Goal: Task Accomplishment & Management: Complete application form

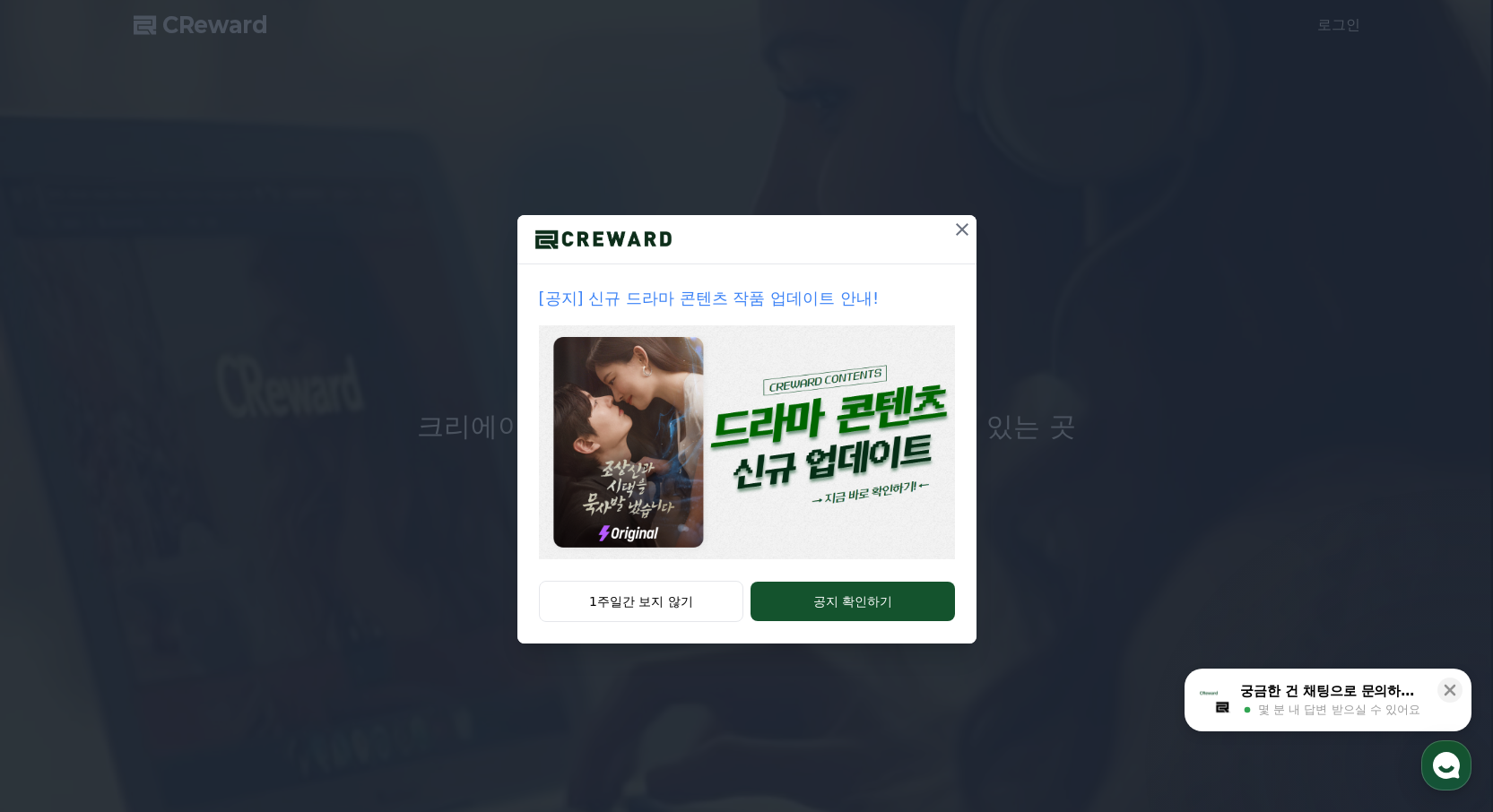
drag, startPoint x: 633, startPoint y: 601, endPoint x: 753, endPoint y: 634, distance: 124.5
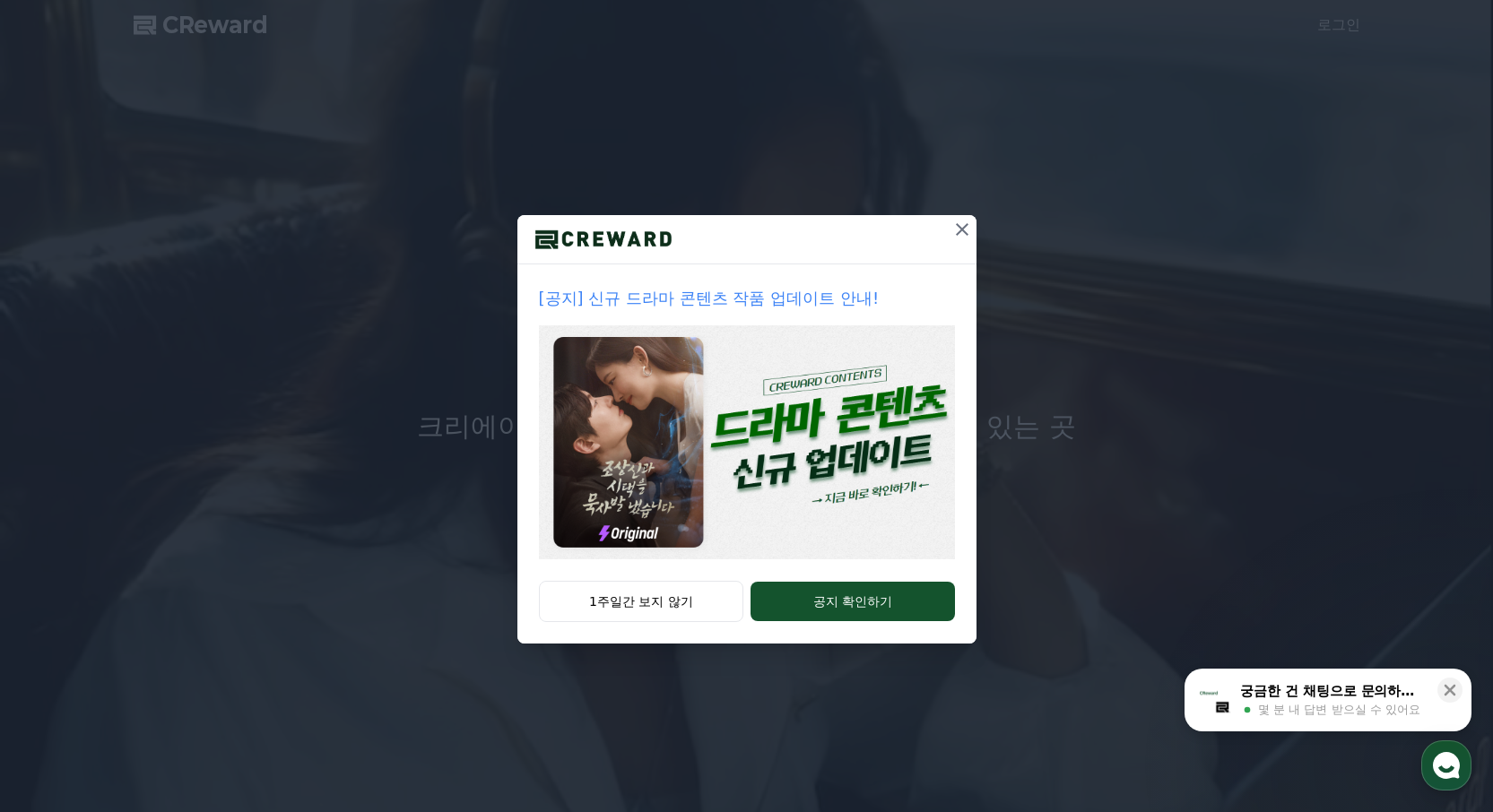
click at [634, 601] on button "1주일간 보지 않기" at bounding box center [641, 602] width 205 height 41
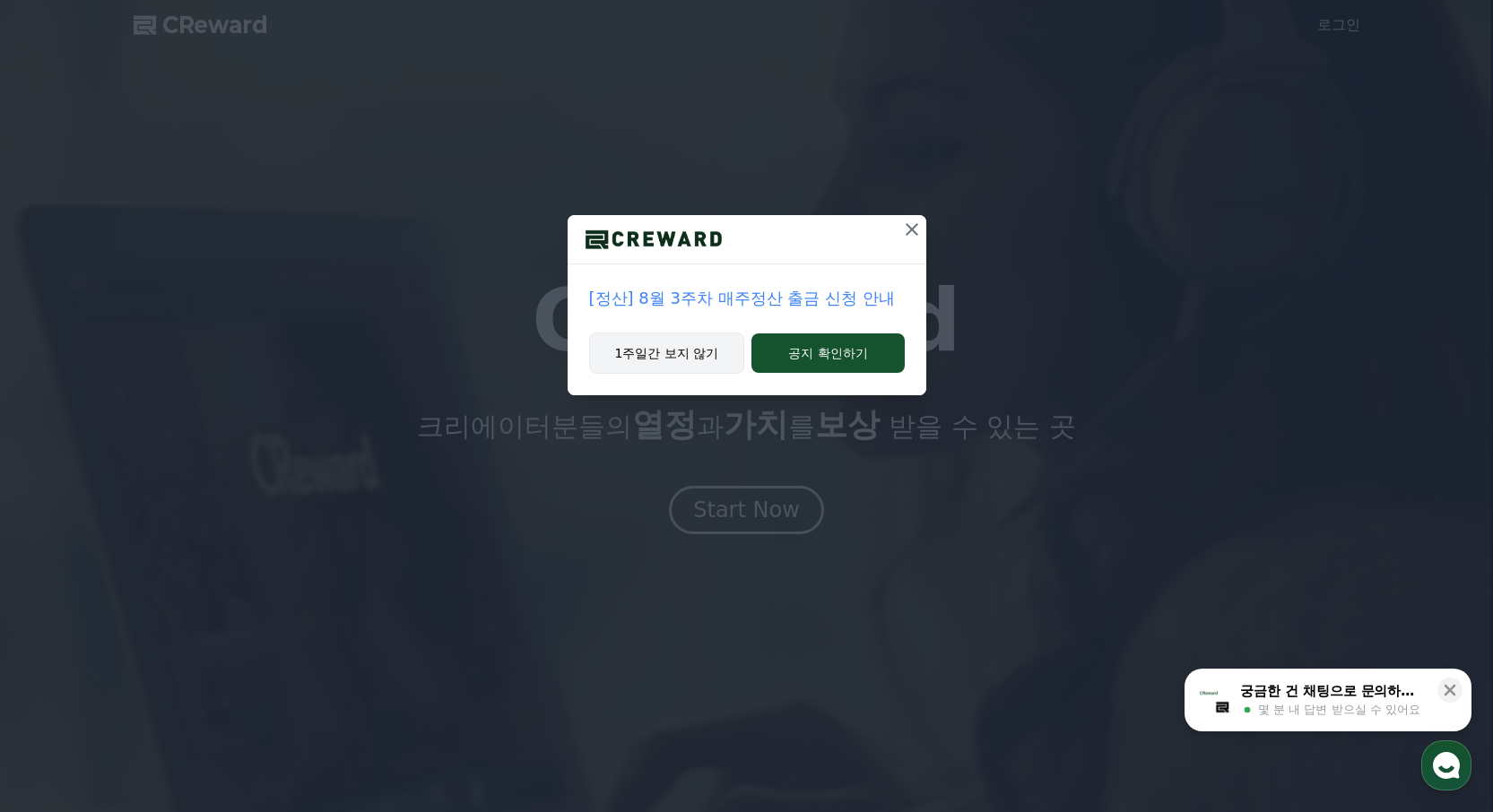
click at [674, 354] on button "1주일간 보지 않기" at bounding box center [667, 353] width 156 height 41
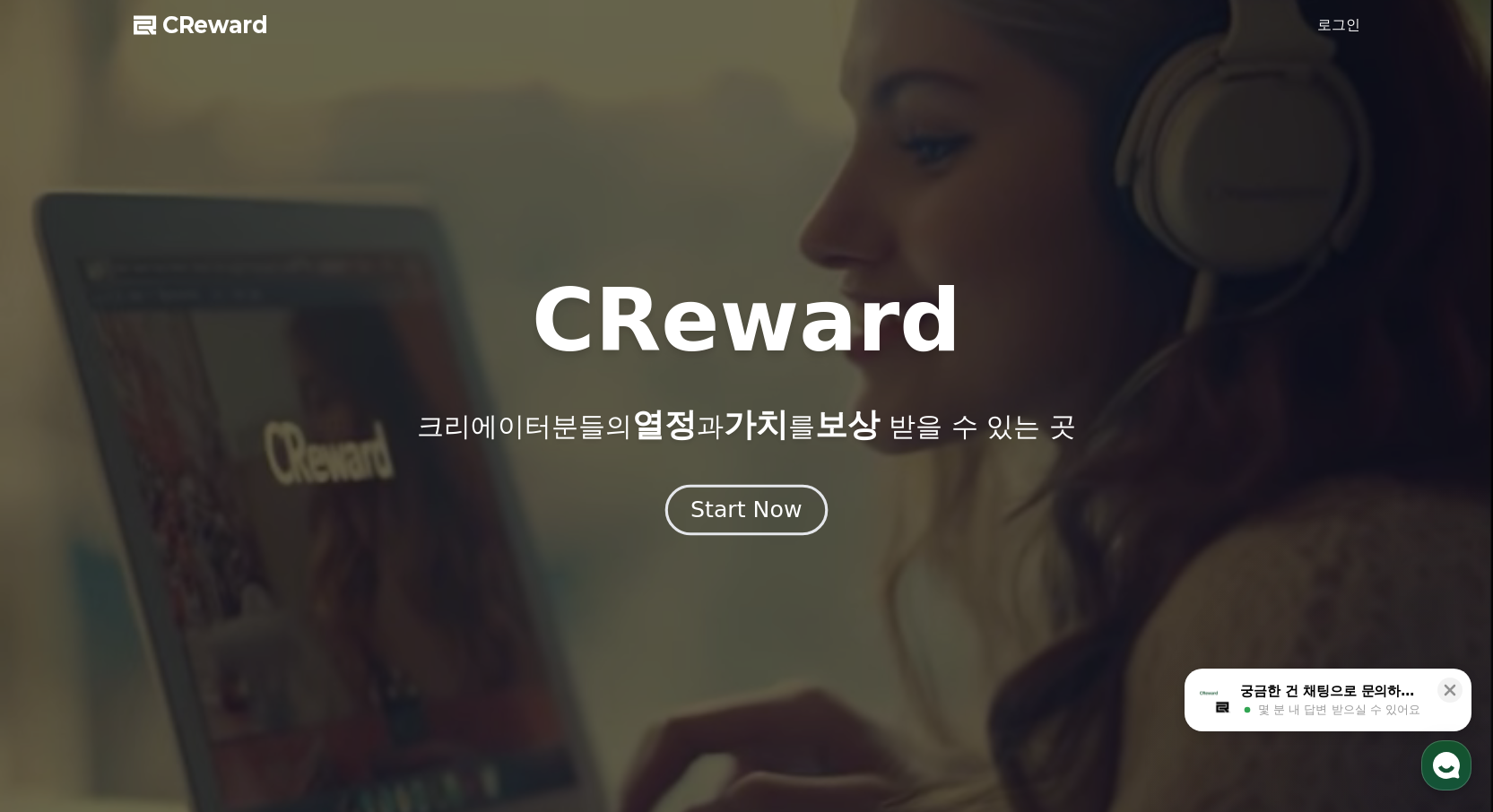
click at [748, 512] on div "Start Now" at bounding box center [746, 510] width 111 height 30
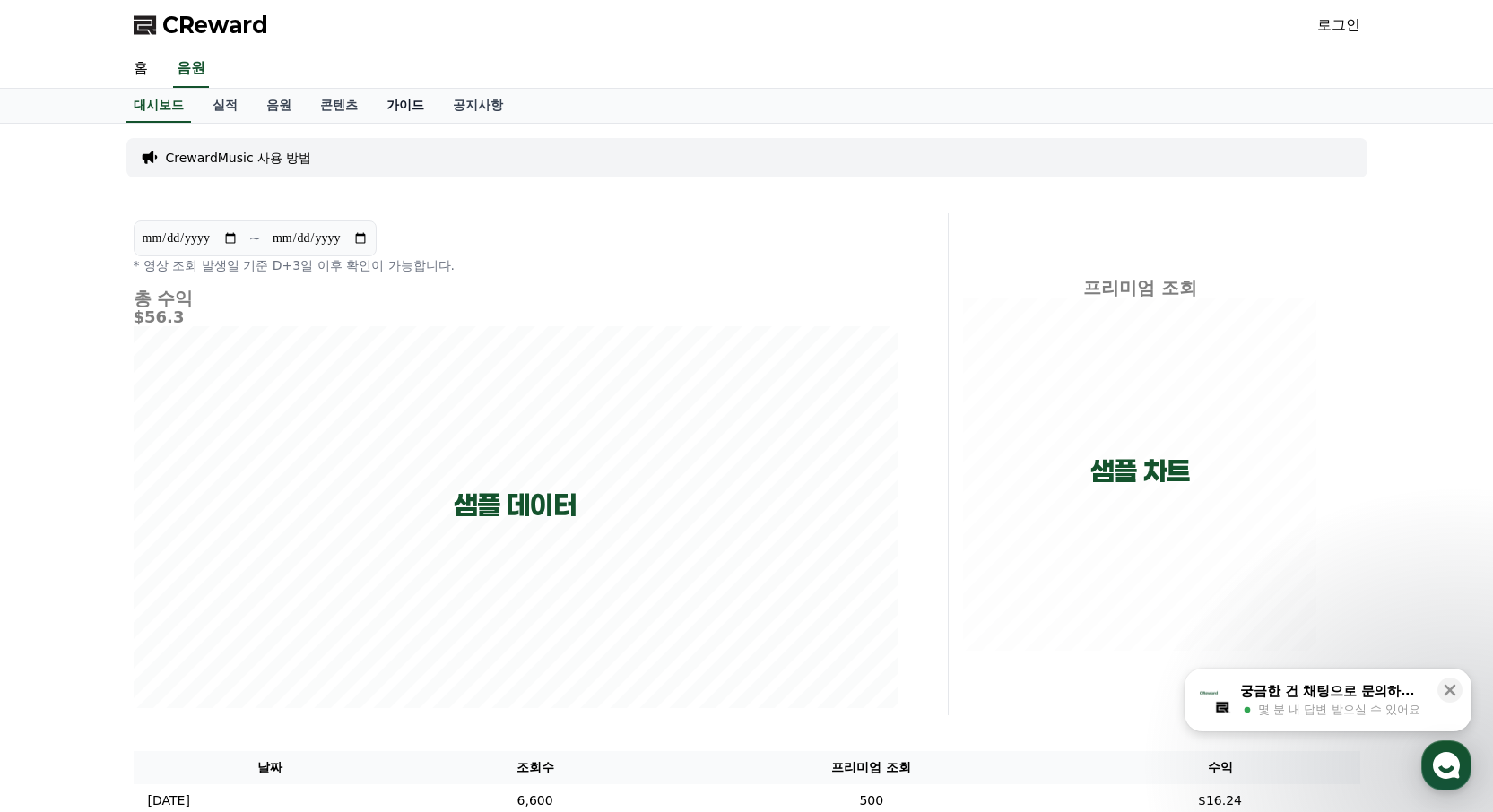
click at [400, 107] on link "가이드" at bounding box center [406, 105] width 67 height 34
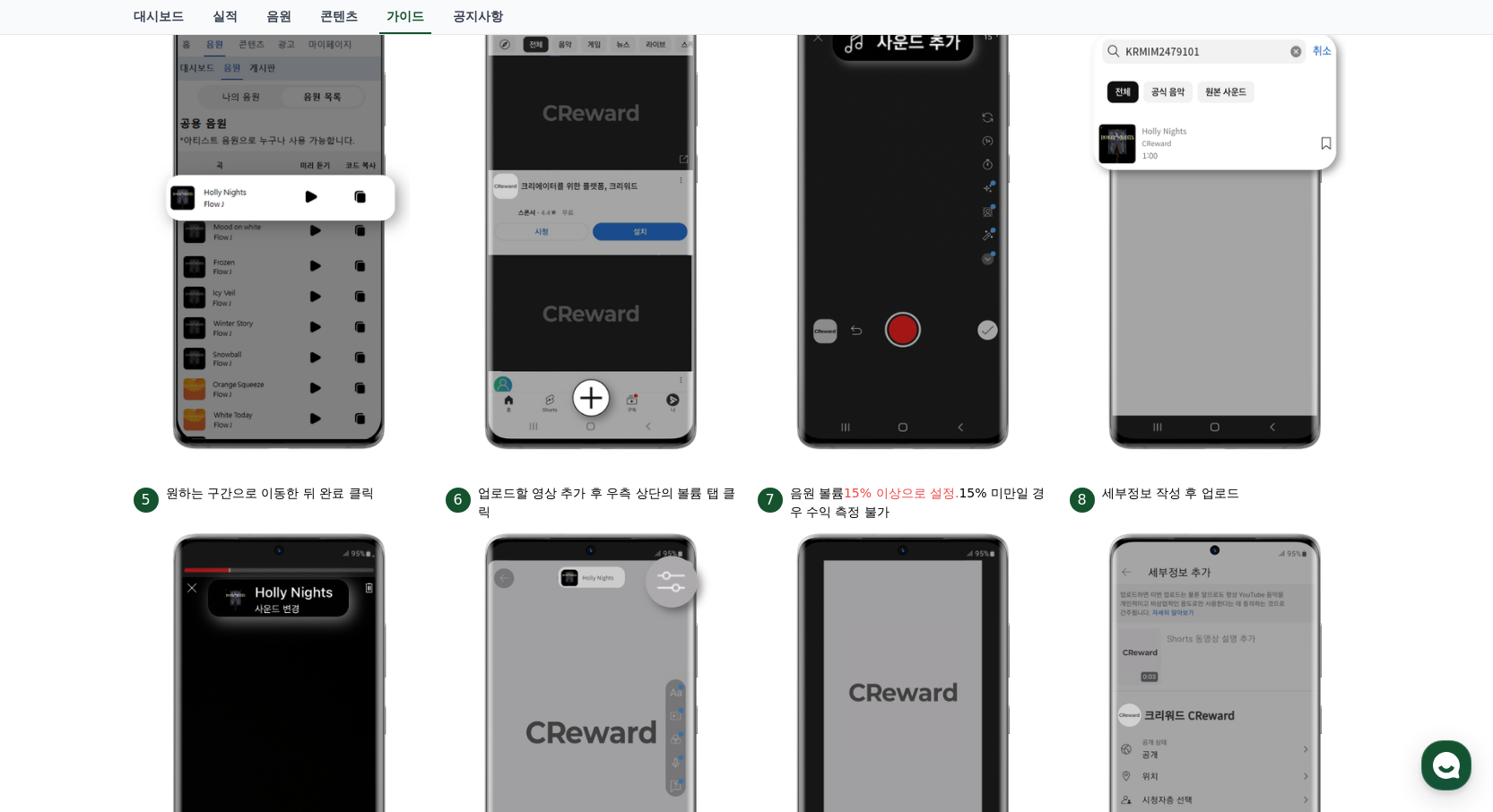
scroll to position [98, 0]
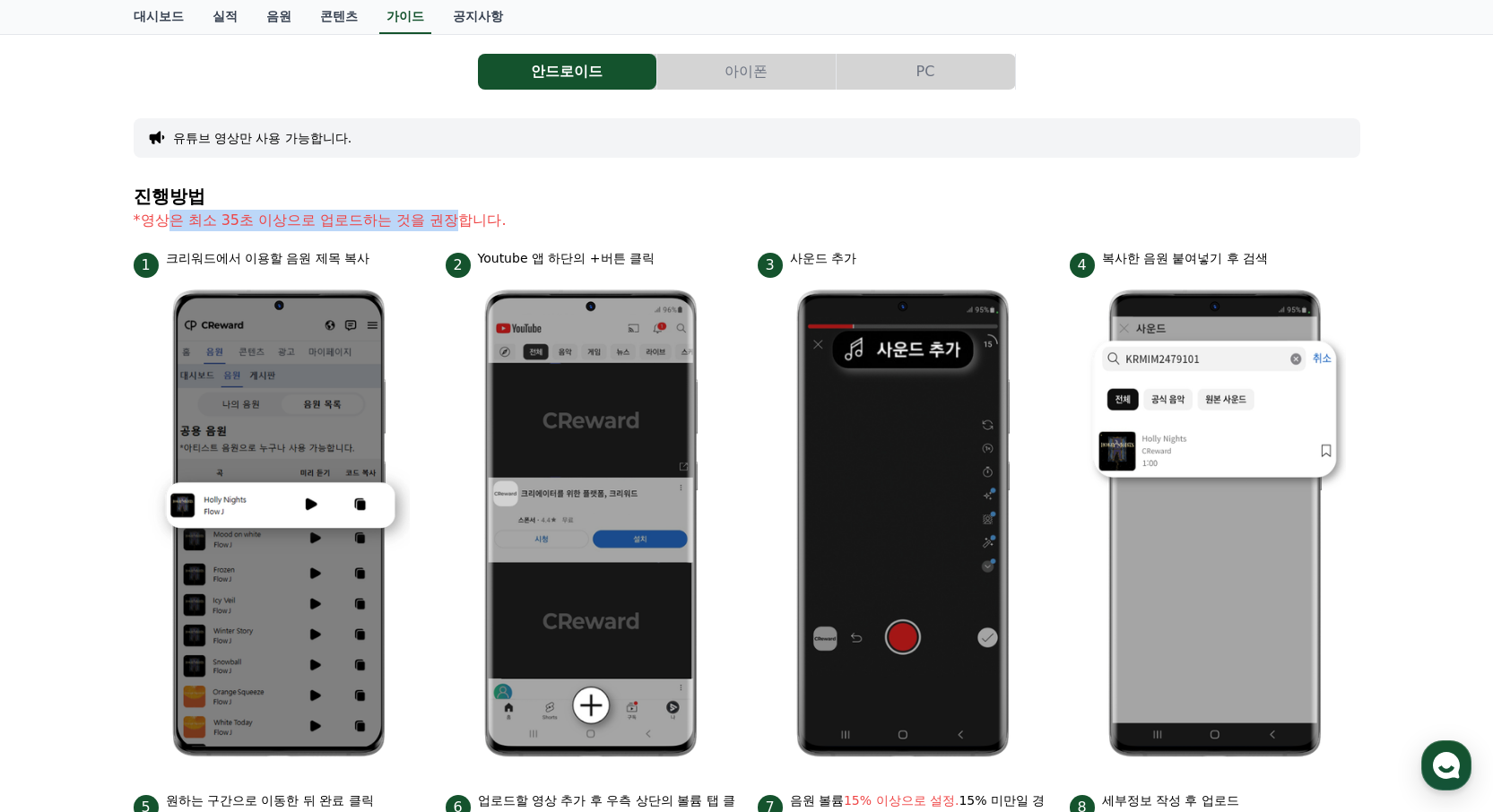
drag, startPoint x: 168, startPoint y: 223, endPoint x: 457, endPoint y: 220, distance: 289.0
click at [456, 218] on p "*영상은 최소 35초 이상으로 업로드하는 것을 권장합니다." at bounding box center [746, 221] width 1227 height 22
click at [422, 291] on li "1 크리워드에서 이용할 음원 제목 복사" at bounding box center [279, 510] width 291 height 520
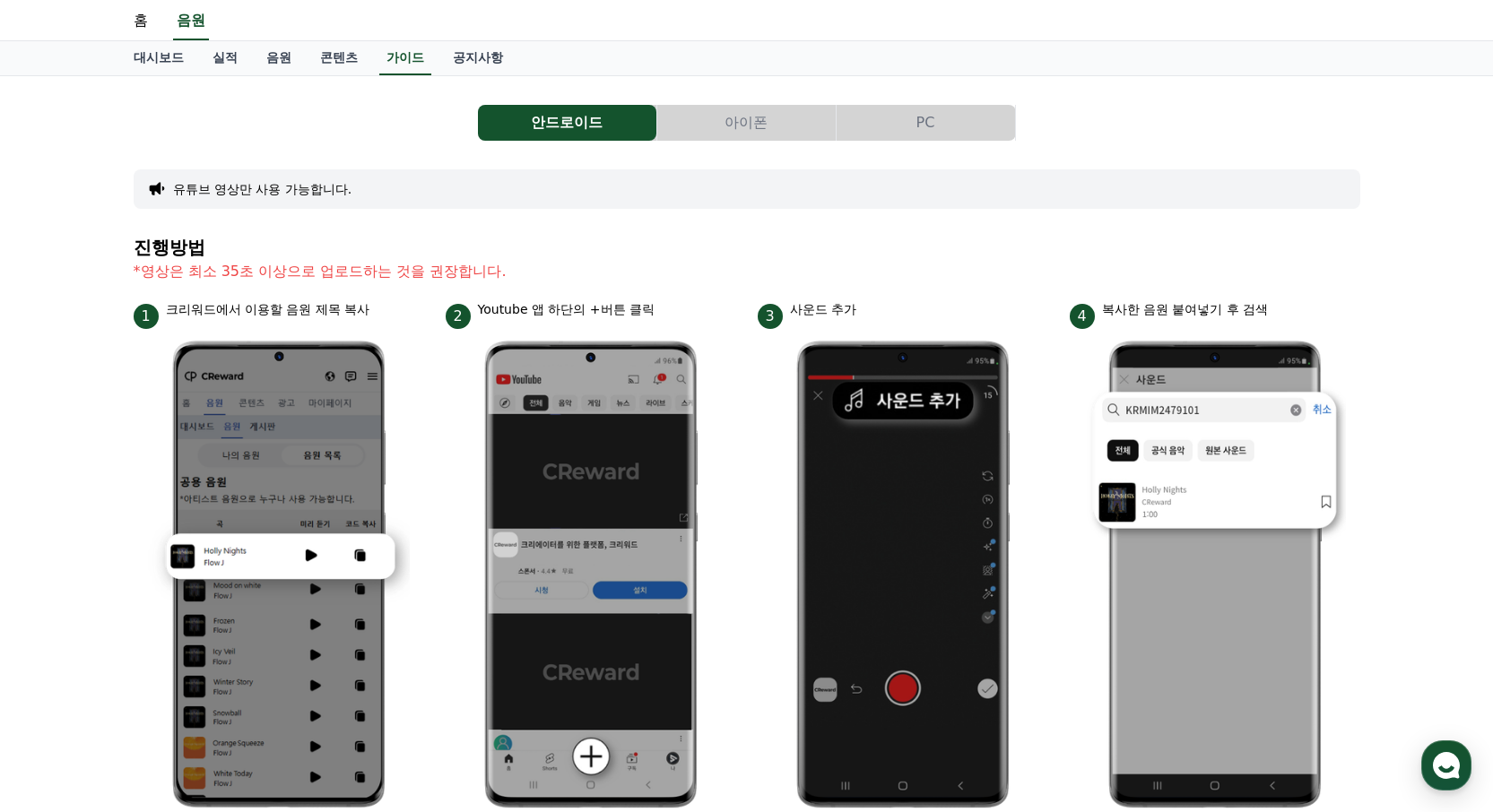
scroll to position [0, 0]
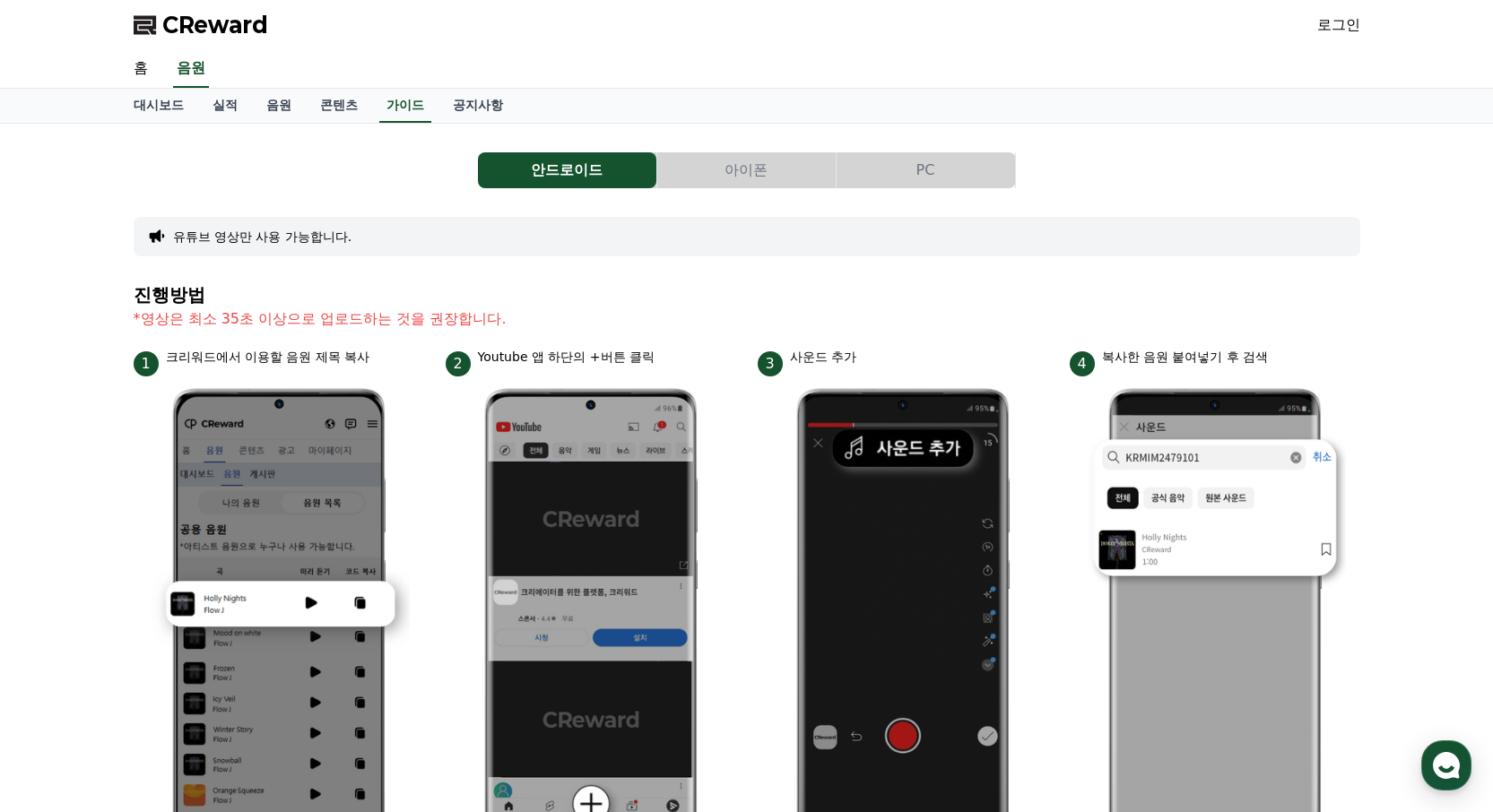
click at [911, 165] on button "PC" at bounding box center [926, 170] width 179 height 36
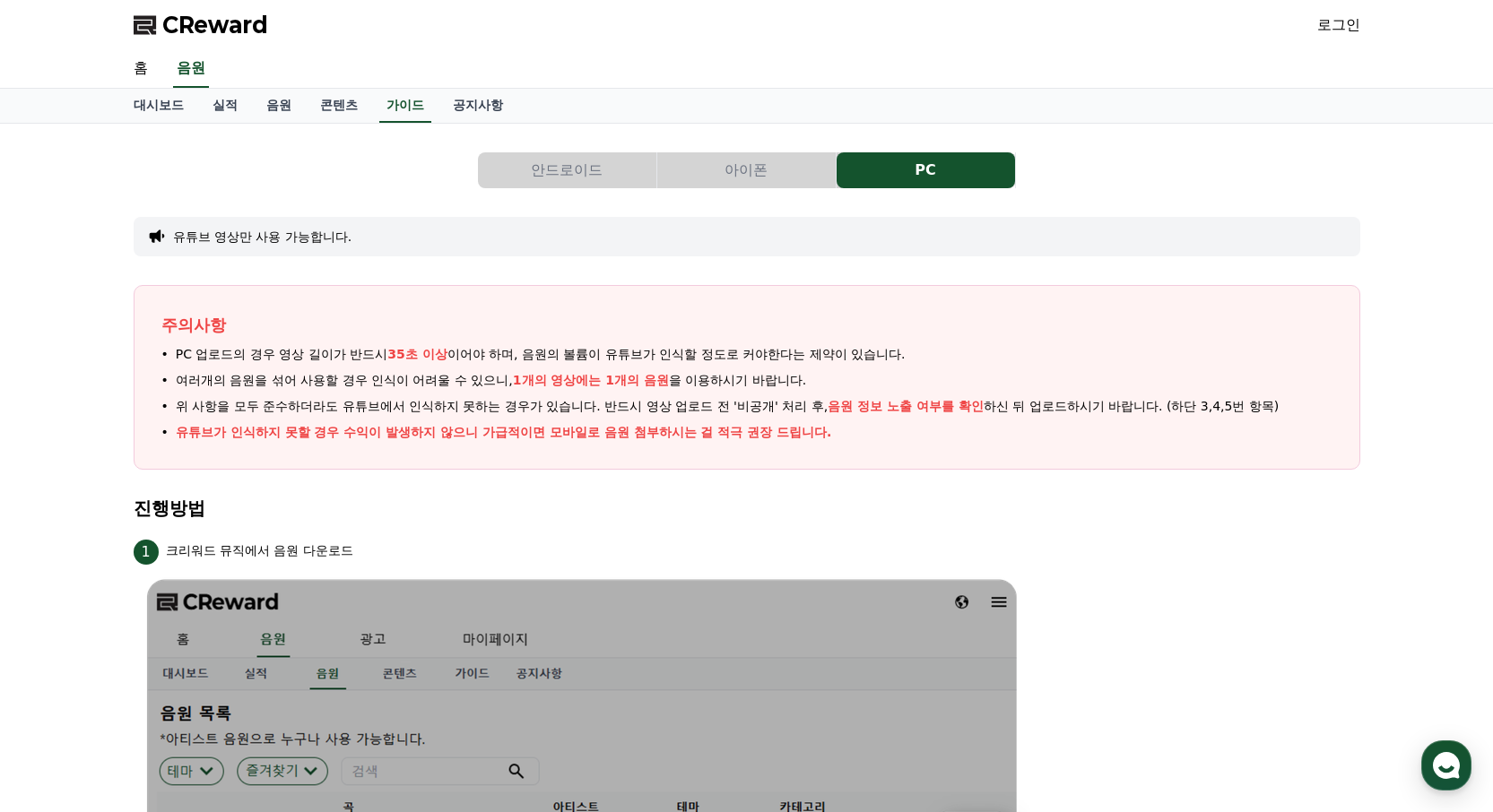
scroll to position [149, 0]
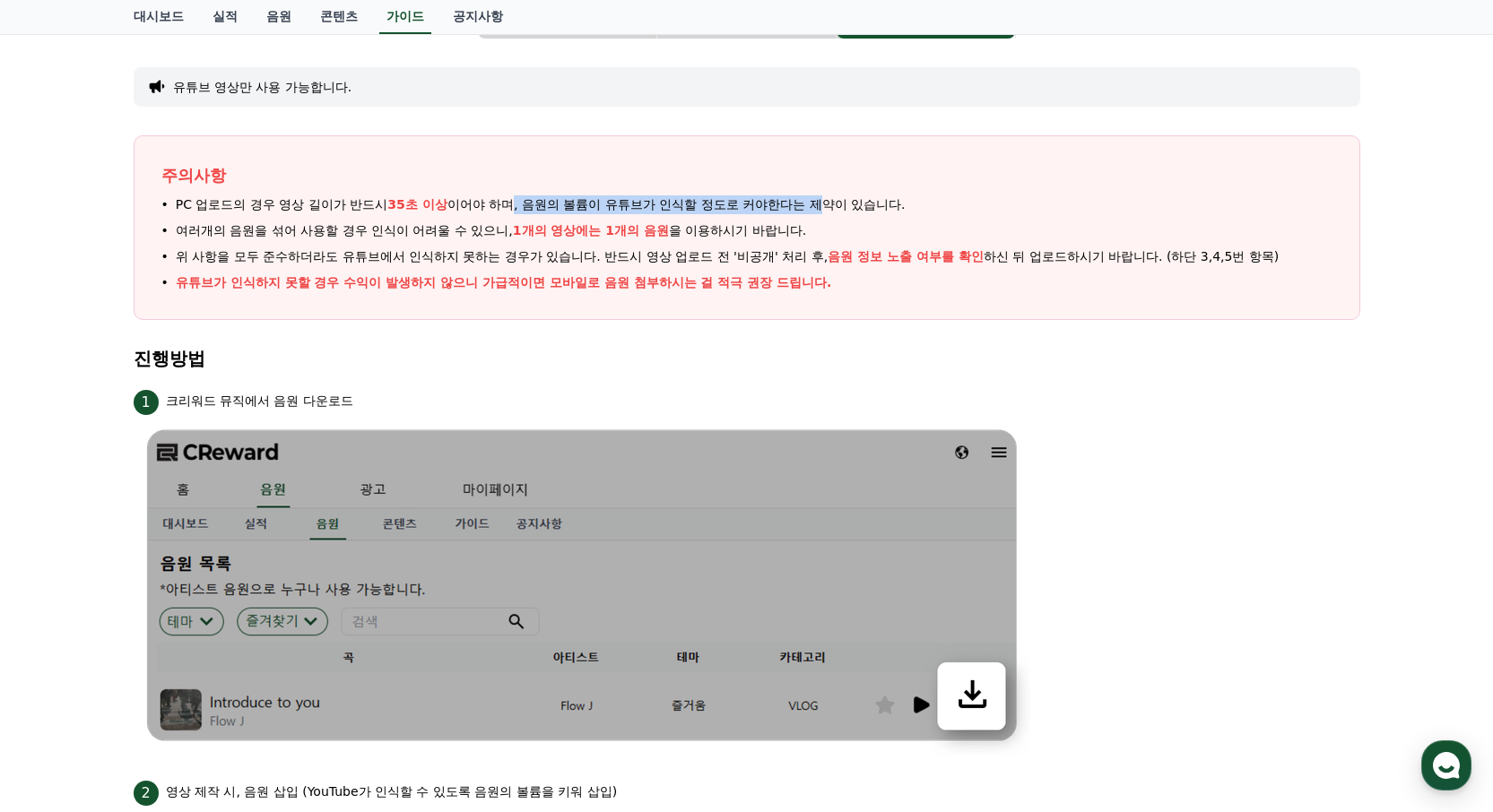
drag, startPoint x: 510, startPoint y: 204, endPoint x: 827, endPoint y: 191, distance: 317.3
click at [827, 191] on div "주의사항 PC 업로드의 경우 영상 길이가 반드시 35초 이상 이어야 하며, 음원의 볼륨이 유튜브가 인식할 정도로 커야한다는 제약이 있습니다. …" at bounding box center [746, 228] width 1227 height 185
click at [443, 371] on section "진행방법" at bounding box center [746, 367] width 1227 height 37
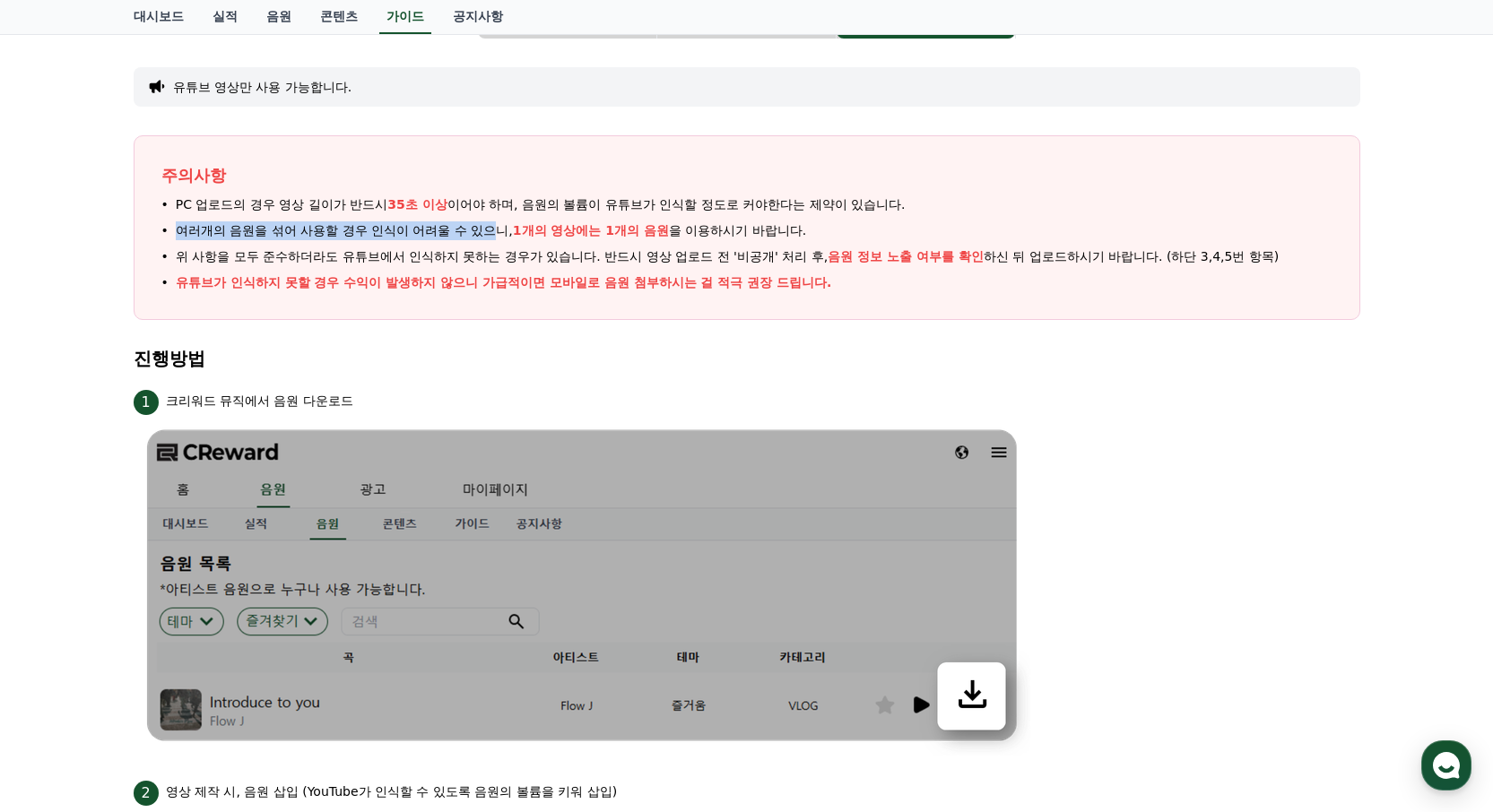
drag, startPoint x: 179, startPoint y: 230, endPoint x: 516, endPoint y: 242, distance: 337.2
click at [502, 233] on span "여러개의 음원을 섞어 사용할 경우 인식이 어려울 수 있으니, 1개의 영상에는 1개의 음원 을 이용하시기 바랍니다." at bounding box center [491, 230] width 632 height 19
click at [583, 354] on h4 "진행방법" at bounding box center [746, 358] width 1227 height 20
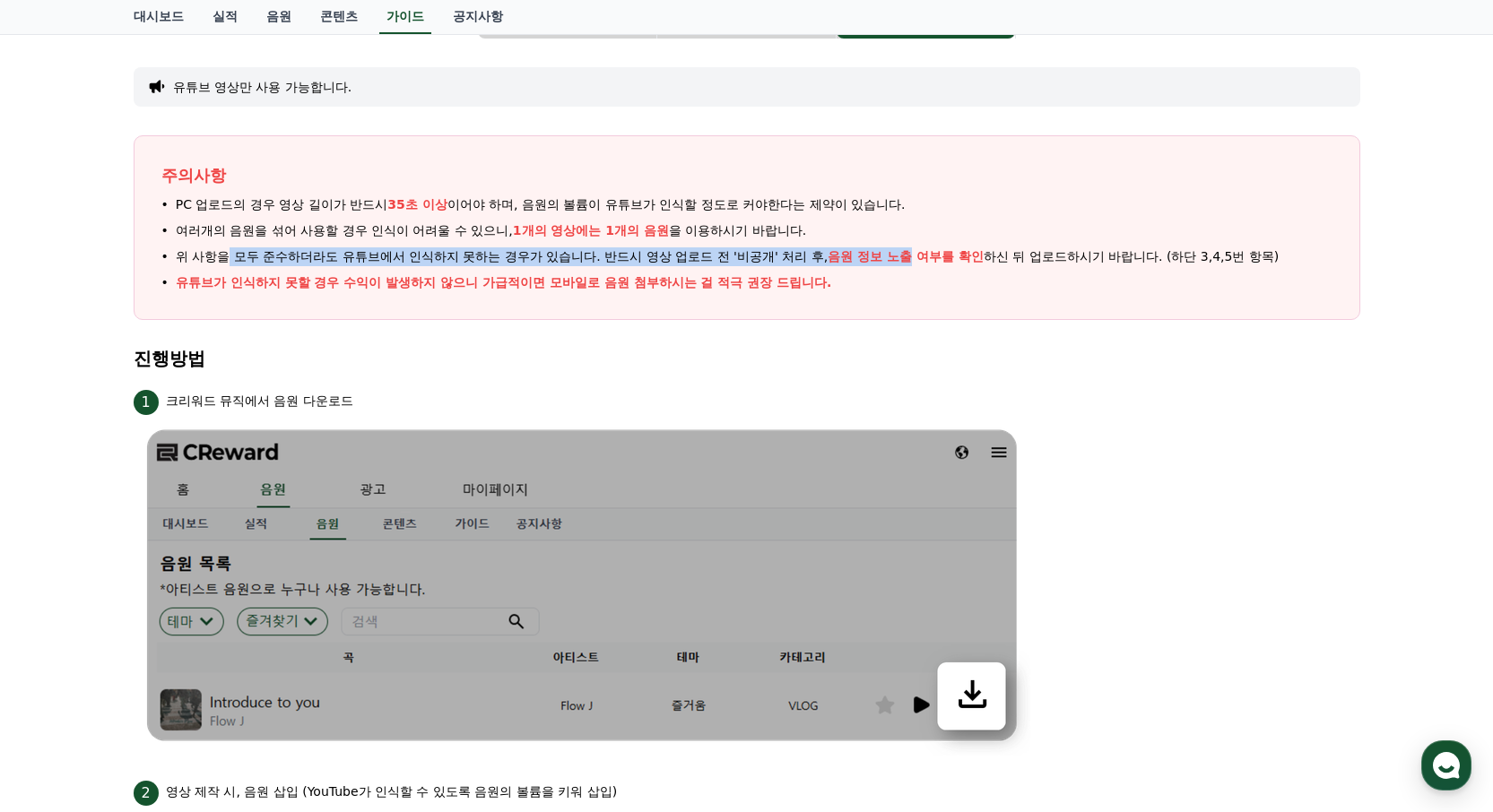
drag, startPoint x: 231, startPoint y: 255, endPoint x: 900, endPoint y: 244, distance: 669.1
click at [900, 244] on ul "PC 업로드의 경우 영상 길이가 반드시 35초 이상 이어야 하며, 음원의 볼륨이 유튜브가 인식할 정도로 커야한다는 제약이 있습니다. 여러개의 …" at bounding box center [746, 244] width 1171 height 97
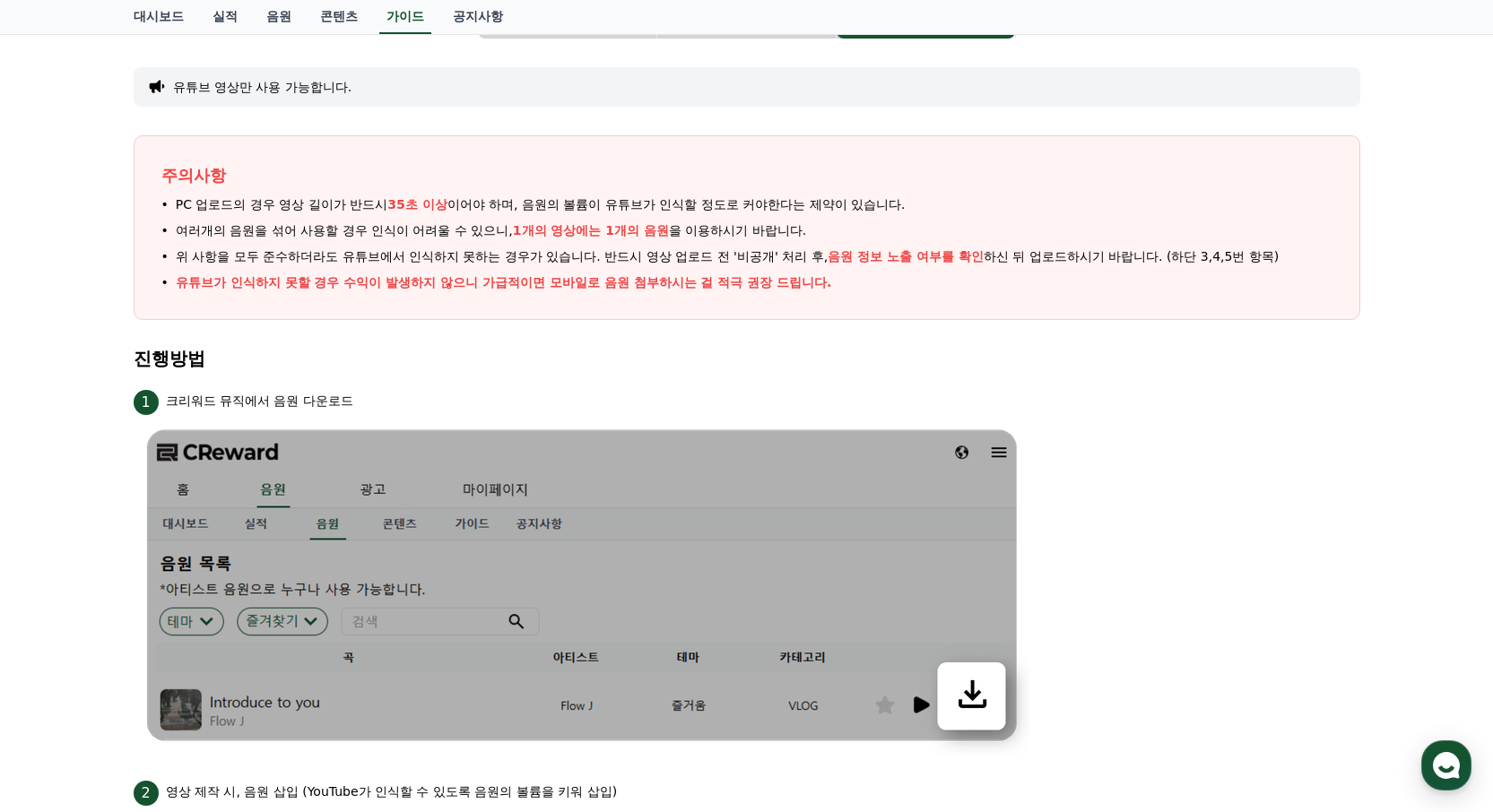
click at [618, 377] on section "진행방법" at bounding box center [746, 367] width 1227 height 37
drag, startPoint x: 619, startPoint y: 263, endPoint x: 827, endPoint y: 264, distance: 208.0
click at [827, 264] on span "위 사항을 모두 준수하더라도 유튜브에서 인식하지 못하는 경우가 있습니다. 반드시 영상 업로드 전 '비공개' 처리 후, 음원 정보 노출 여부를 …" at bounding box center [728, 256] width 1104 height 19
drag, startPoint x: 753, startPoint y: 401, endPoint x: 810, endPoint y: 365, distance: 67.4
click at [756, 400] on div "1 크리워드 뮤직에서 음원 다운로드" at bounding box center [746, 400] width 1227 height 28
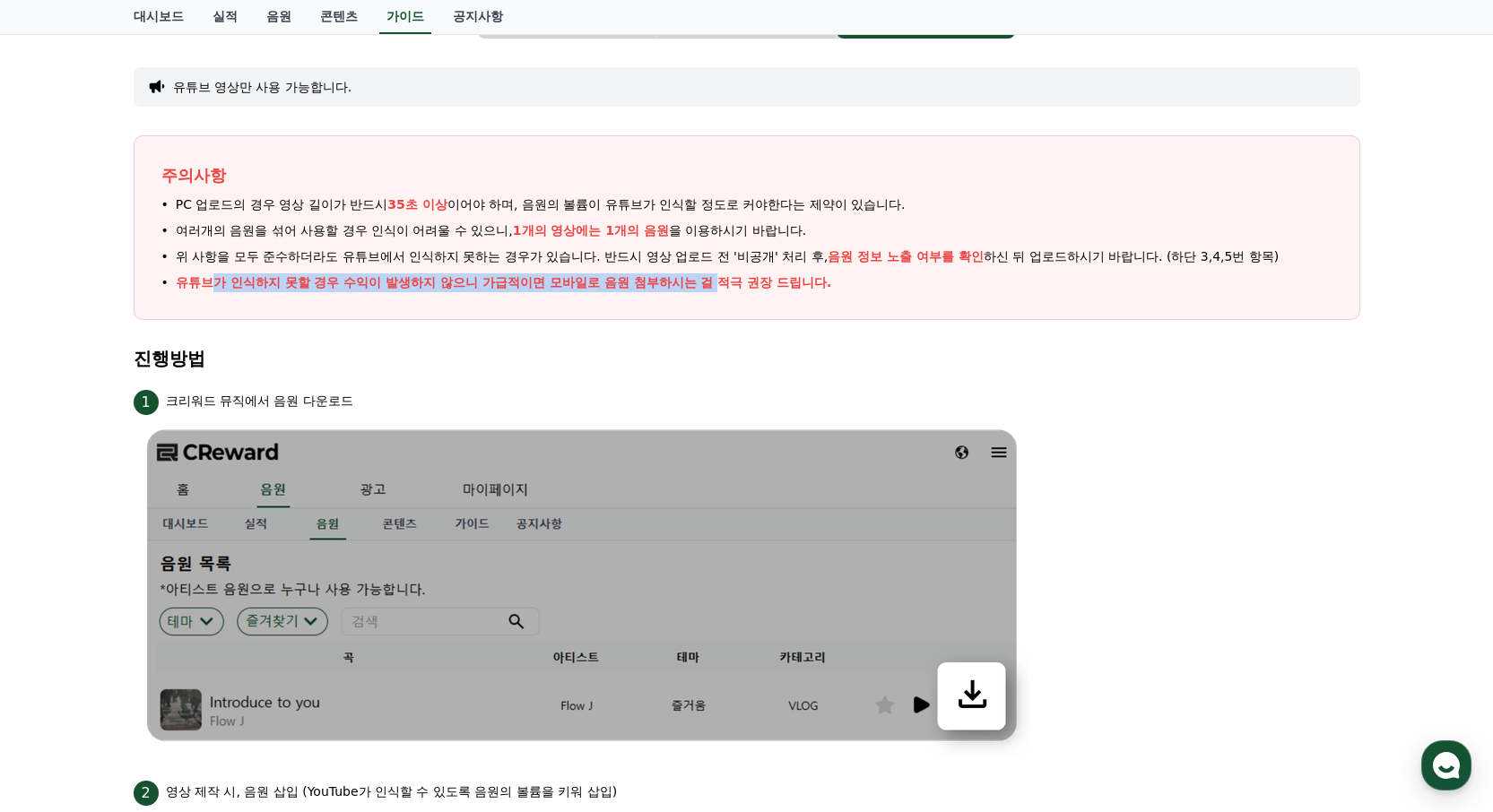
drag, startPoint x: 216, startPoint y: 283, endPoint x: 745, endPoint y: 283, distance: 529.0
click at [736, 283] on p "유튜브가 인식하지 못할 경우 수익이 발생하지 않으니 가급적이면 모바일로 음원 첨부하시는 걸 적극 권장 드립니다." at bounding box center [504, 282] width 656 height 19
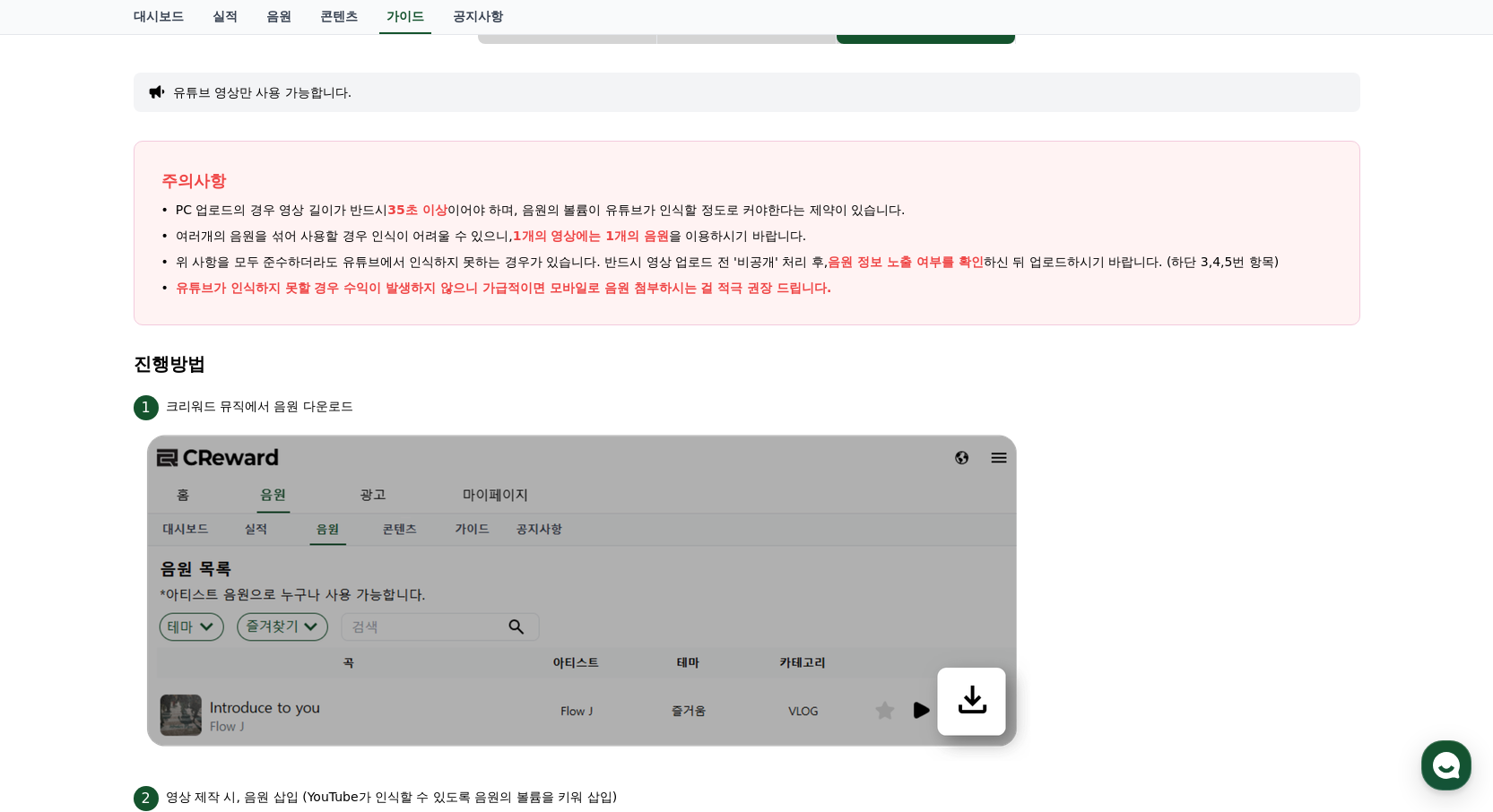
scroll to position [0, 0]
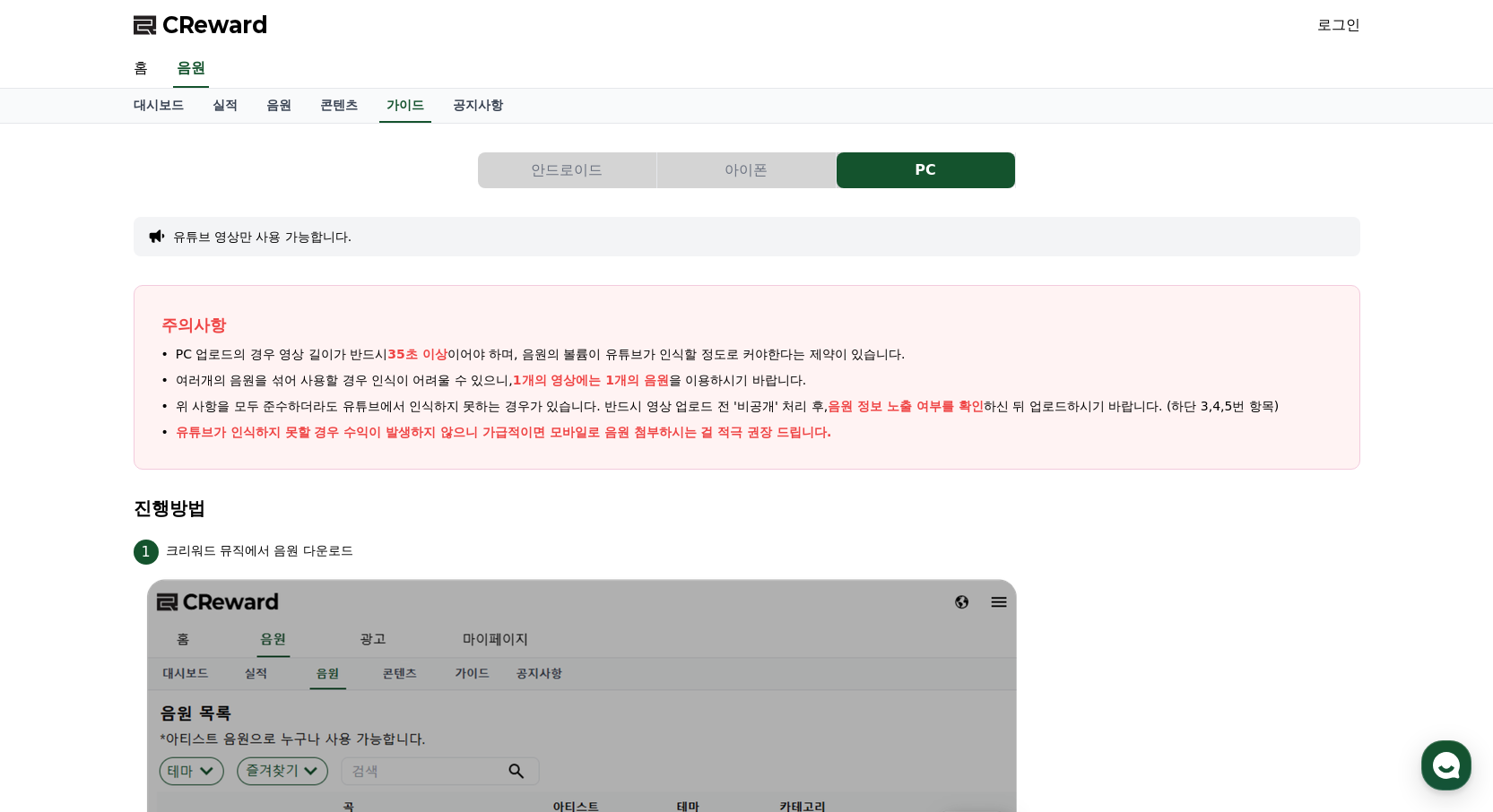
click at [1335, 12] on div "로그인" at bounding box center [1339, 25] width 43 height 28
click at [1333, 23] on link "로그인" at bounding box center [1339, 26] width 43 height 22
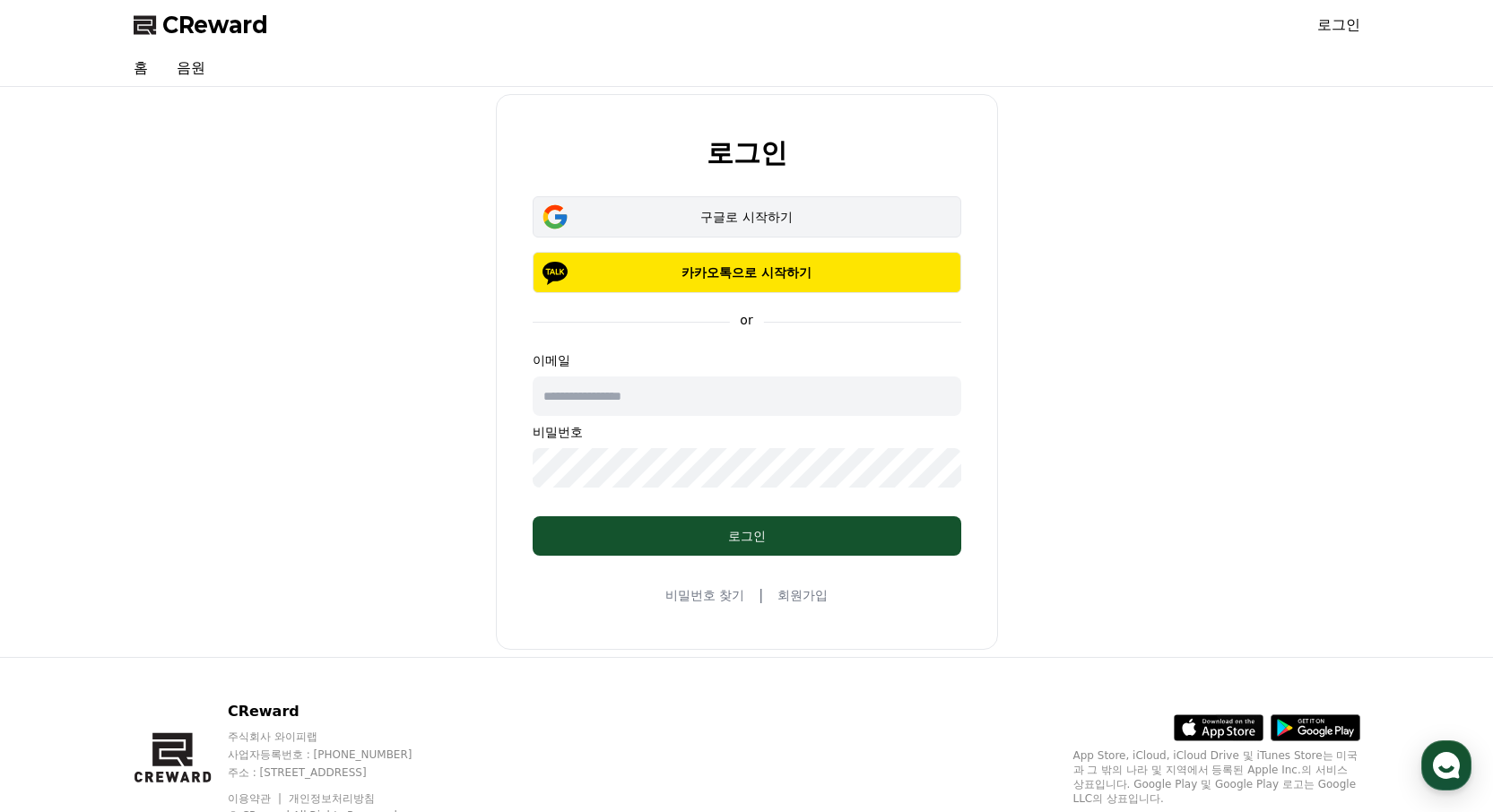
click at [766, 217] on div "구글로 시작하기" at bounding box center [746, 217] width 376 height 18
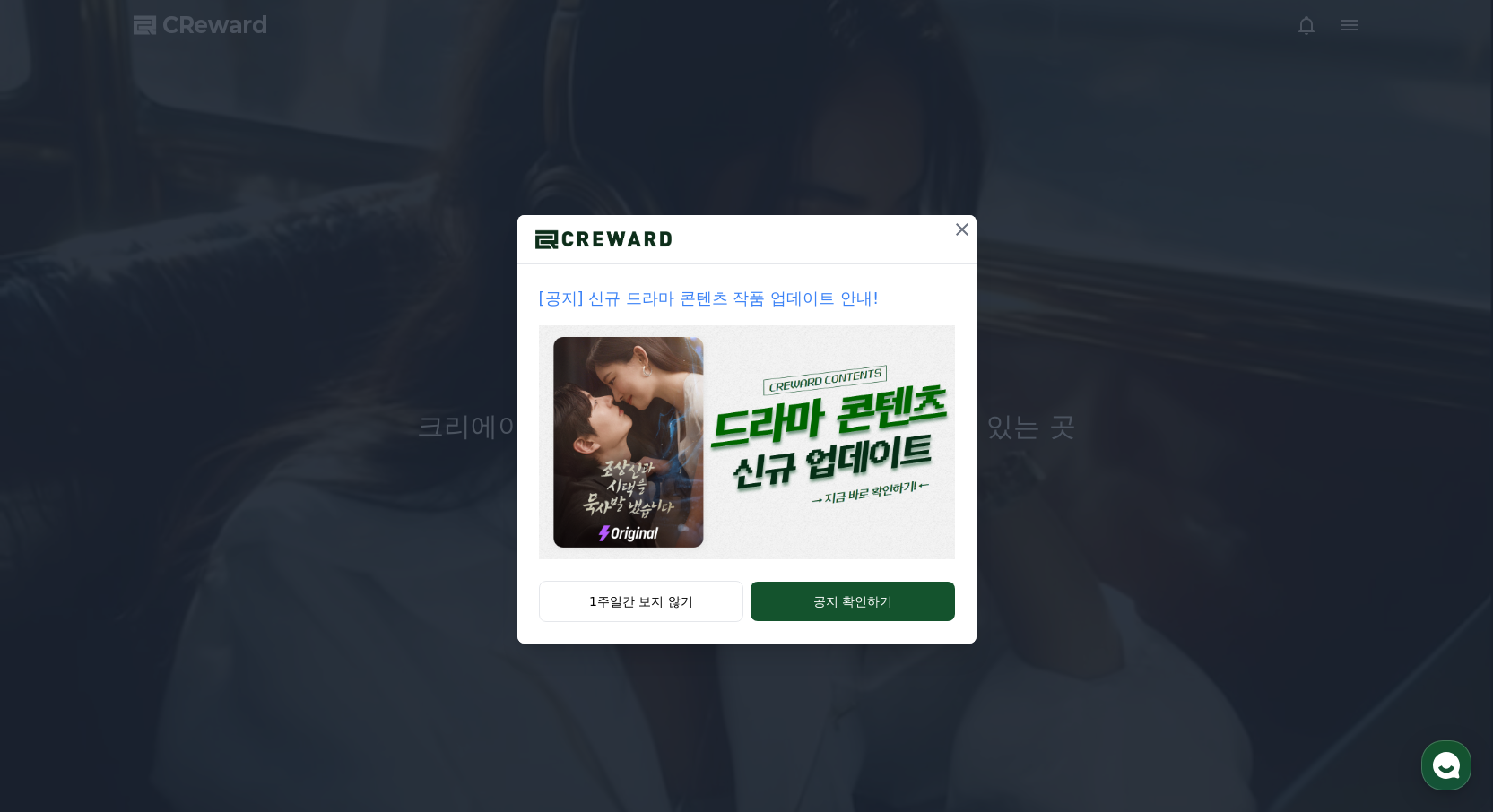
drag, startPoint x: 655, startPoint y: 602, endPoint x: 584, endPoint y: 467, distance: 152.5
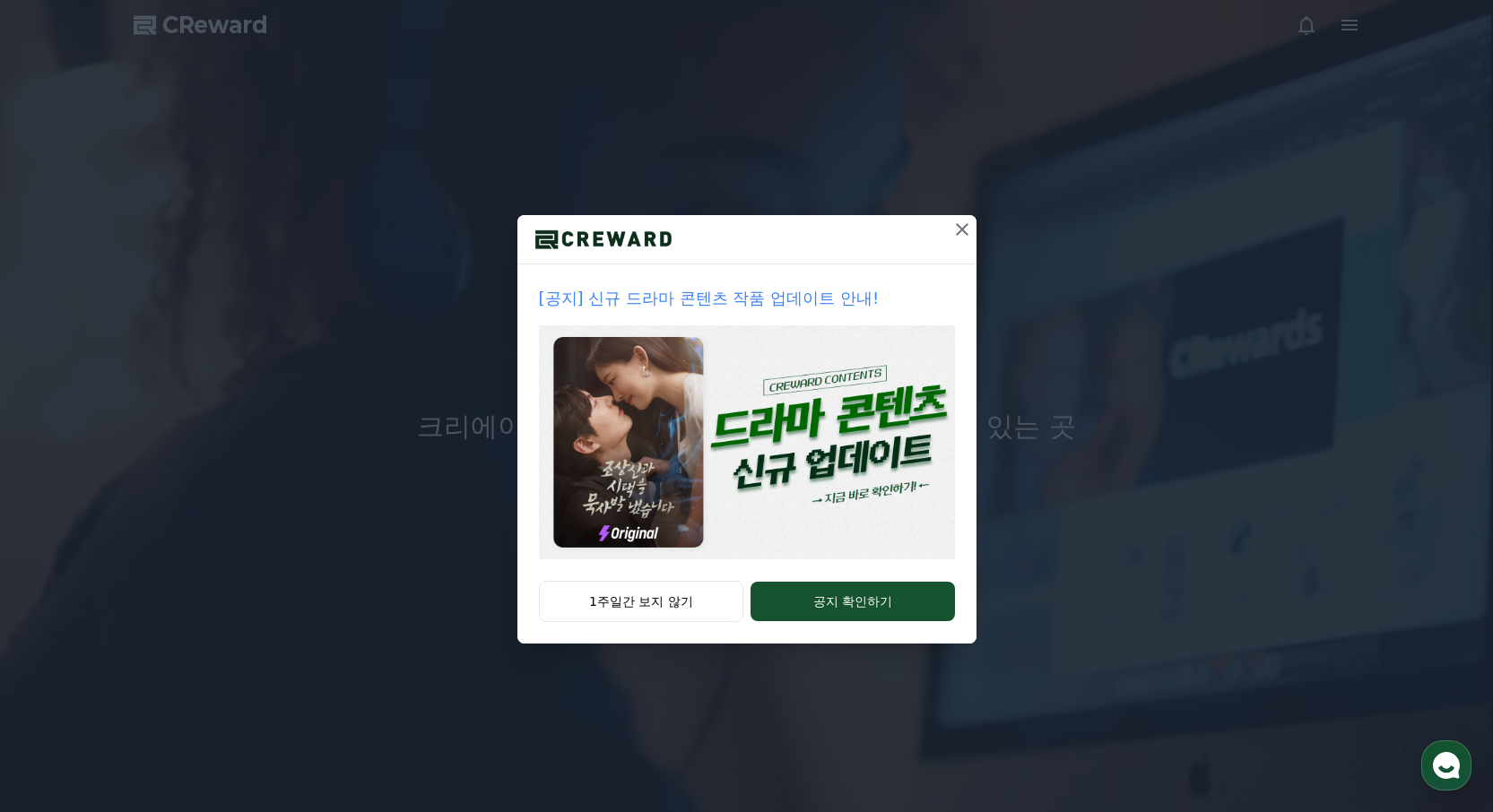
click at [655, 602] on button "1주일간 보지 않기" at bounding box center [641, 602] width 205 height 41
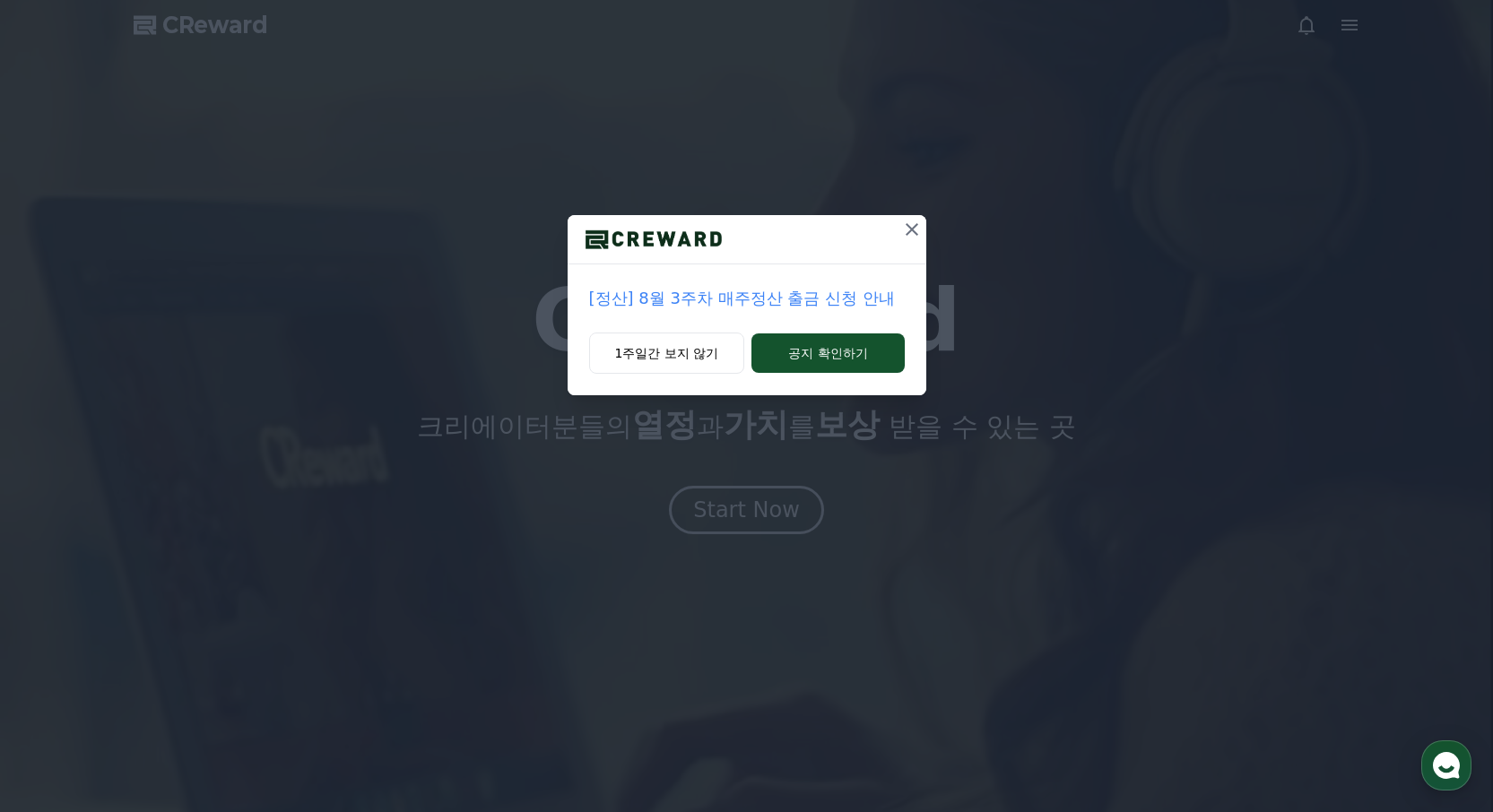
click at [910, 221] on icon at bounding box center [912, 230] width 22 height 22
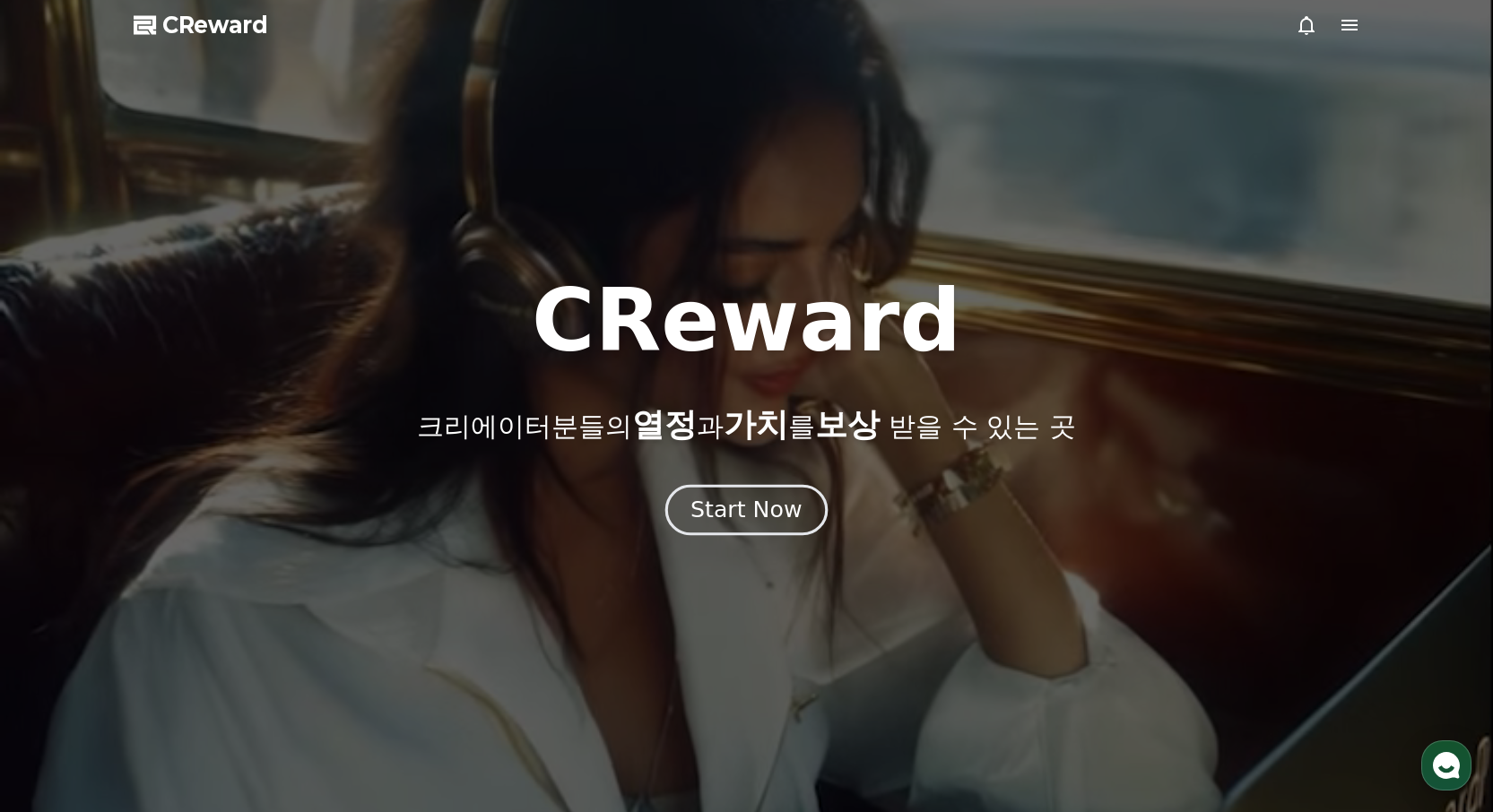
click at [739, 506] on div "Start Now" at bounding box center [746, 510] width 111 height 30
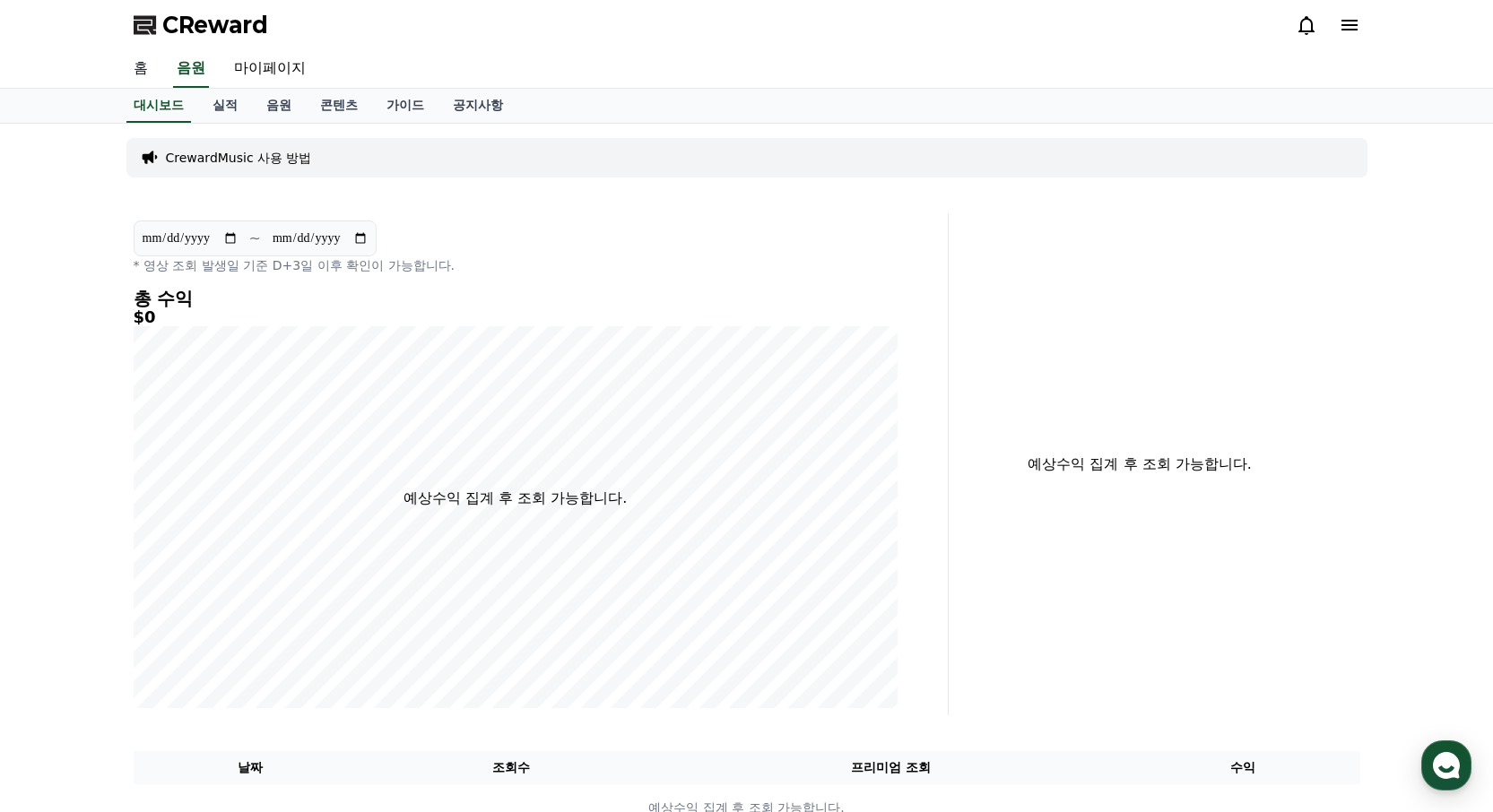
click at [143, 65] on link "홈" at bounding box center [140, 69] width 43 height 37
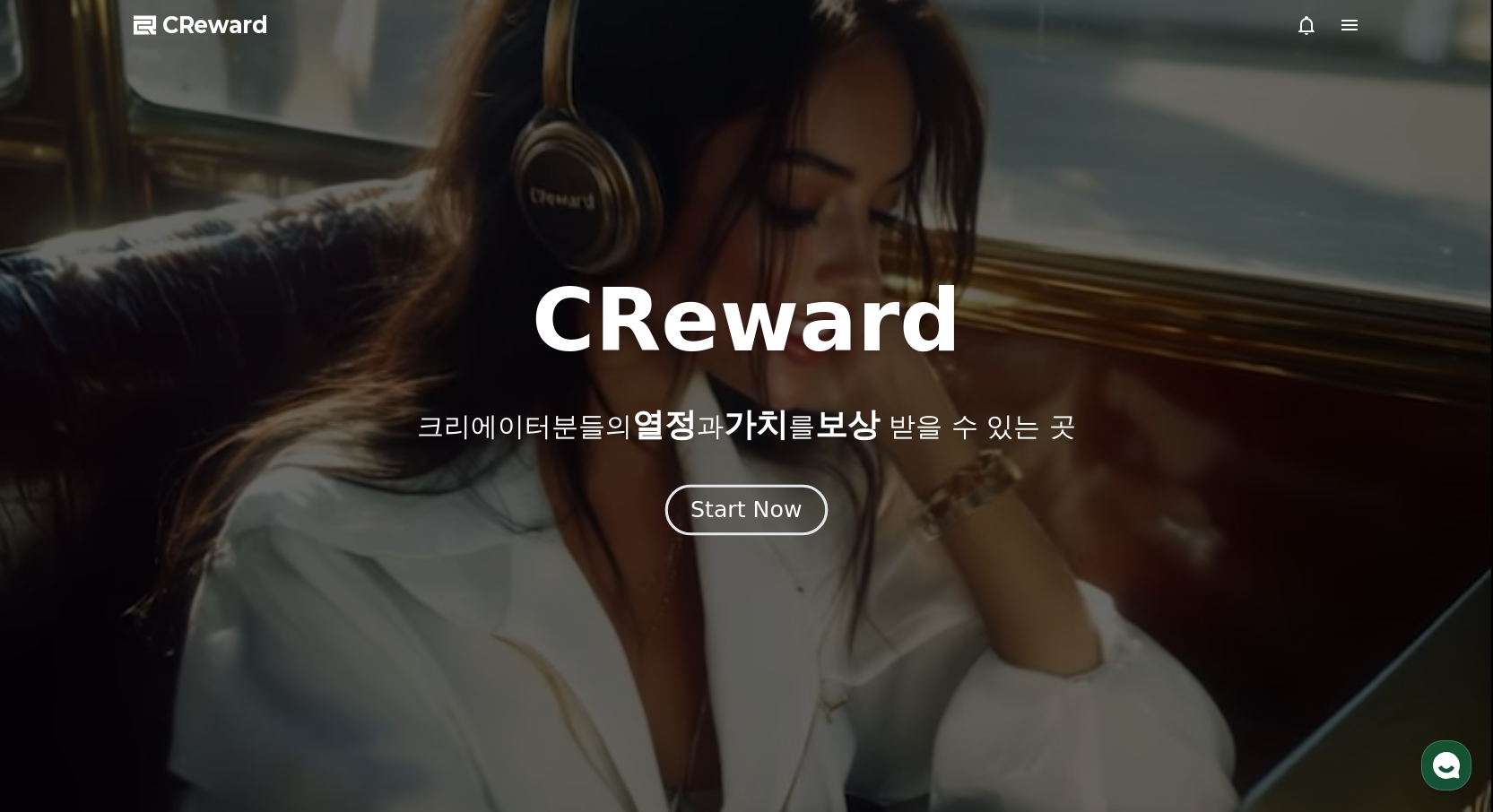
click at [759, 501] on div "Start Now" at bounding box center [746, 510] width 111 height 30
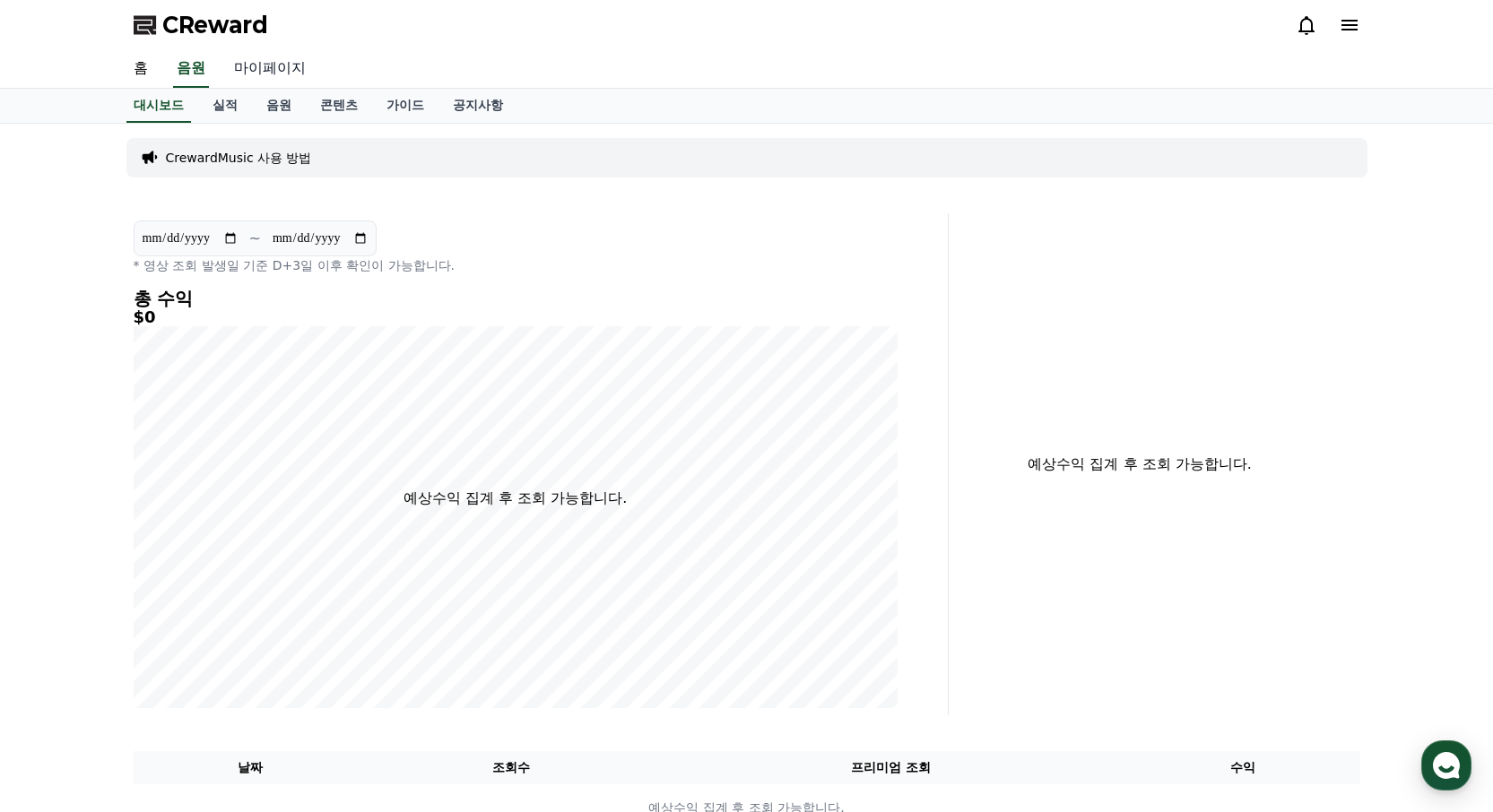
click at [289, 71] on link "마이페이지" at bounding box center [270, 69] width 100 height 37
select select "**********"
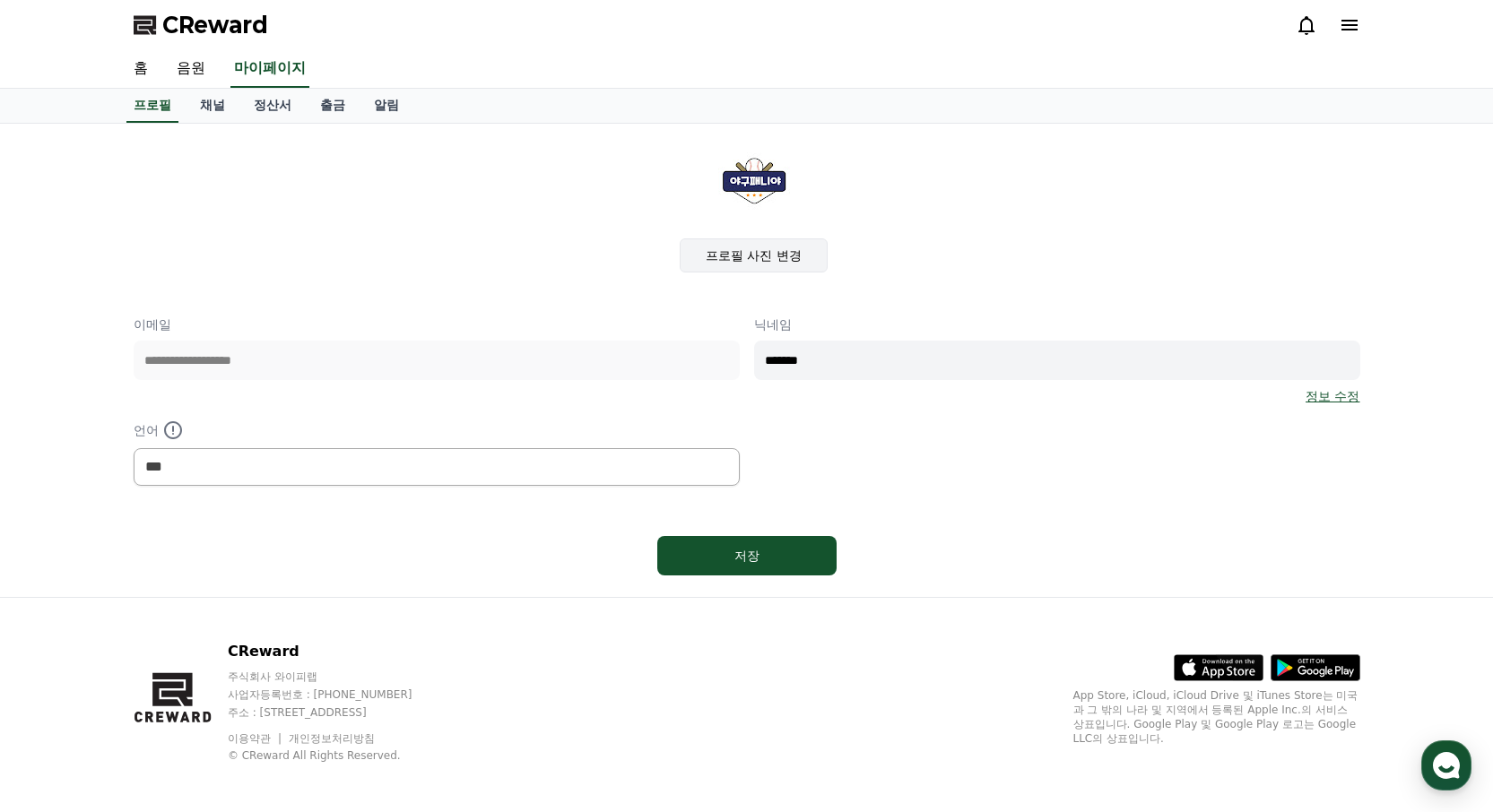
click at [766, 257] on label "프로필 사진 변경" at bounding box center [753, 255] width 148 height 34
click at [0, 0] on input "프로필 사진 변경" at bounding box center [0, 0] width 0 height 0
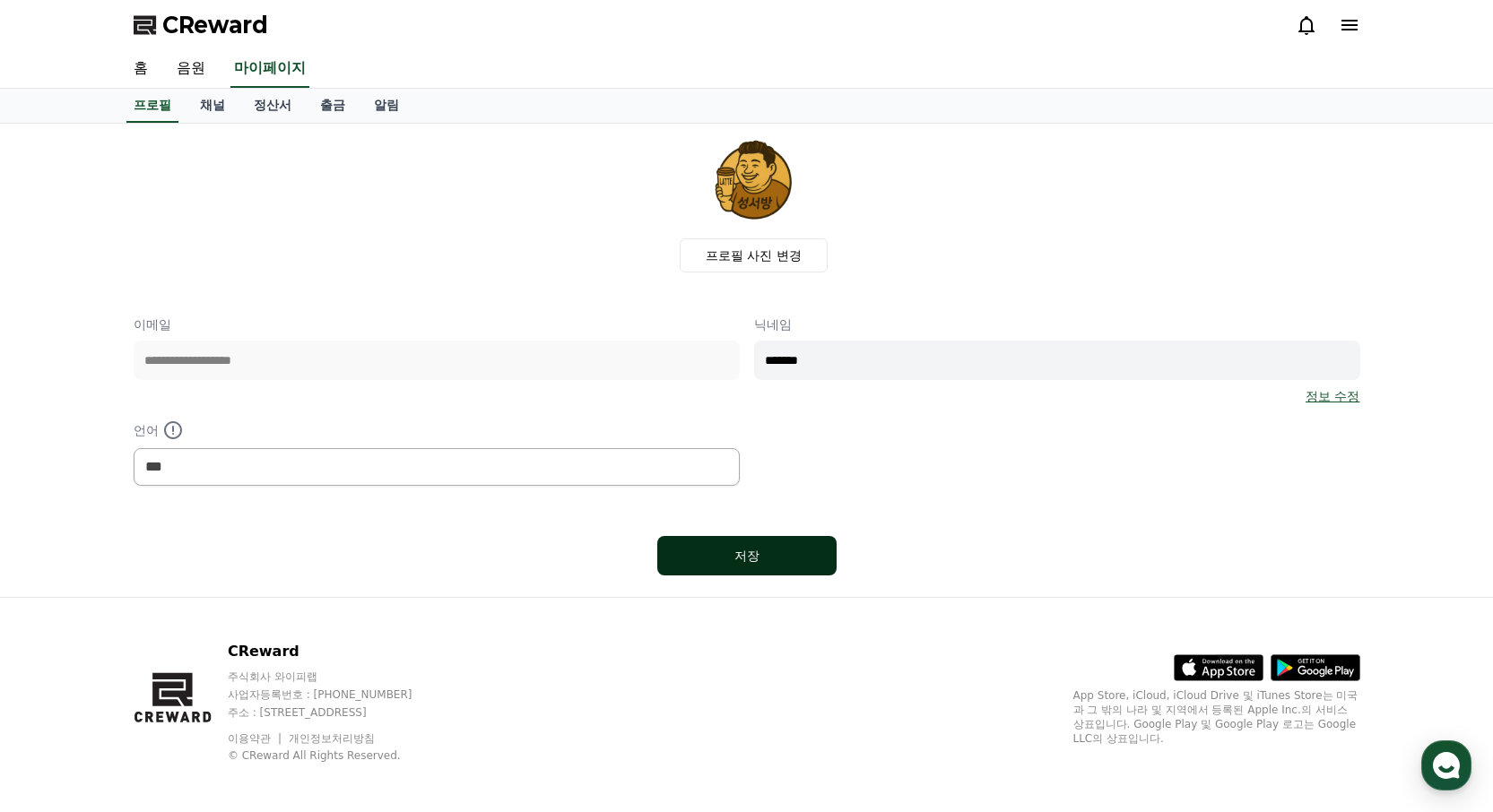
click at [757, 548] on div "저장" at bounding box center [747, 556] width 108 height 18
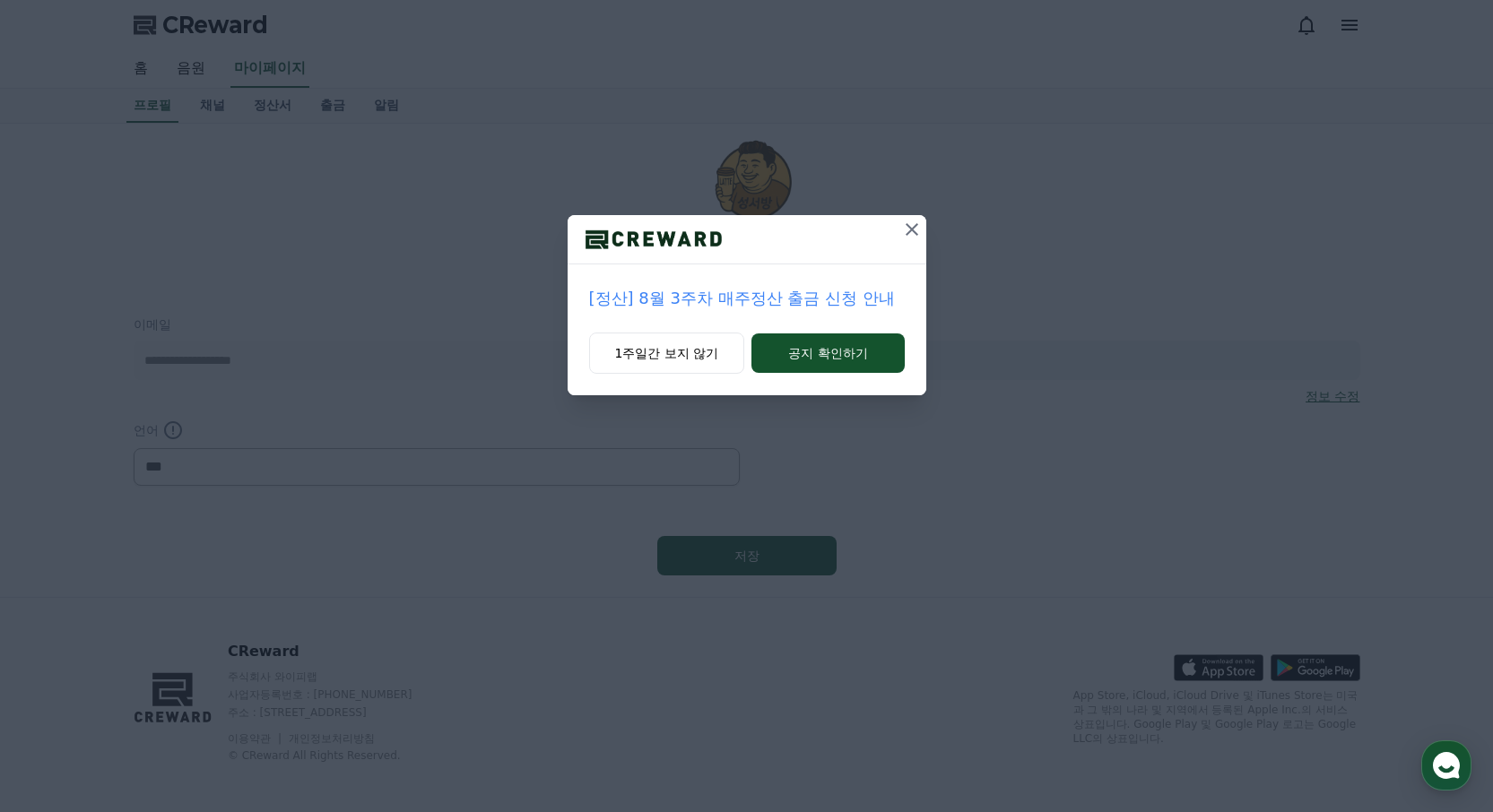
select select "**********"
click at [801, 353] on button "공지 확인하기" at bounding box center [827, 353] width 152 height 39
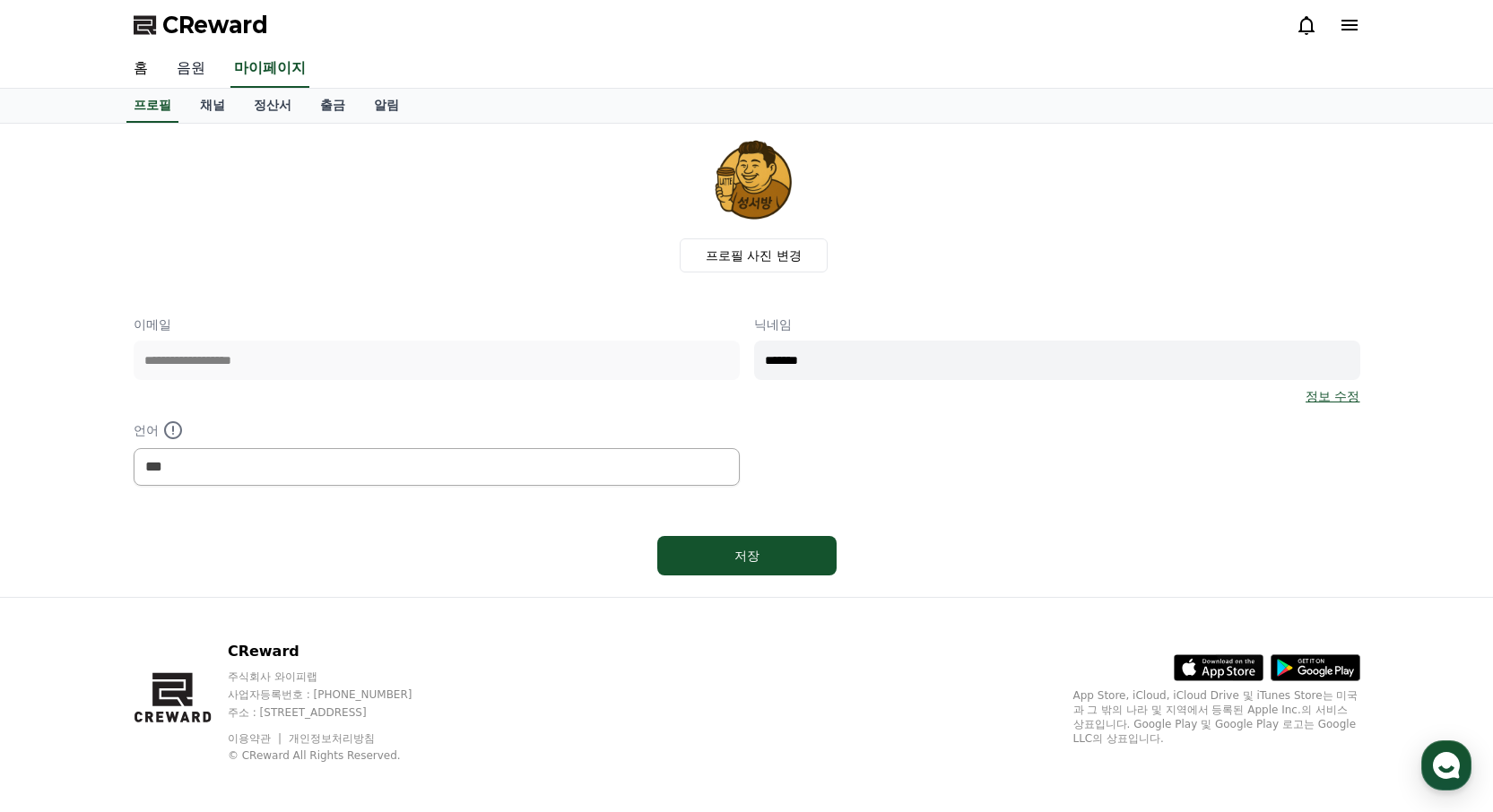
click at [196, 71] on link "음원" at bounding box center [191, 69] width 57 height 37
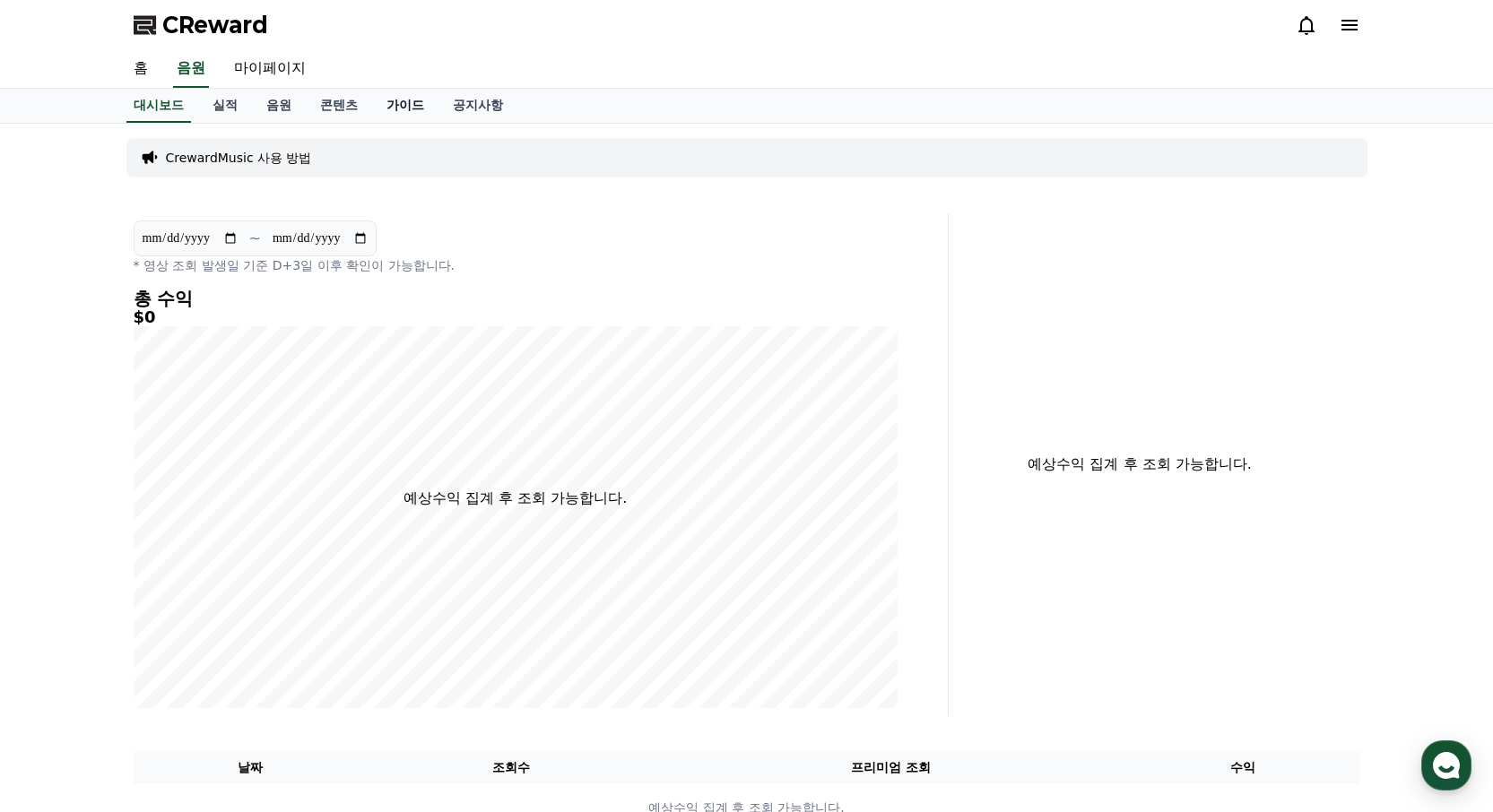
click at [407, 103] on link "가이드" at bounding box center [406, 105] width 67 height 34
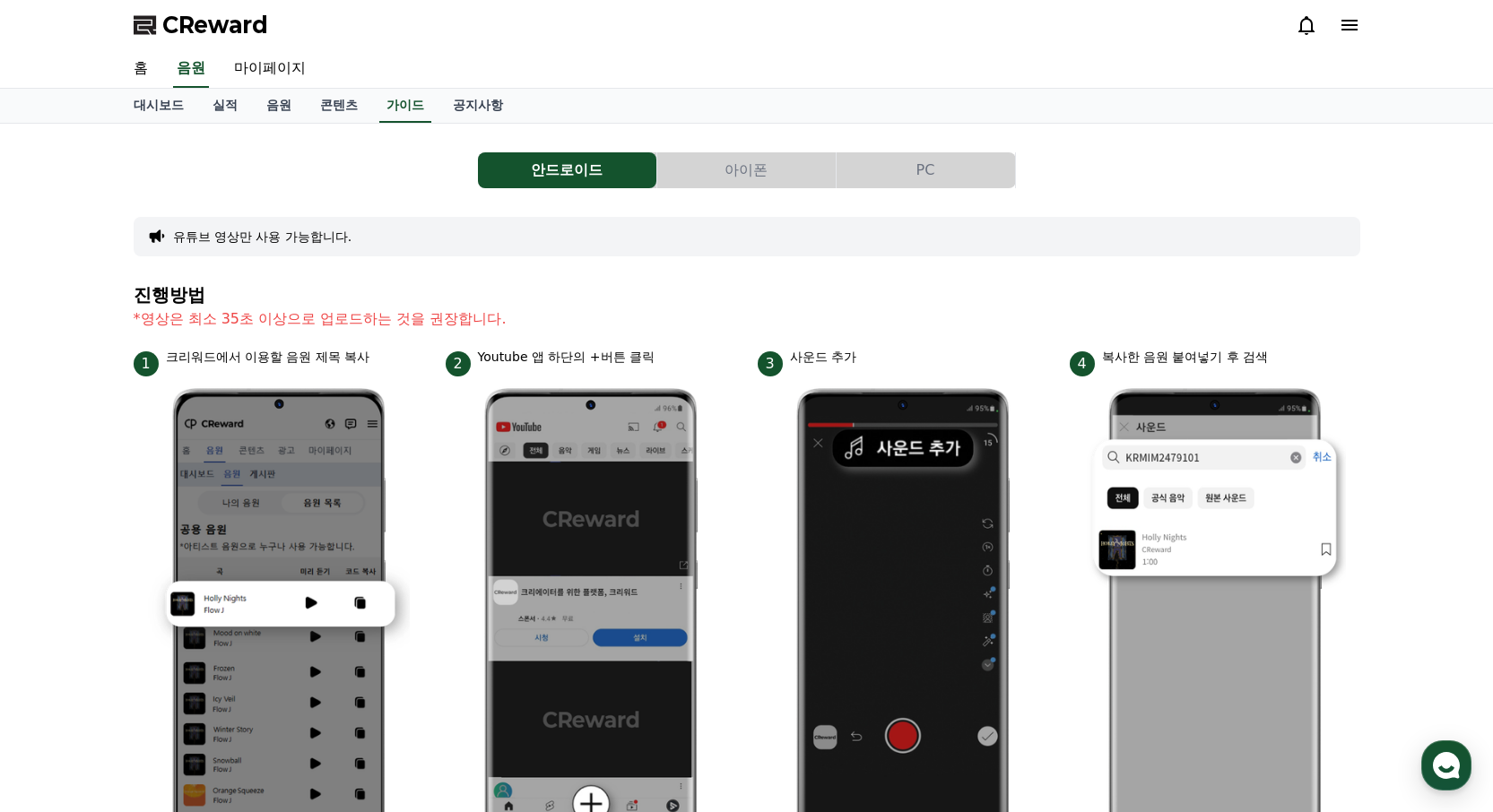
click at [963, 145] on div "안드로이드 아이폰 PC 유튜브 영상만 사용 가능합니다. 진행방법 *영상은 최소 35초 이상으로 업로드하는 것을 권장합니다. 1 크리워드에서 이…" at bounding box center [746, 779] width 1227 height 1281
click at [916, 176] on button "PC" at bounding box center [926, 170] width 179 height 36
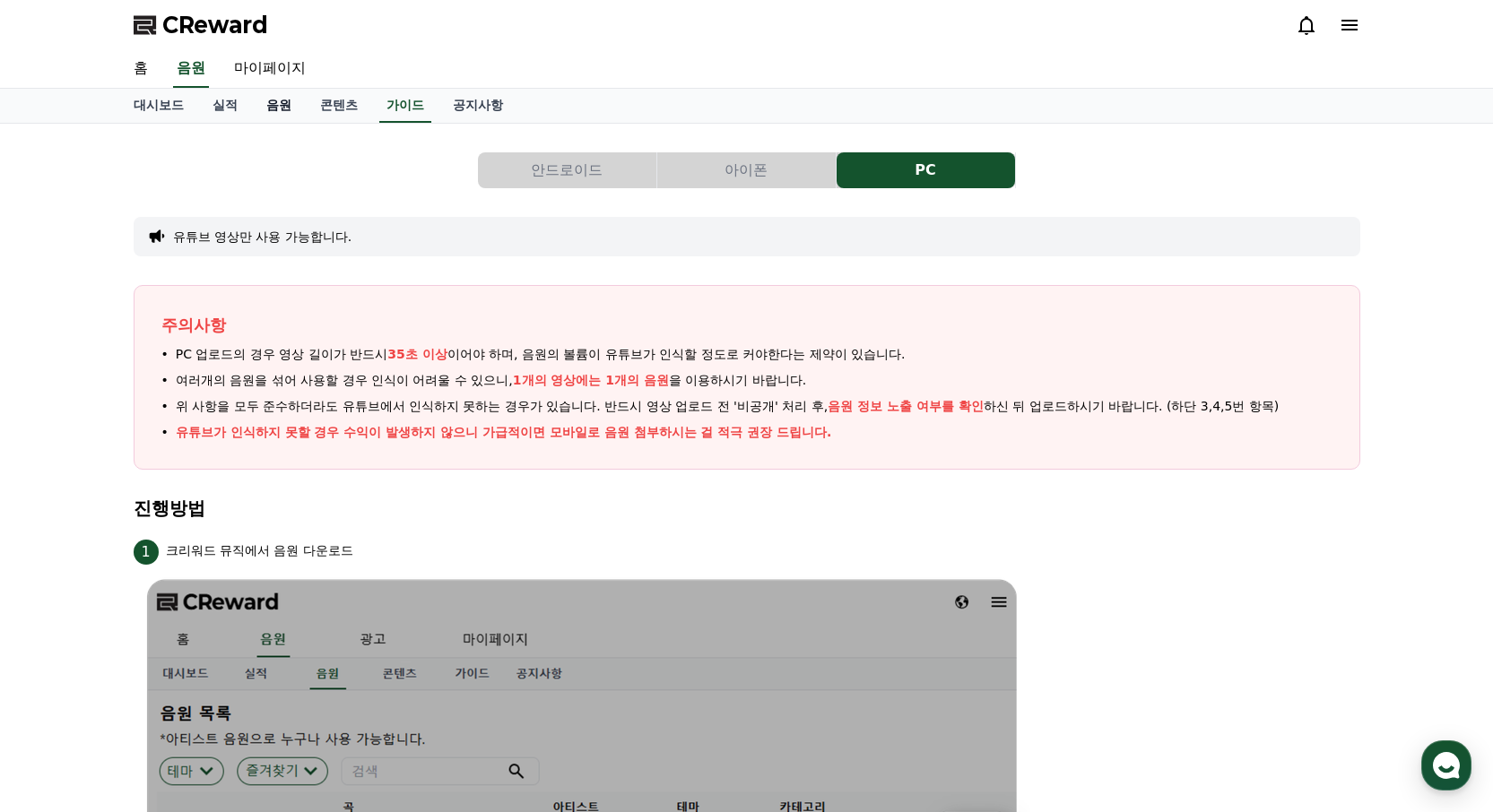
click at [284, 102] on link "음원" at bounding box center [279, 105] width 54 height 34
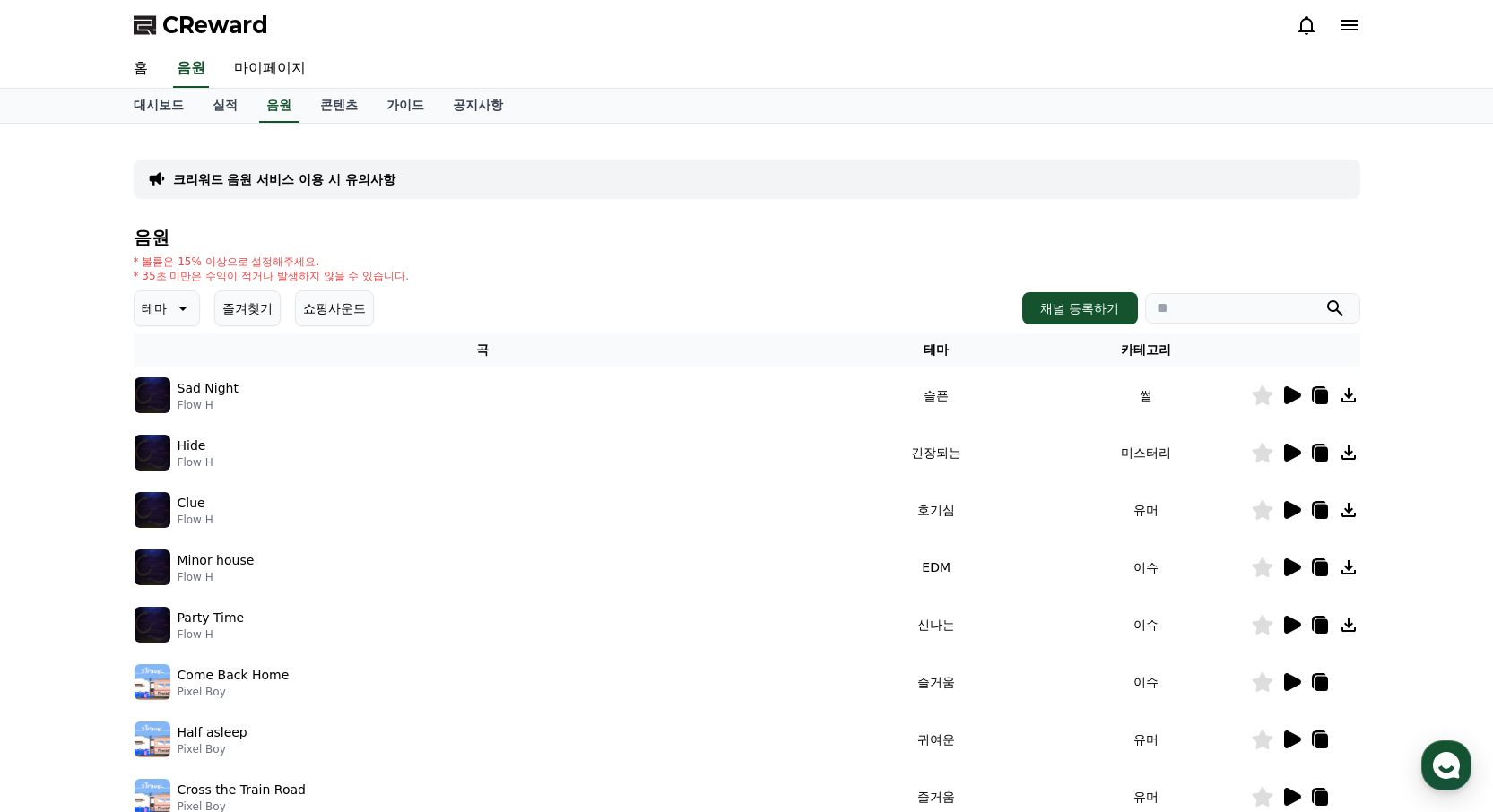
click at [191, 308] on icon at bounding box center [181, 308] width 22 height 22
click at [177, 450] on button "잔잔한" at bounding box center [162, 457] width 52 height 39
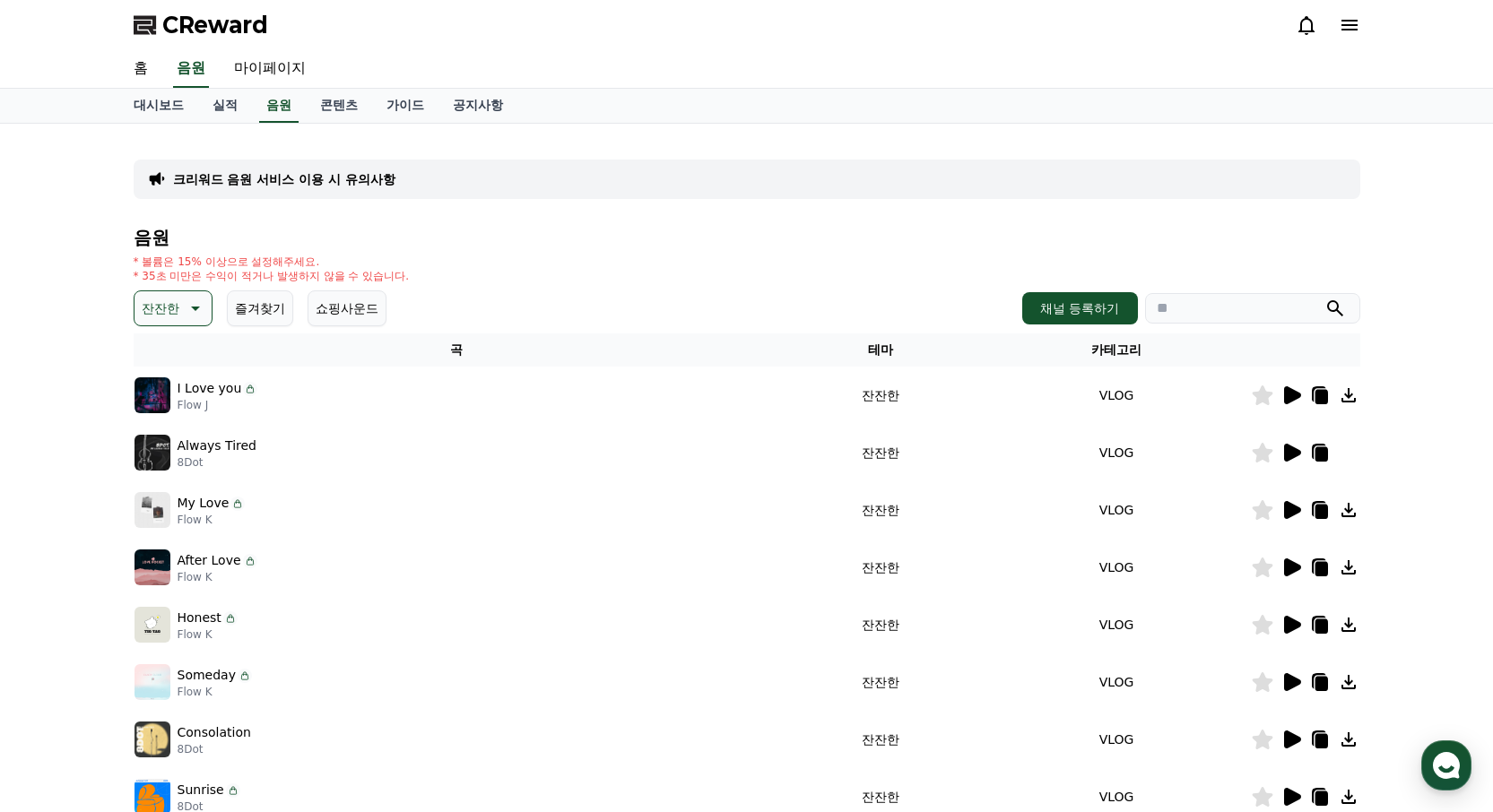
click at [1289, 394] on icon at bounding box center [1292, 395] width 17 height 18
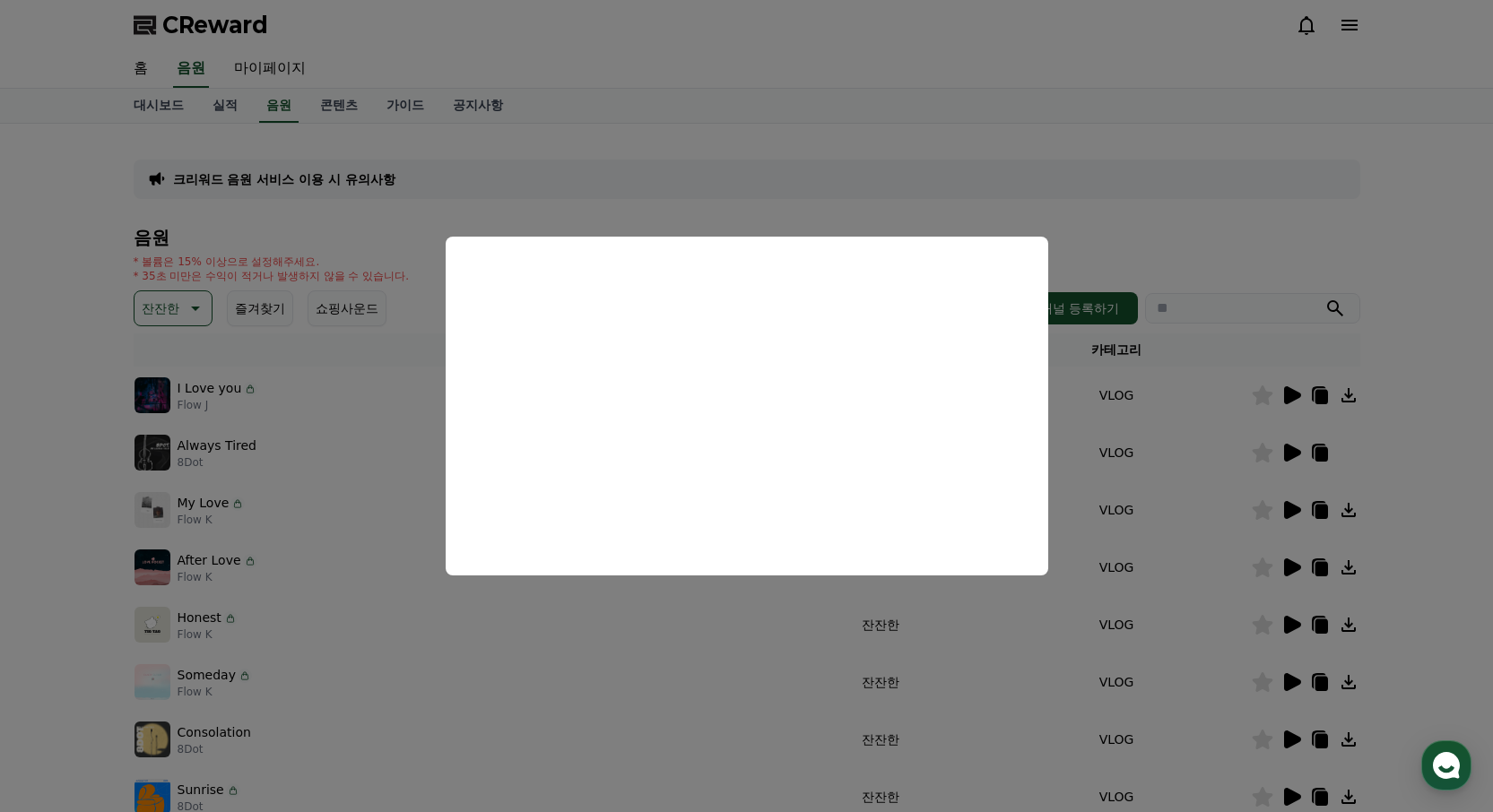
click at [950, 146] on button "close modal" at bounding box center [746, 406] width 1493 height 812
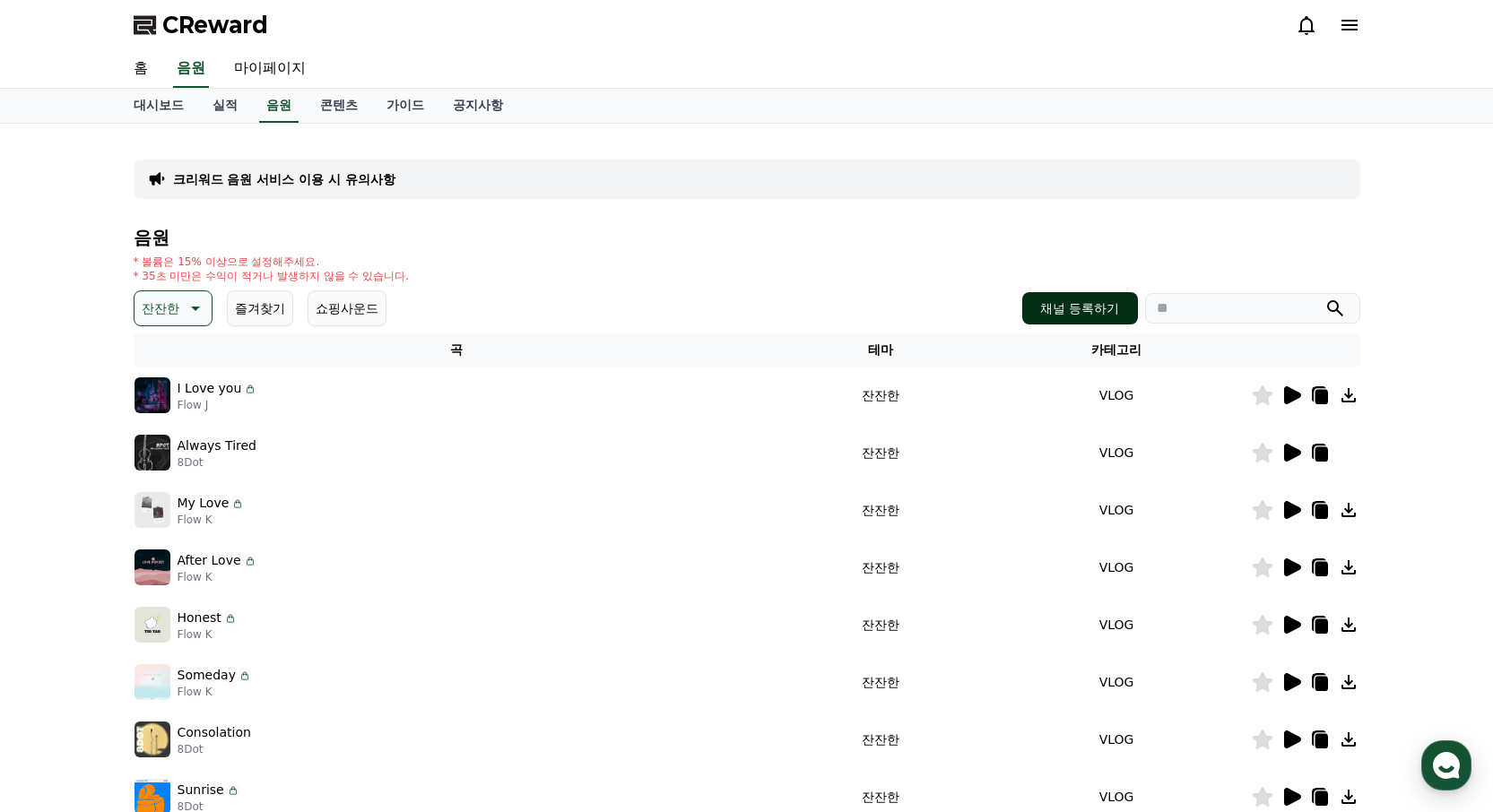
click at [1109, 311] on button "채널 등록하기" at bounding box center [1079, 308] width 115 height 32
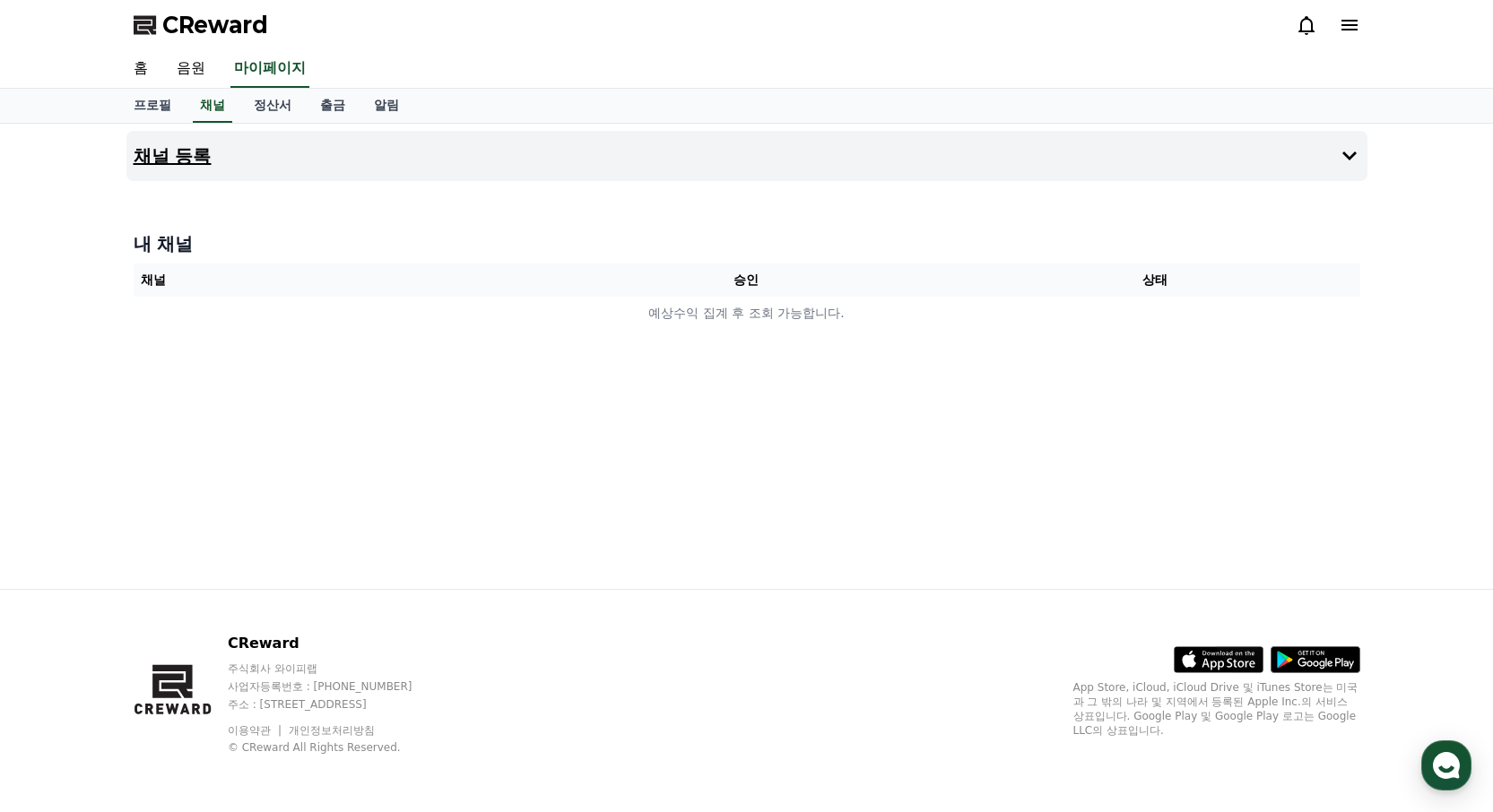
click at [346, 152] on button "채널 등록" at bounding box center [746, 155] width 1241 height 50
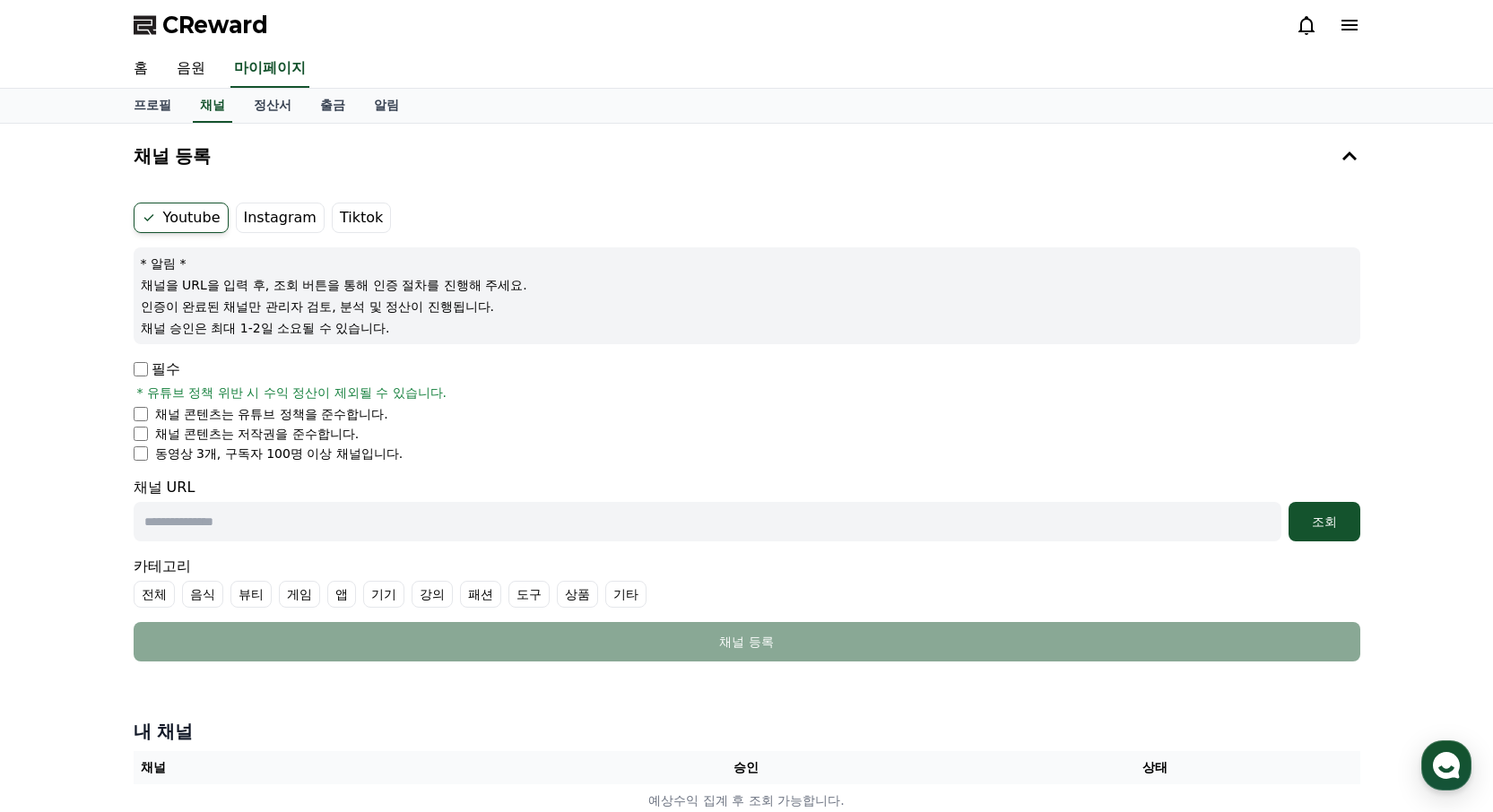
drag, startPoint x: 148, startPoint y: 284, endPoint x: 499, endPoint y: 329, distance: 353.9
click at [499, 329] on div "* 알림 * 채널을 URL을 입력 후, 조회 버튼을 통해 인증 절차를 진행해 주세요. 인증이 완료된 채널만 관리자 검토, 분석 및 정산이 진행…" at bounding box center [746, 296] width 1227 height 97
click at [73, 296] on div "채널 등록 Youtube Instagram Tiktok * 알림 * 채널을 URL을 입력 후, 조회 버튼을 통해 인증 절차를 진행해 주세요. …" at bounding box center [746, 477] width 1493 height 708
click at [140, 376] on p "필수" at bounding box center [156, 369] width 46 height 22
click at [239, 525] on input "text" at bounding box center [707, 521] width 1147 height 39
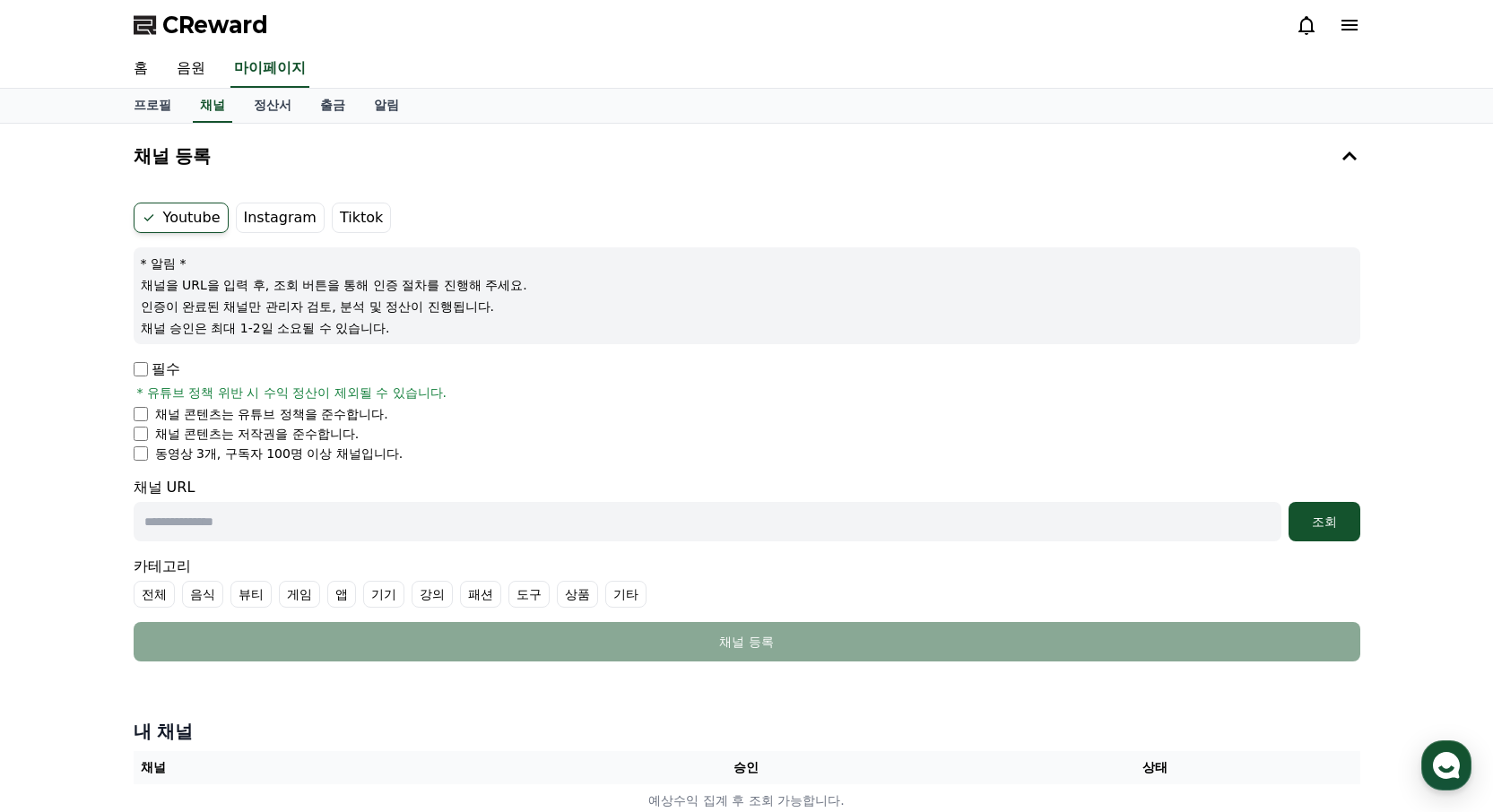
paste input "**********"
click at [1322, 525] on div "조회" at bounding box center [1324, 521] width 57 height 18
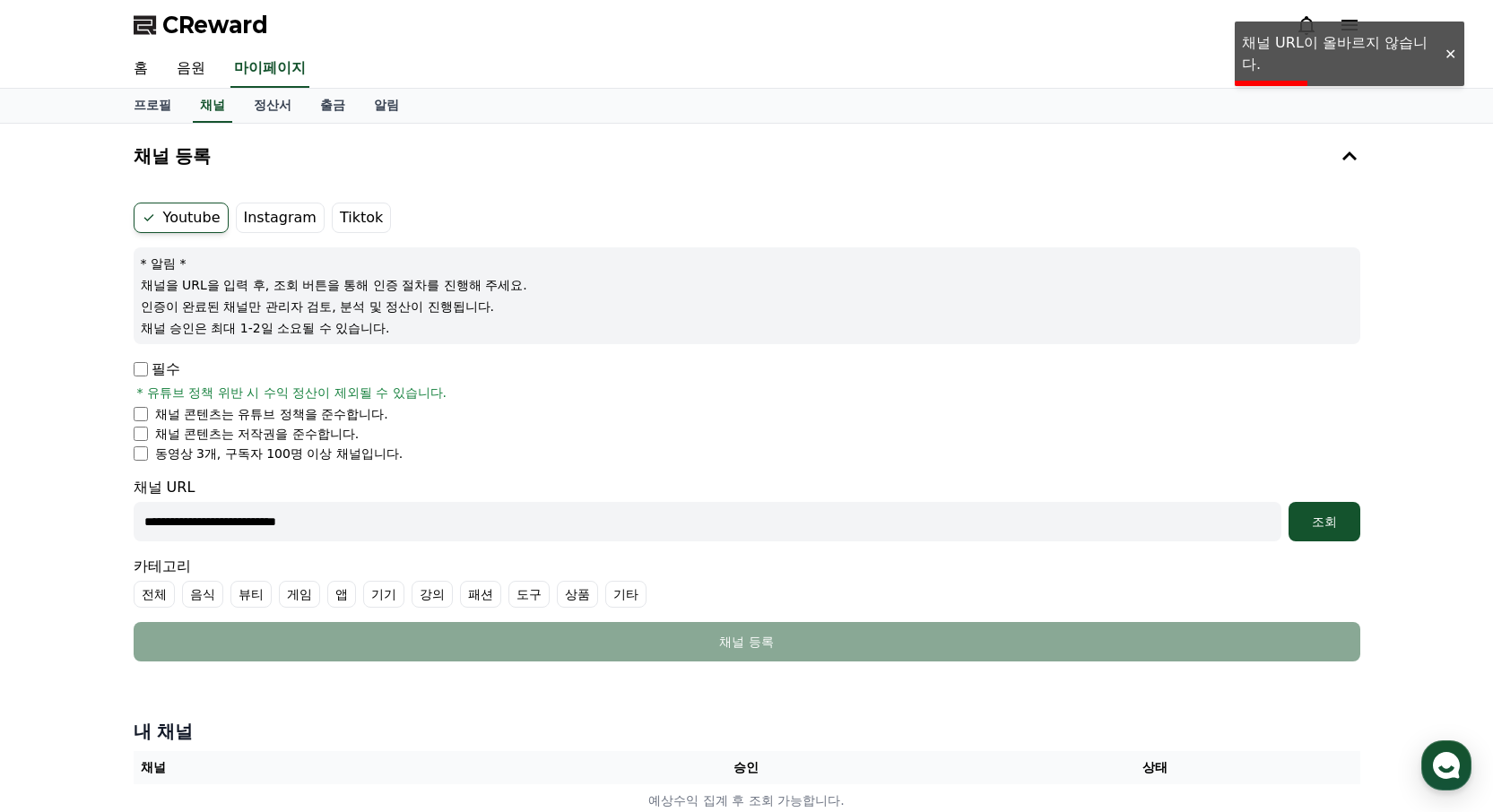
drag, startPoint x: 252, startPoint y: 521, endPoint x: 123, endPoint y: 520, distance: 129.0
click at [123, 520] on div "**********" at bounding box center [746, 477] width 1255 height 708
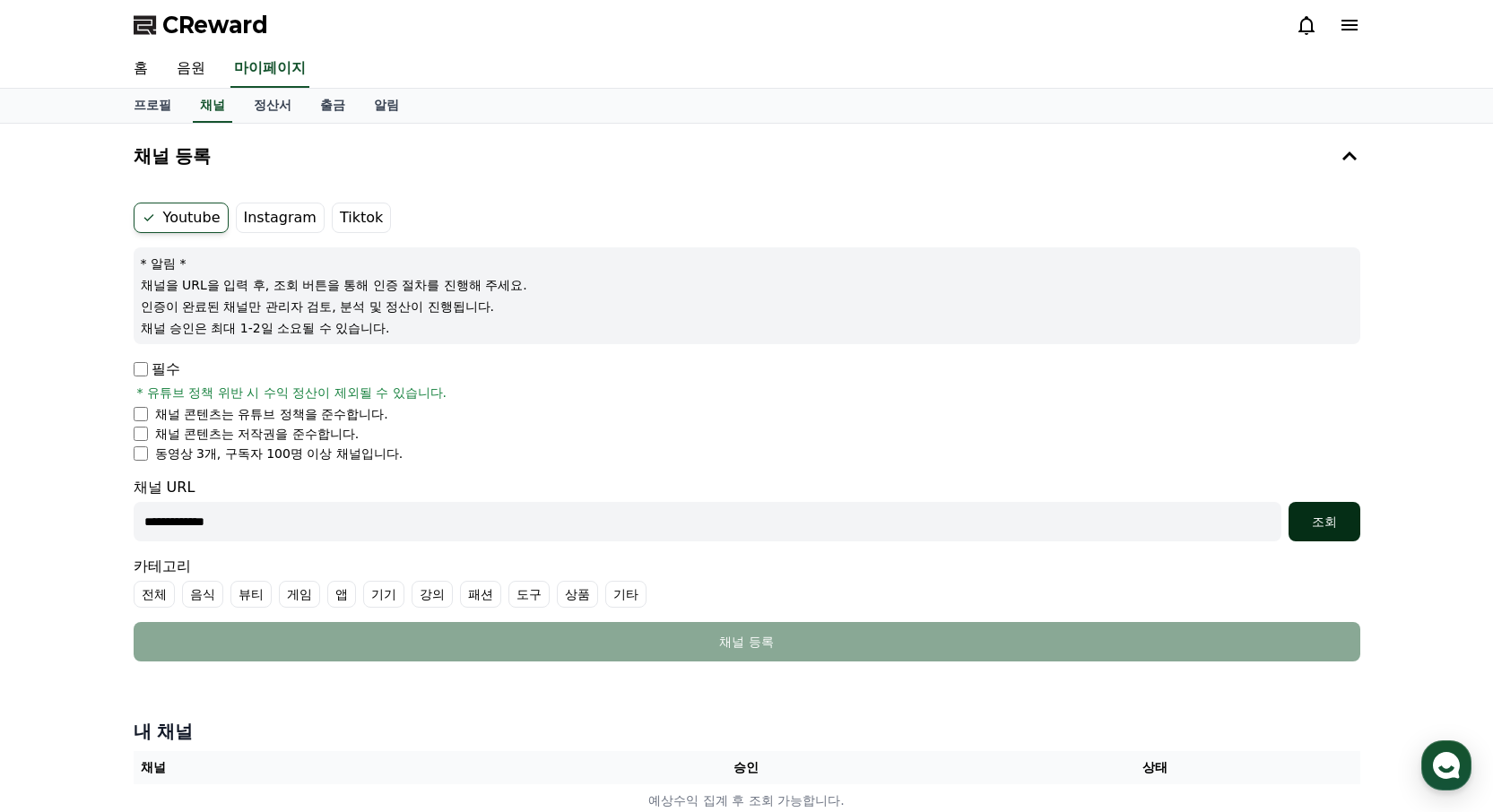
click at [1328, 519] on div "조회" at bounding box center [1324, 521] width 57 height 18
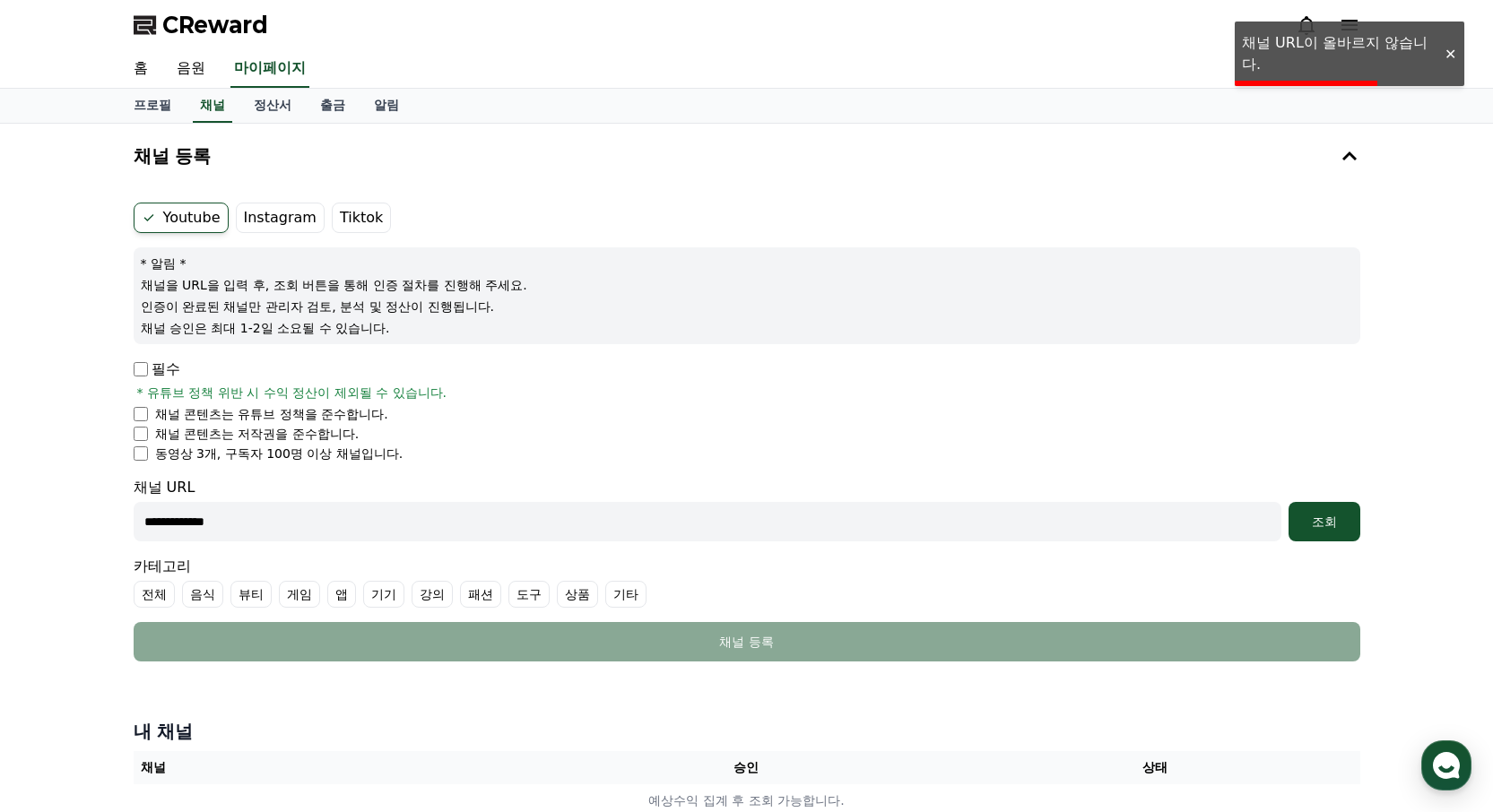
click at [153, 523] on input "**********" at bounding box center [707, 521] width 1147 height 39
click at [1320, 518] on div "조회" at bounding box center [1324, 521] width 57 height 18
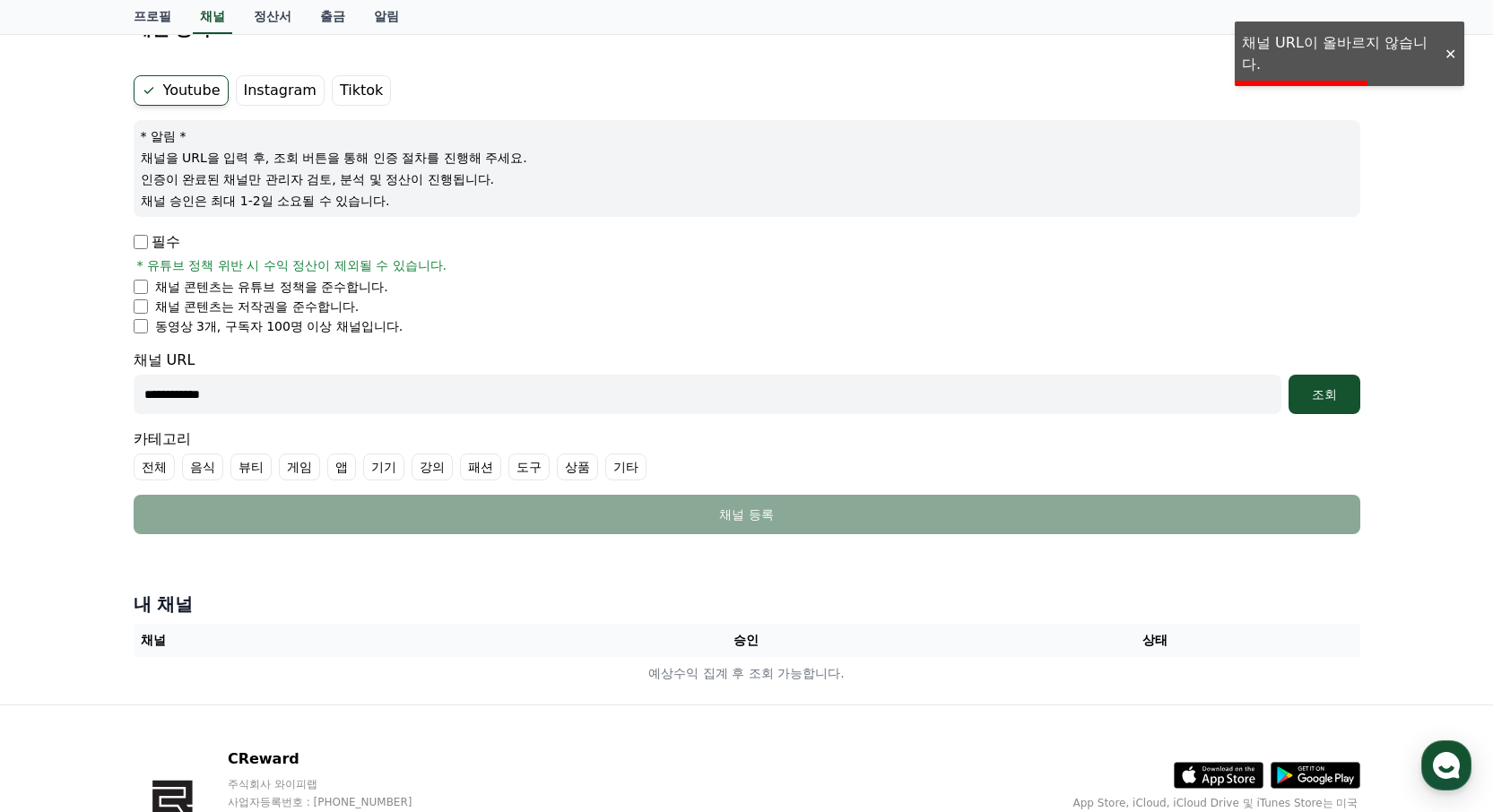
scroll to position [243, 0]
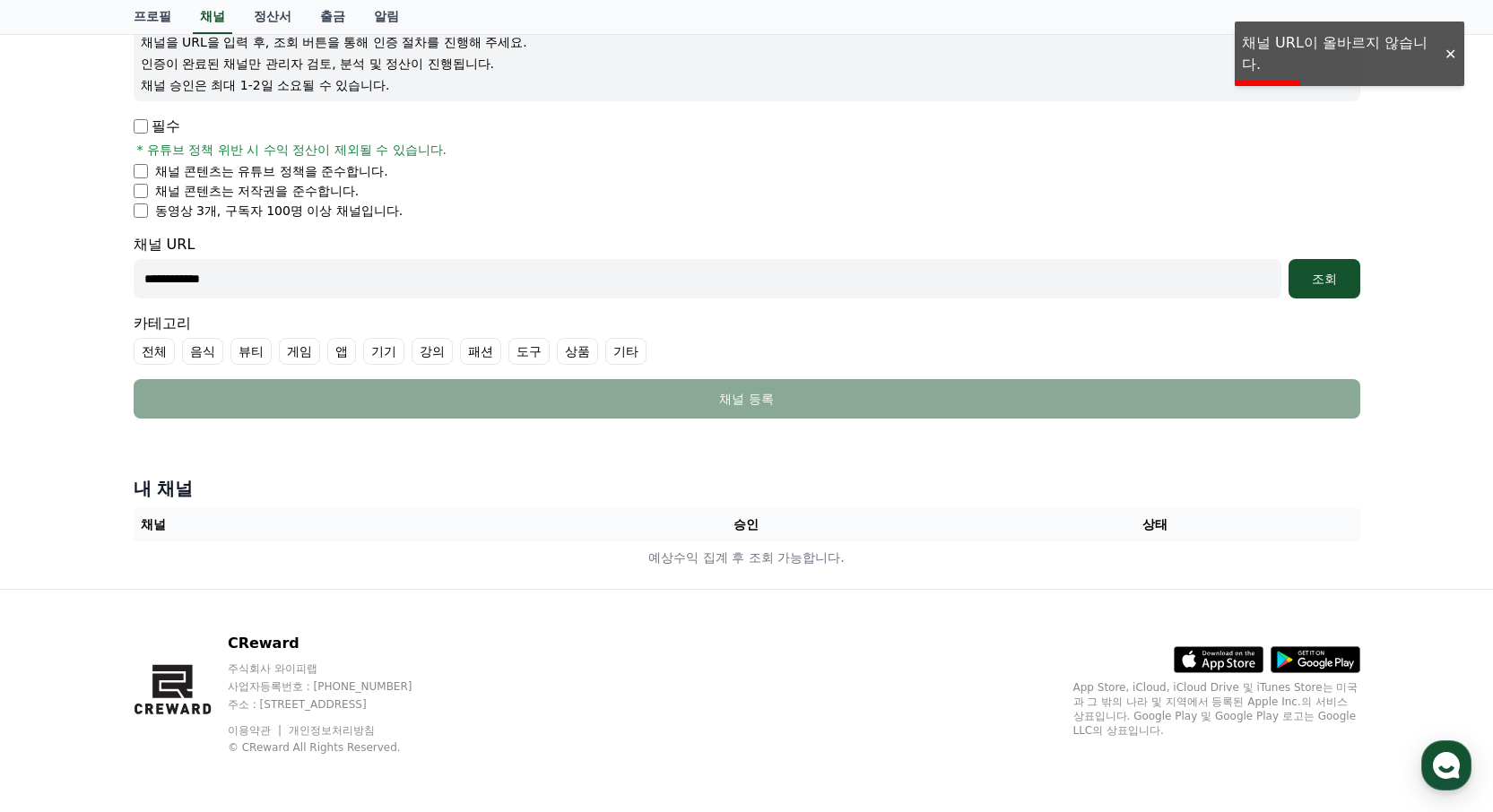
drag, startPoint x: 248, startPoint y: 279, endPoint x: -8, endPoint y: 285, distance: 256.1
click at [0, 285] on html "**********" at bounding box center [746, 285] width 1493 height 1055
paste input "**********"
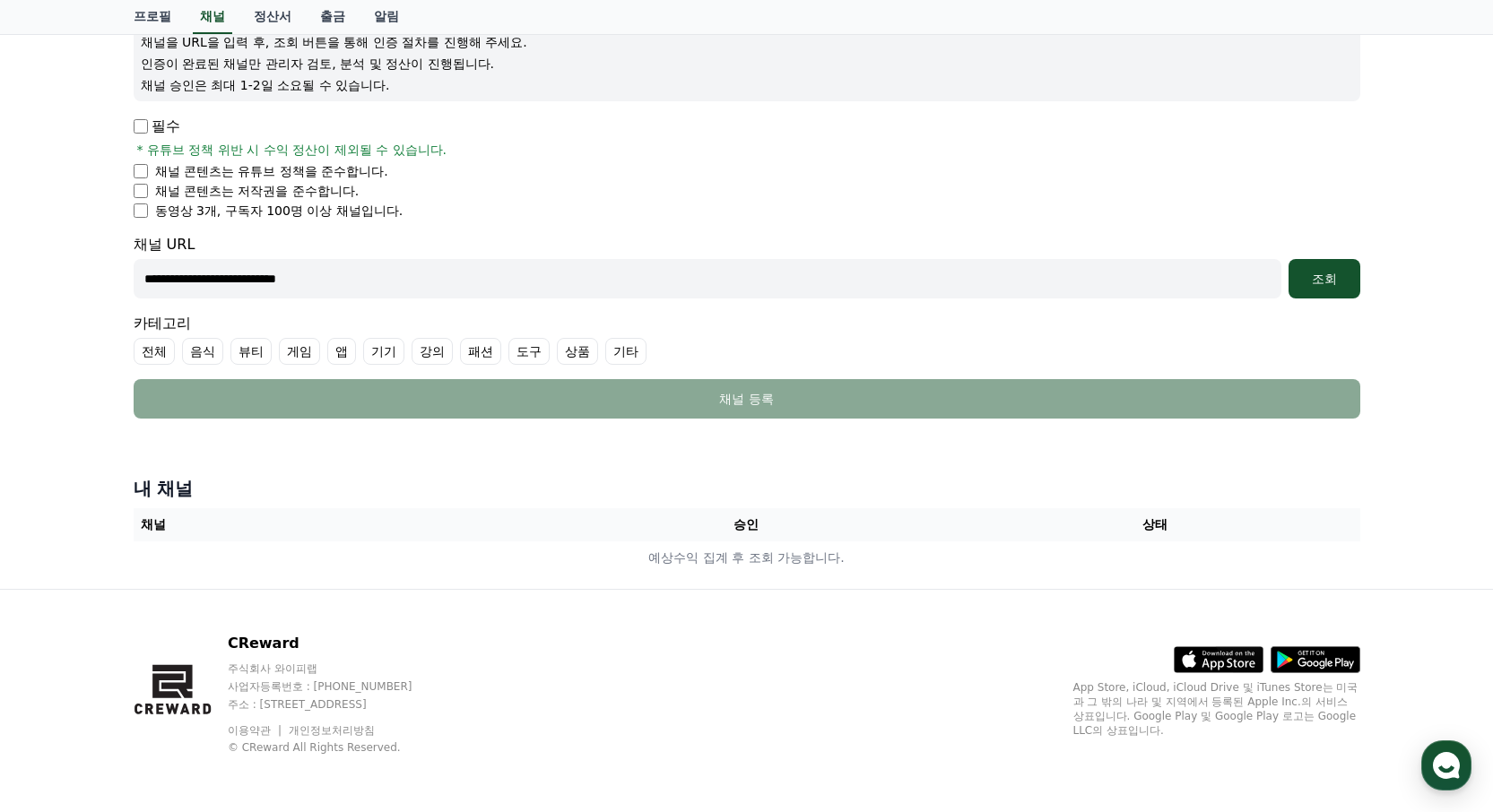
scroll to position [0, 0]
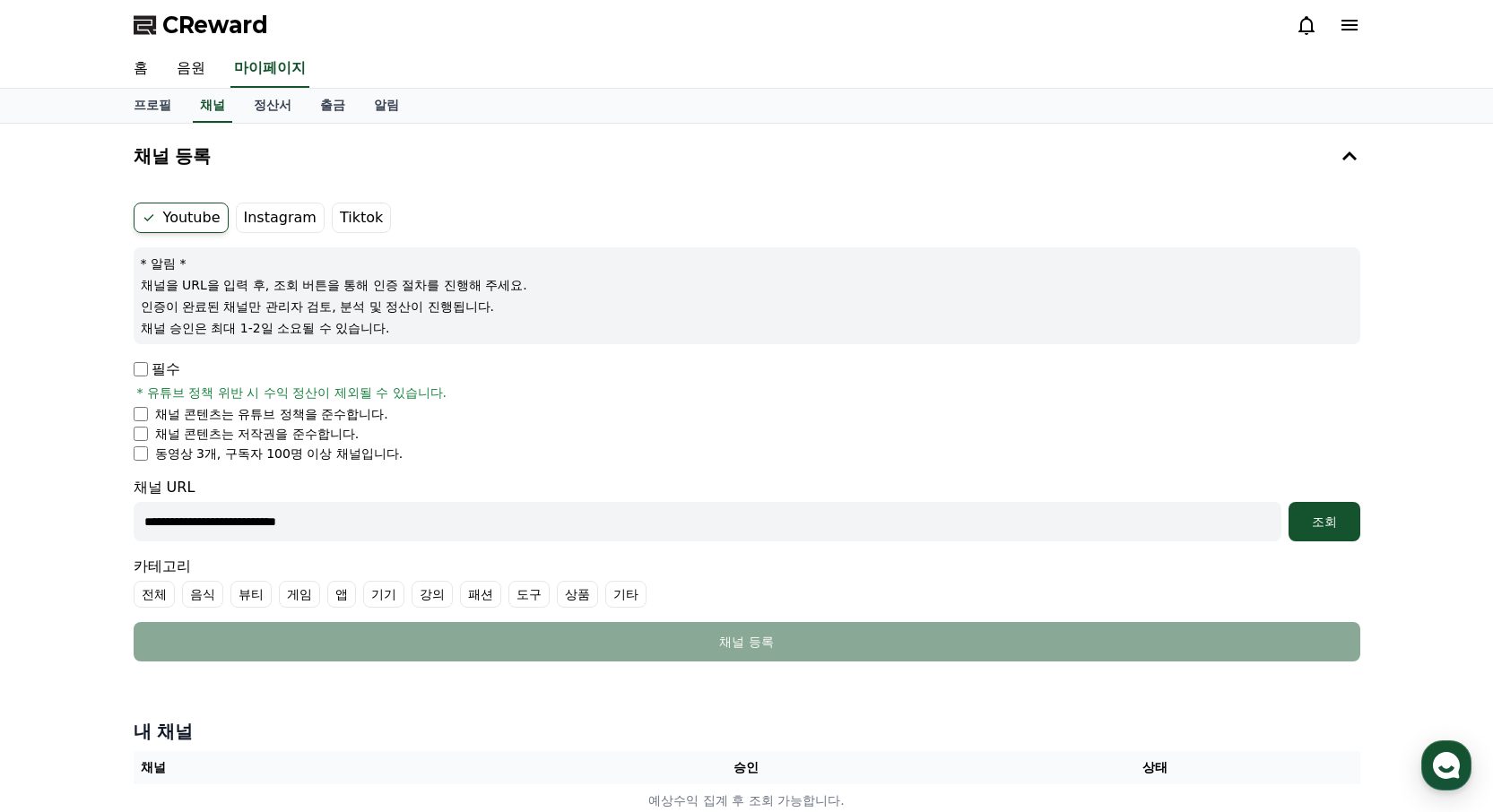
click at [193, 217] on label "Youtube" at bounding box center [181, 217] width 95 height 30
click at [181, 219] on label "Youtube" at bounding box center [181, 217] width 95 height 30
click at [182, 220] on label "Youtube" at bounding box center [181, 217] width 95 height 30
drag, startPoint x: 182, startPoint y: 220, endPoint x: 570, endPoint y: 370, distance: 416.0
click at [183, 221] on label "Youtube" at bounding box center [181, 217] width 95 height 30
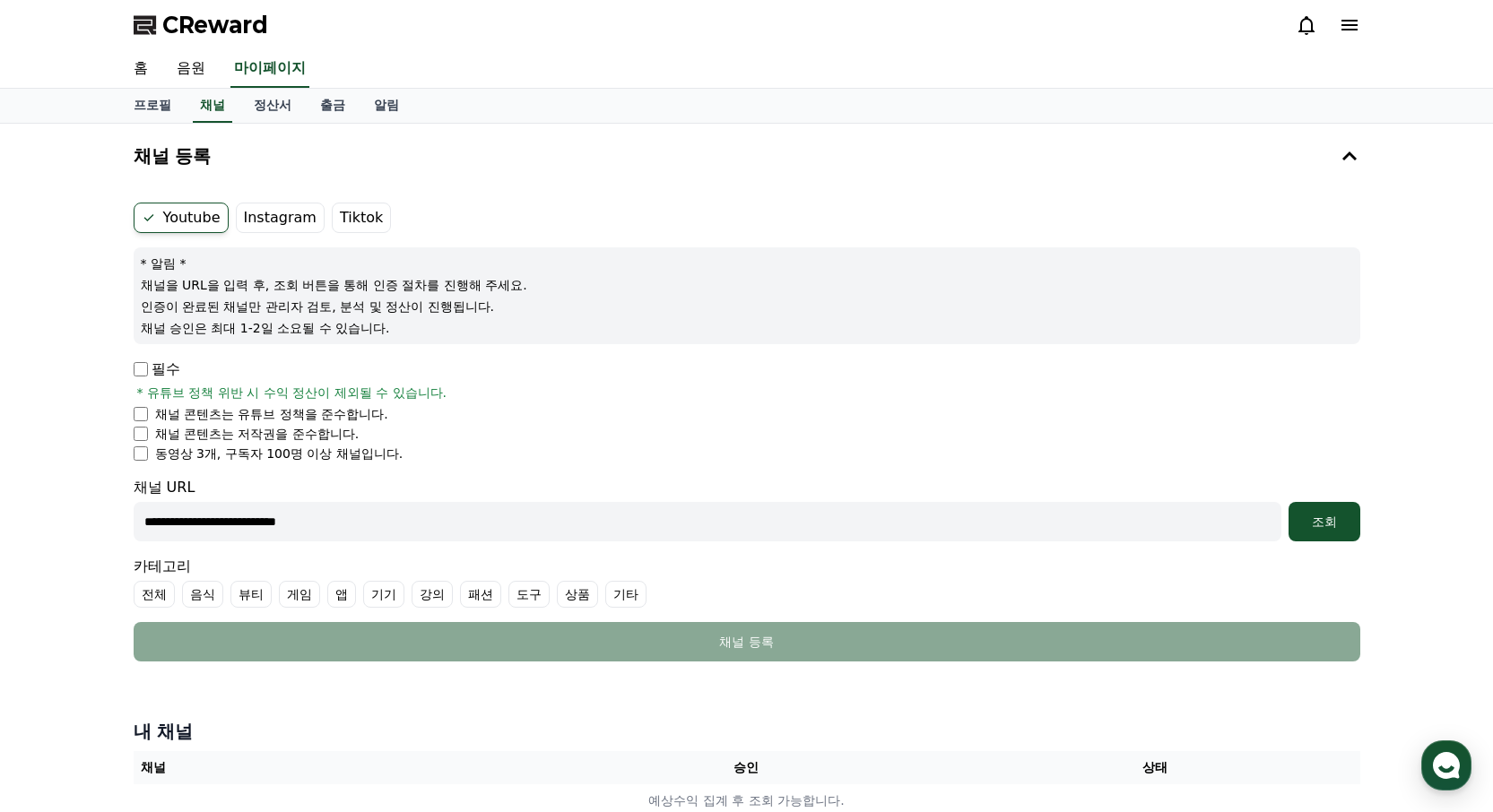
click at [679, 441] on li "채널 콘텐츠는 저작권을 준수합니다." at bounding box center [746, 434] width 1227 height 18
click at [1320, 529] on div "조회" at bounding box center [1324, 521] width 57 height 18
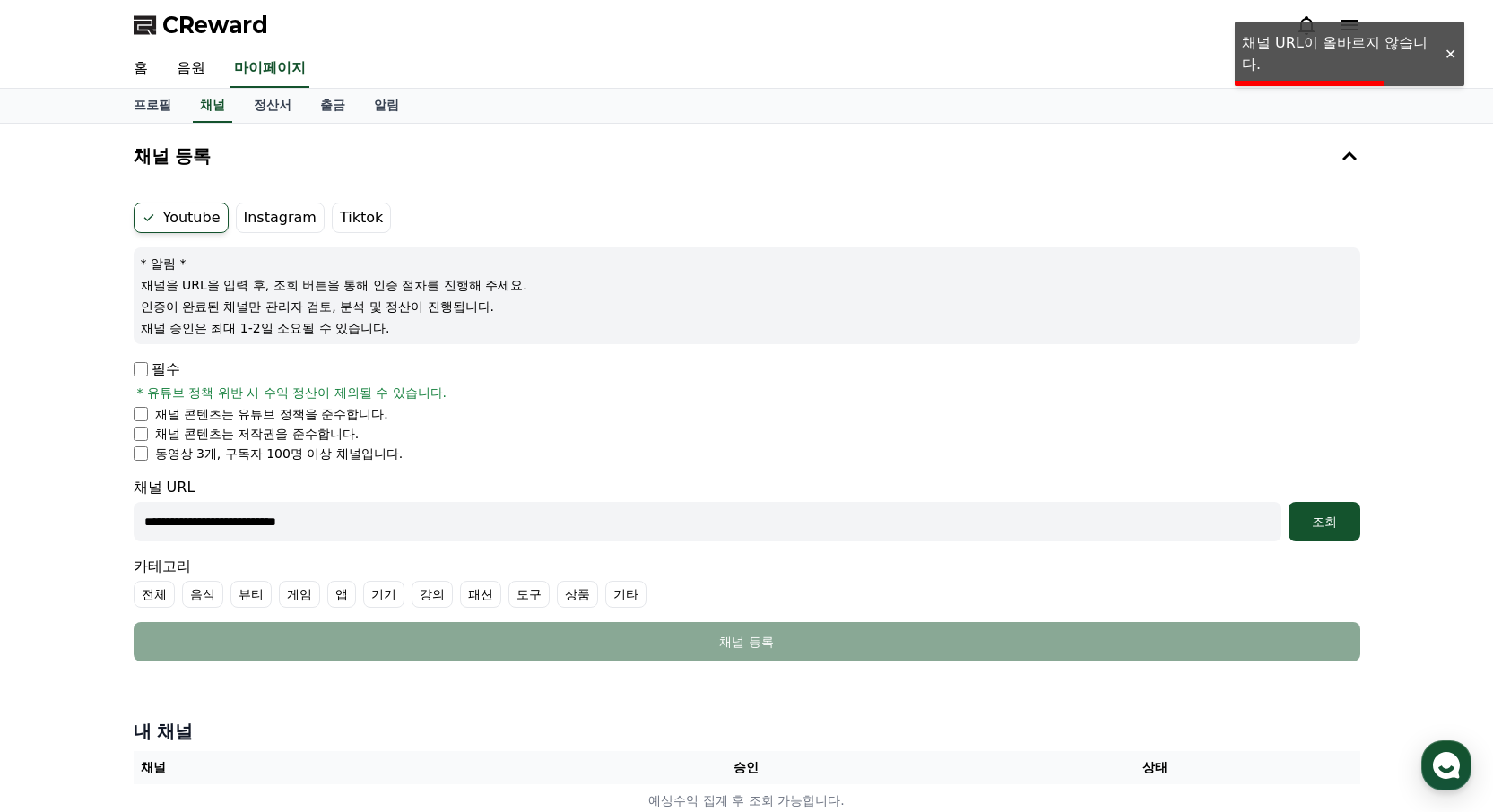
click at [144, 520] on input "**********" at bounding box center [707, 521] width 1147 height 39
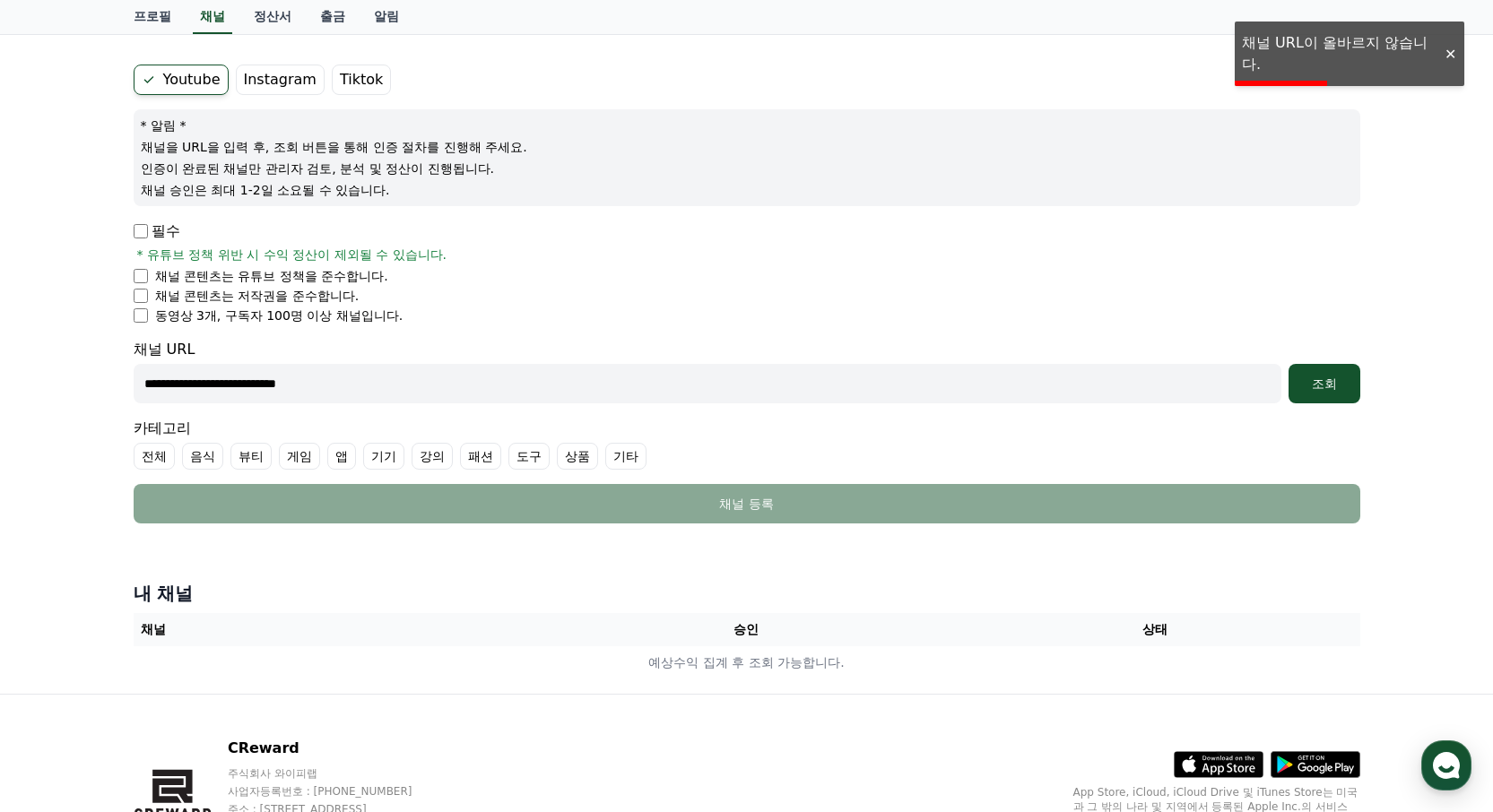
scroll to position [243, 0]
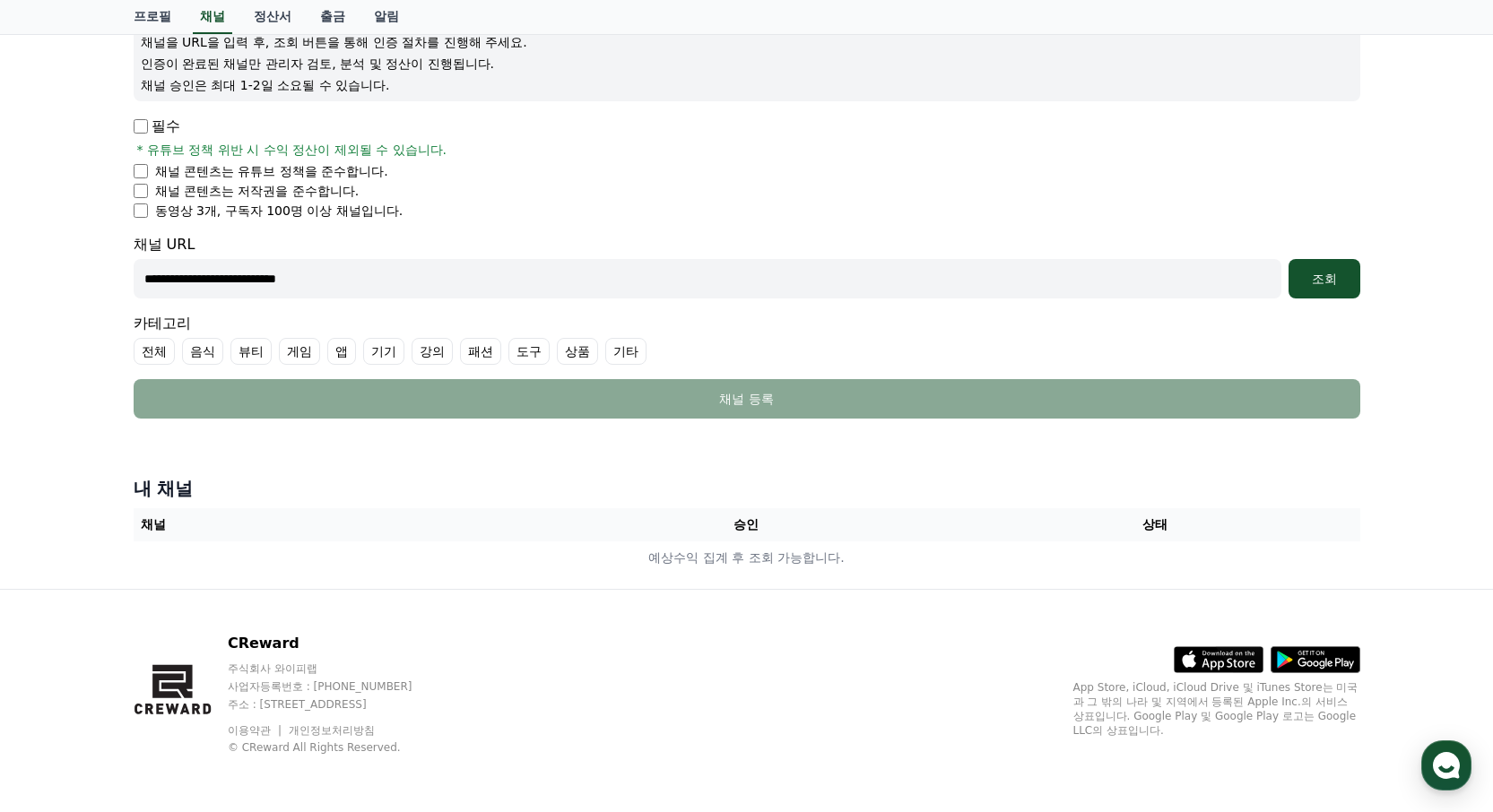
drag, startPoint x: 392, startPoint y: 282, endPoint x: 73, endPoint y: 271, distance: 319.2
click at [73, 271] on div "**********" at bounding box center [746, 235] width 1493 height 708
paste input "**********"
type input "**********"
click at [1334, 276] on div "조회" at bounding box center [1324, 279] width 57 height 18
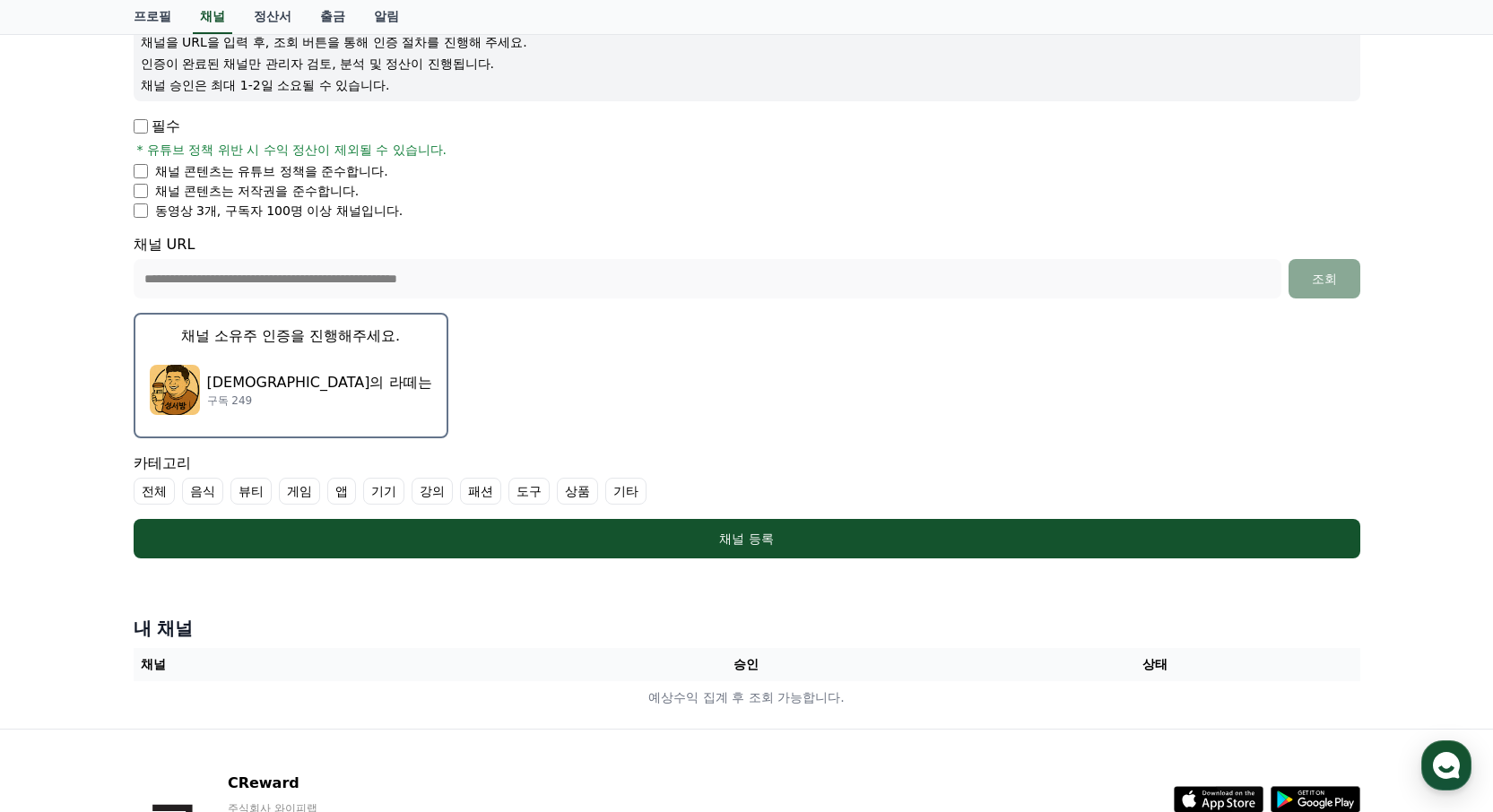
click at [232, 377] on p "성서방의 라떼는" at bounding box center [319, 383] width 225 height 22
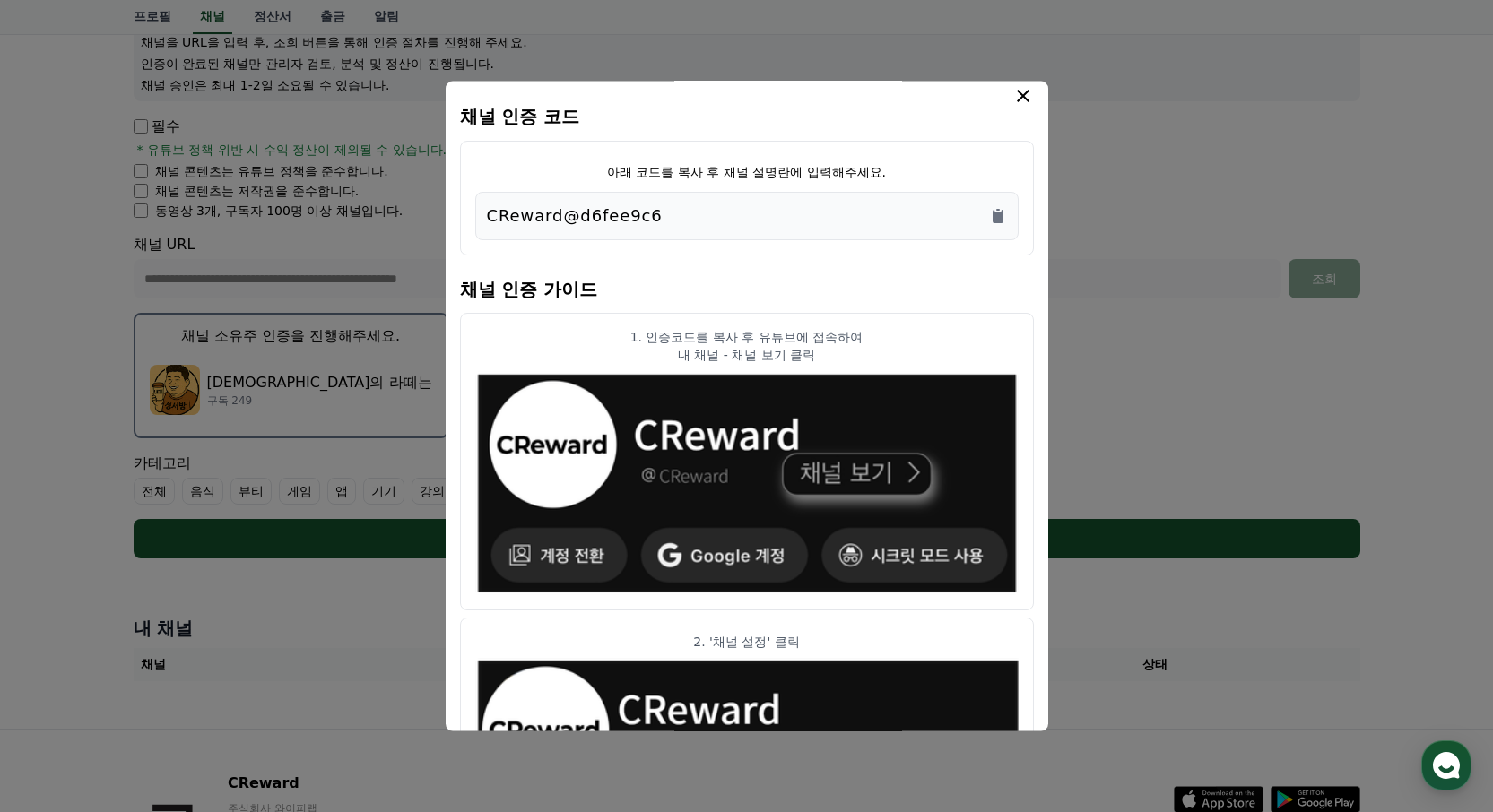
scroll to position [1, 0]
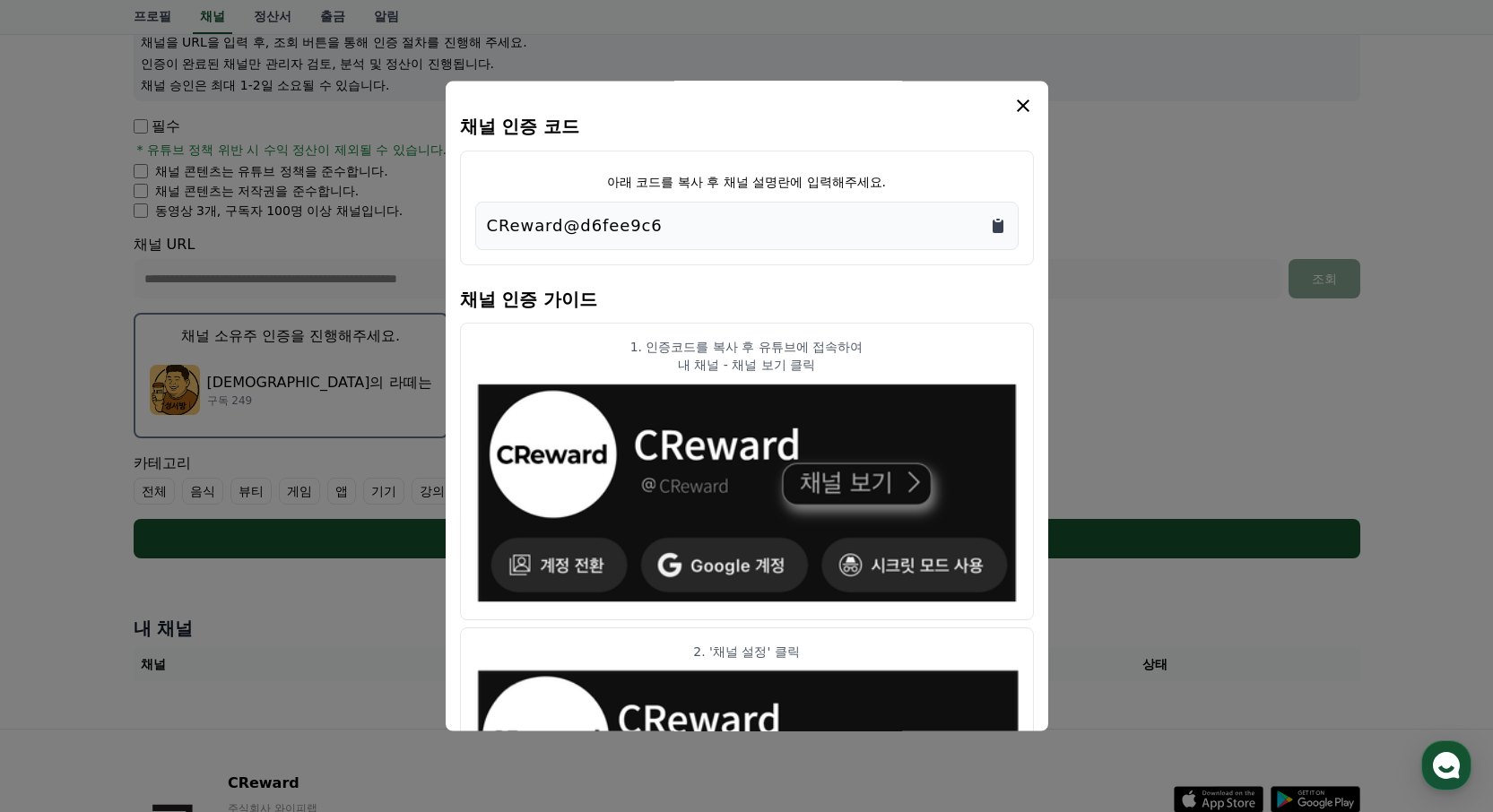
click at [999, 226] on icon "Copy to clipboard" at bounding box center [998, 227] width 11 height 14
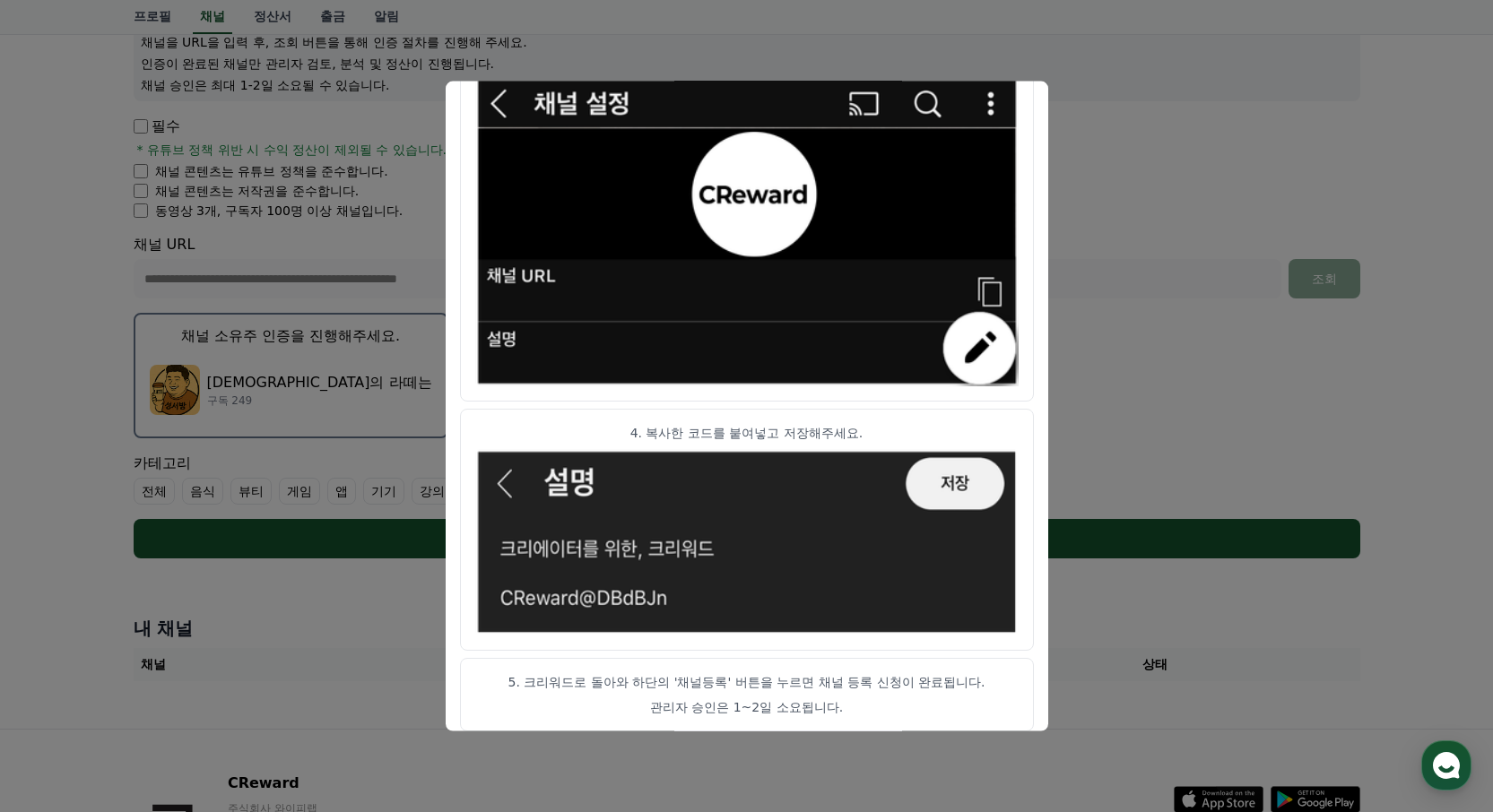
scroll to position [897, 0]
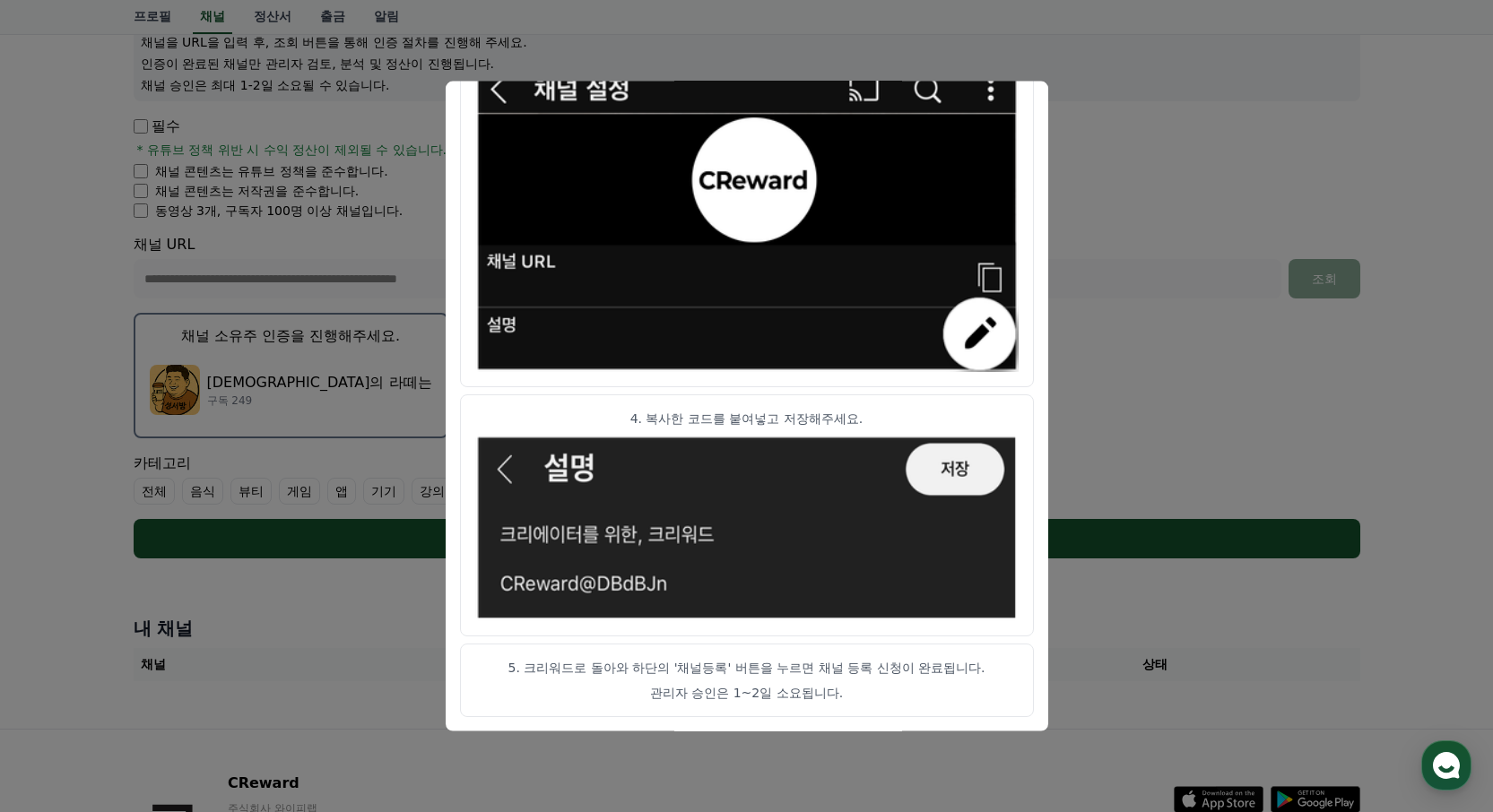
click at [1124, 180] on button "close modal" at bounding box center [746, 406] width 1493 height 812
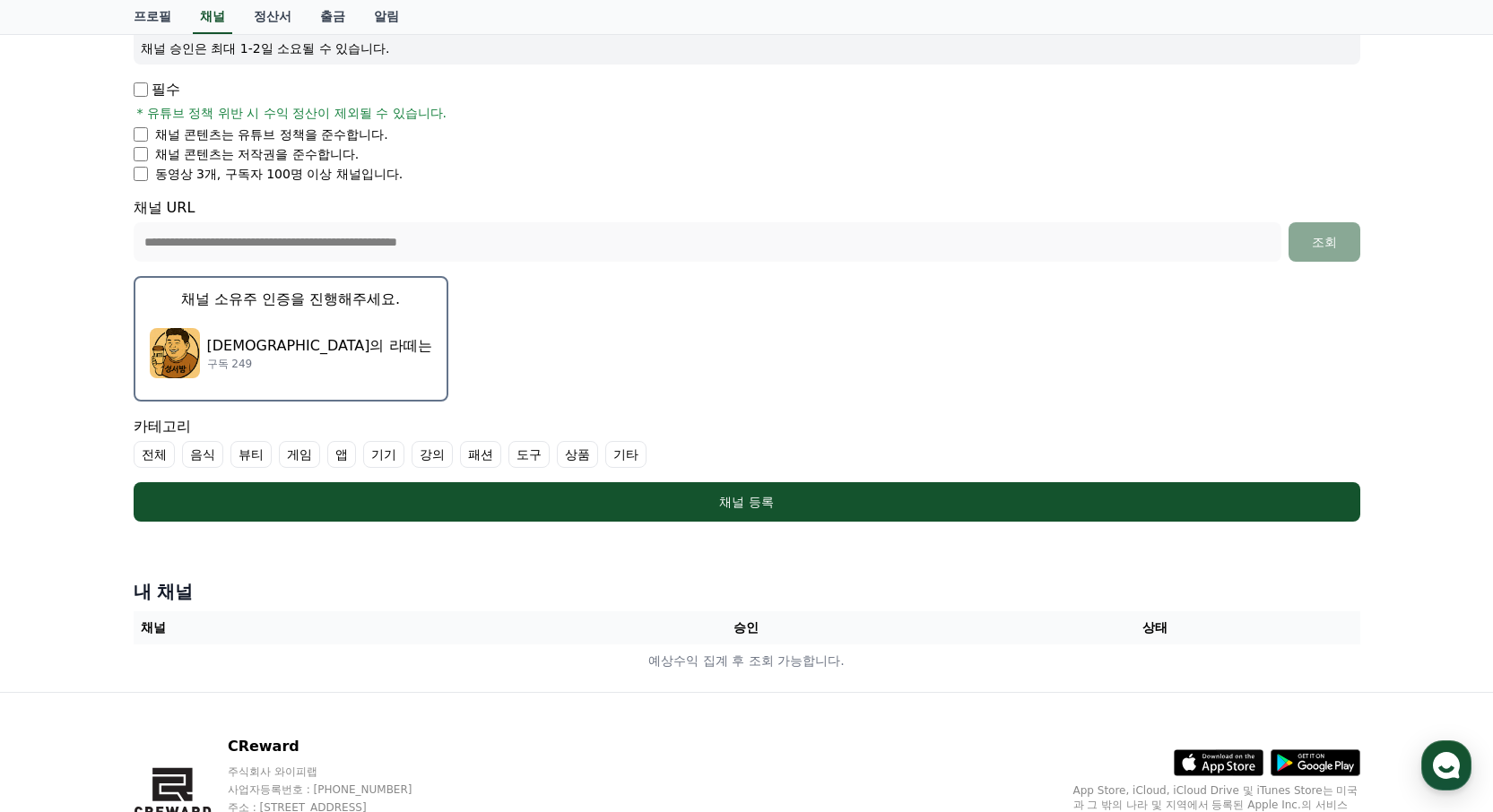
scroll to position [383, 0]
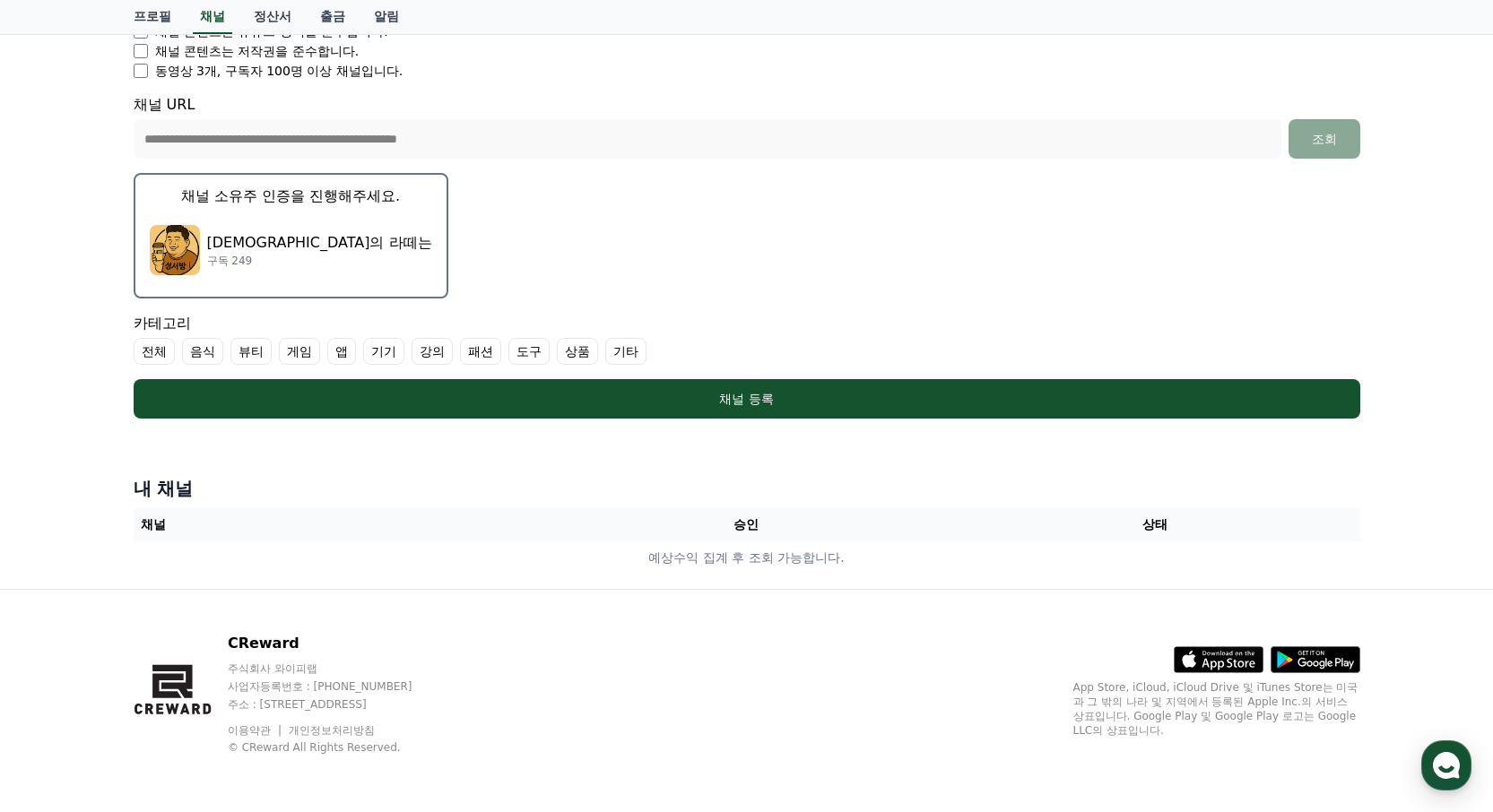
click at [622, 350] on label "기타" at bounding box center [626, 351] width 41 height 27
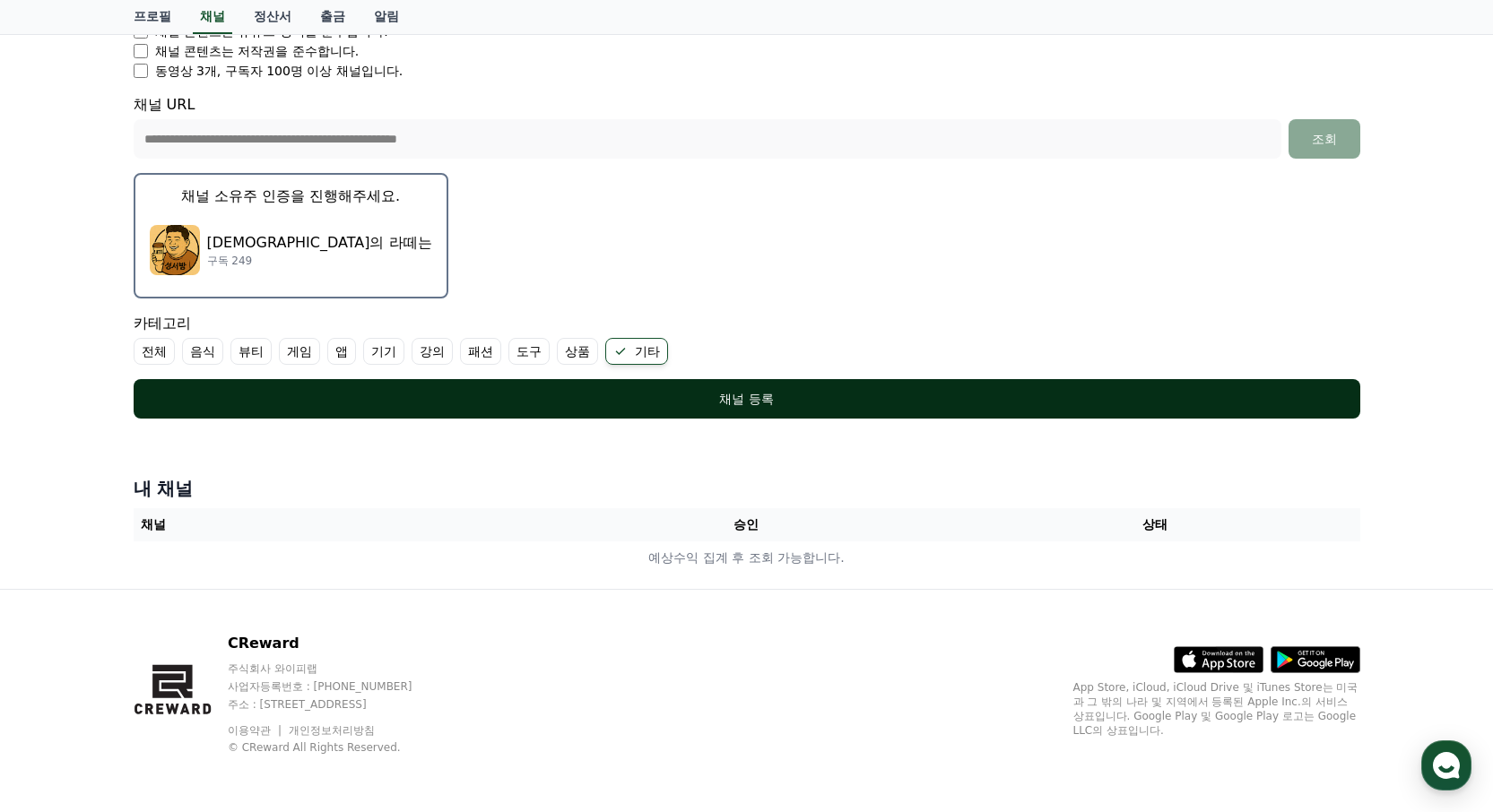
click at [742, 399] on div "채널 등록" at bounding box center [747, 399] width 1155 height 18
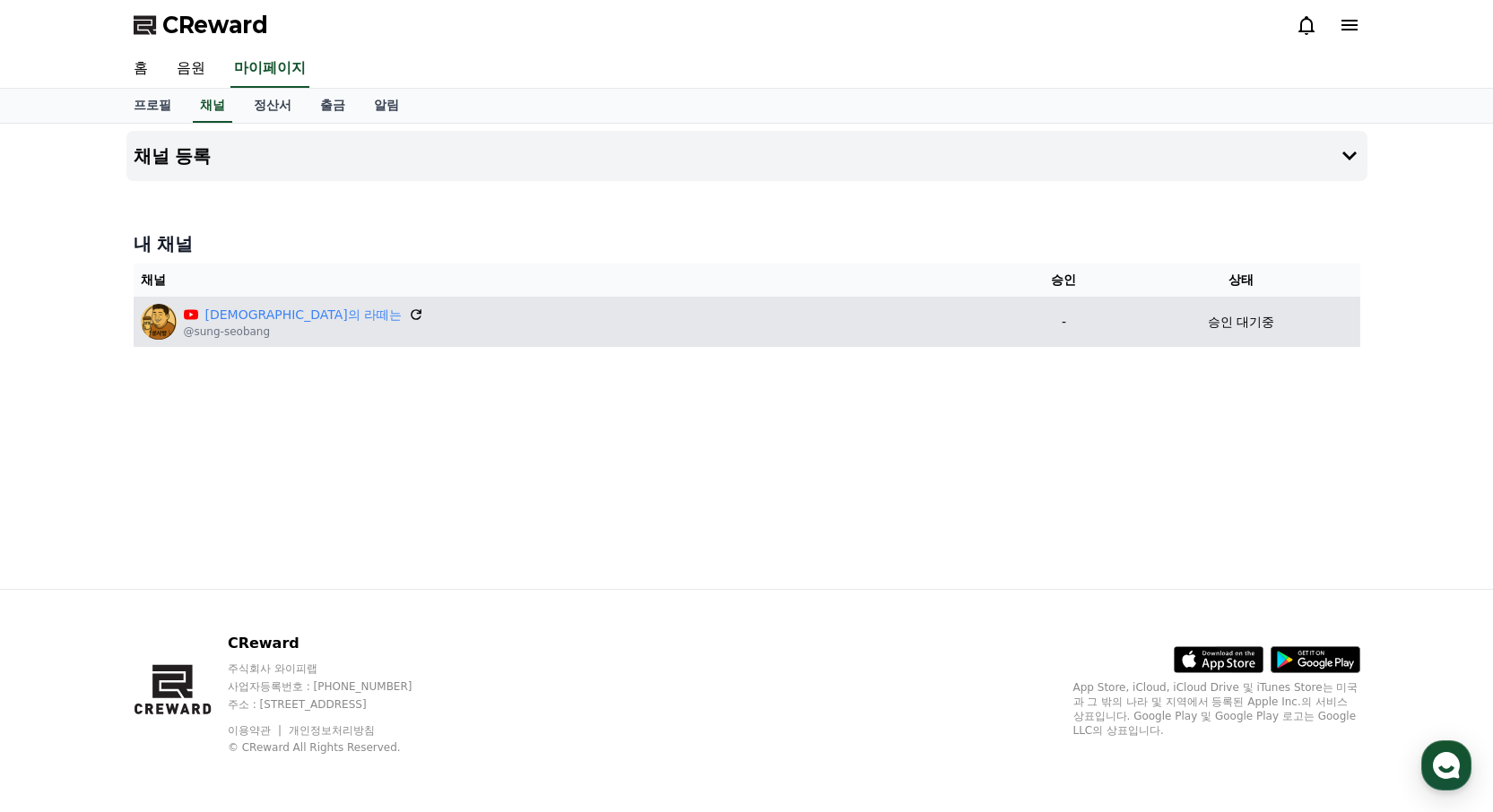
click at [408, 314] on icon at bounding box center [415, 314] width 16 height 16
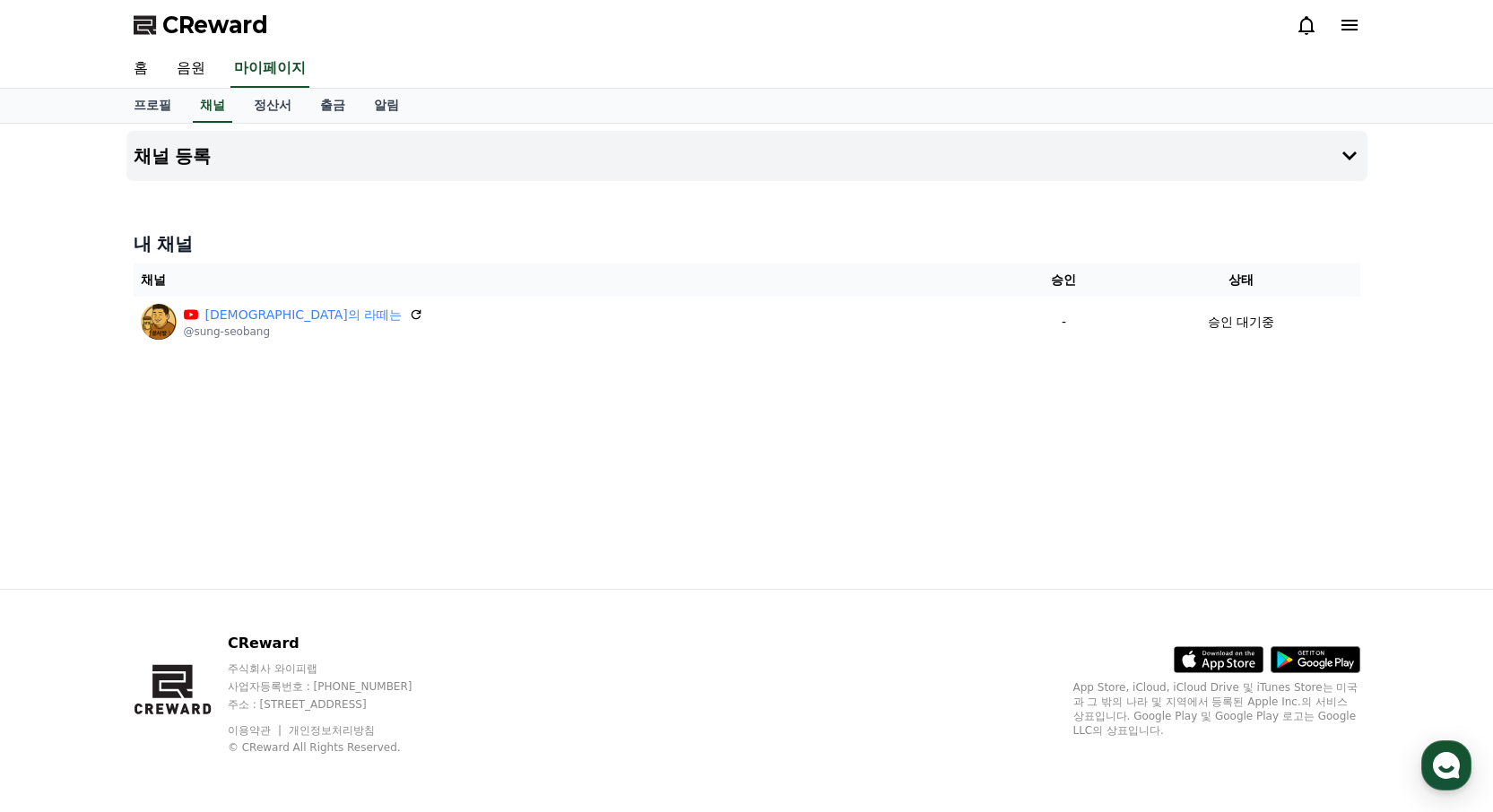
click at [746, 438] on div "채널 등록 내 채널 채널 승인 상태 성서방의 라떼는 @sung-seobang - 승인 대기중" at bounding box center [746, 356] width 1255 height 465
click at [521, 150] on button "채널 등록" at bounding box center [746, 155] width 1241 height 50
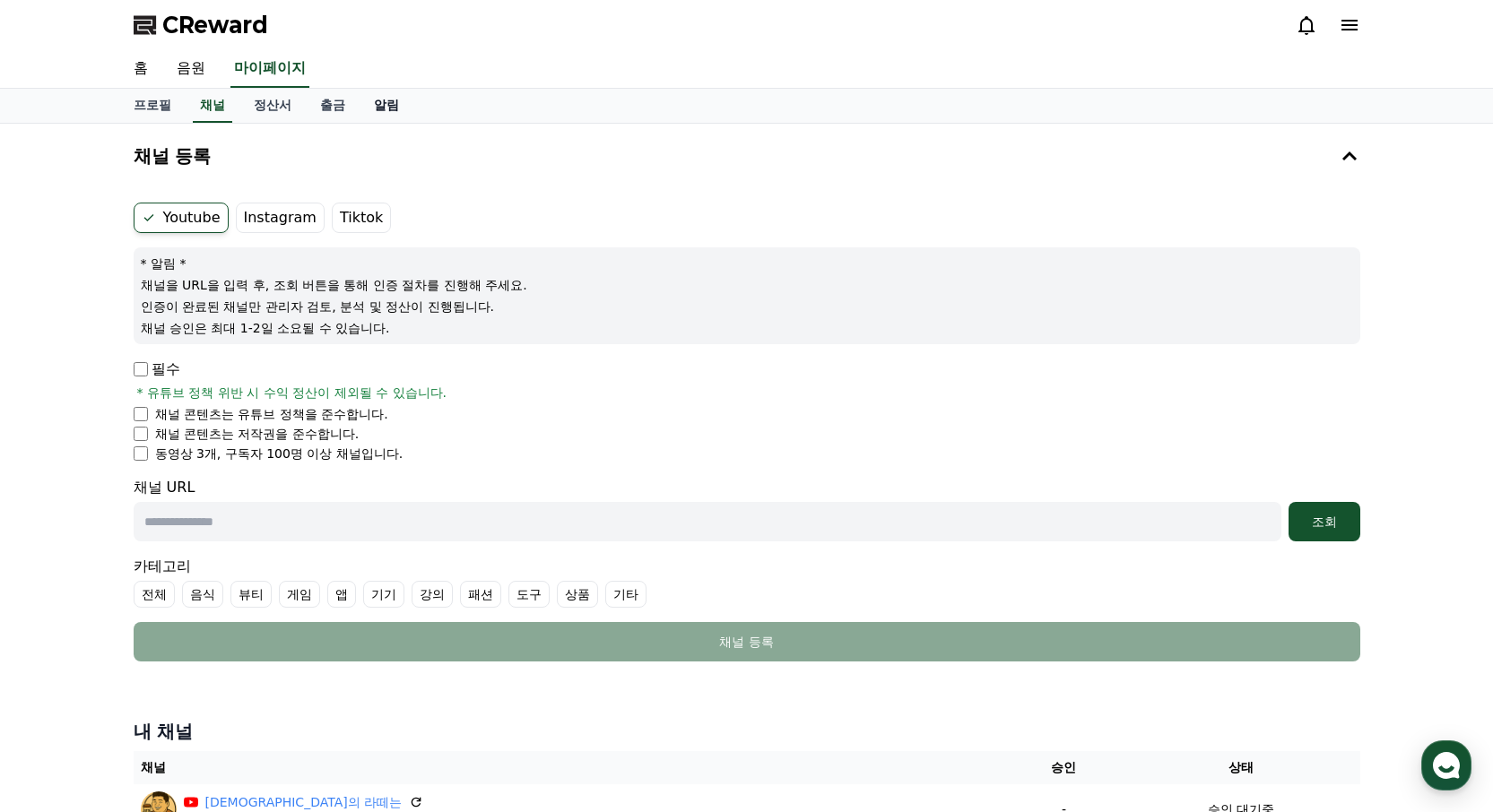
click at [383, 104] on link "알림" at bounding box center [386, 105] width 54 height 34
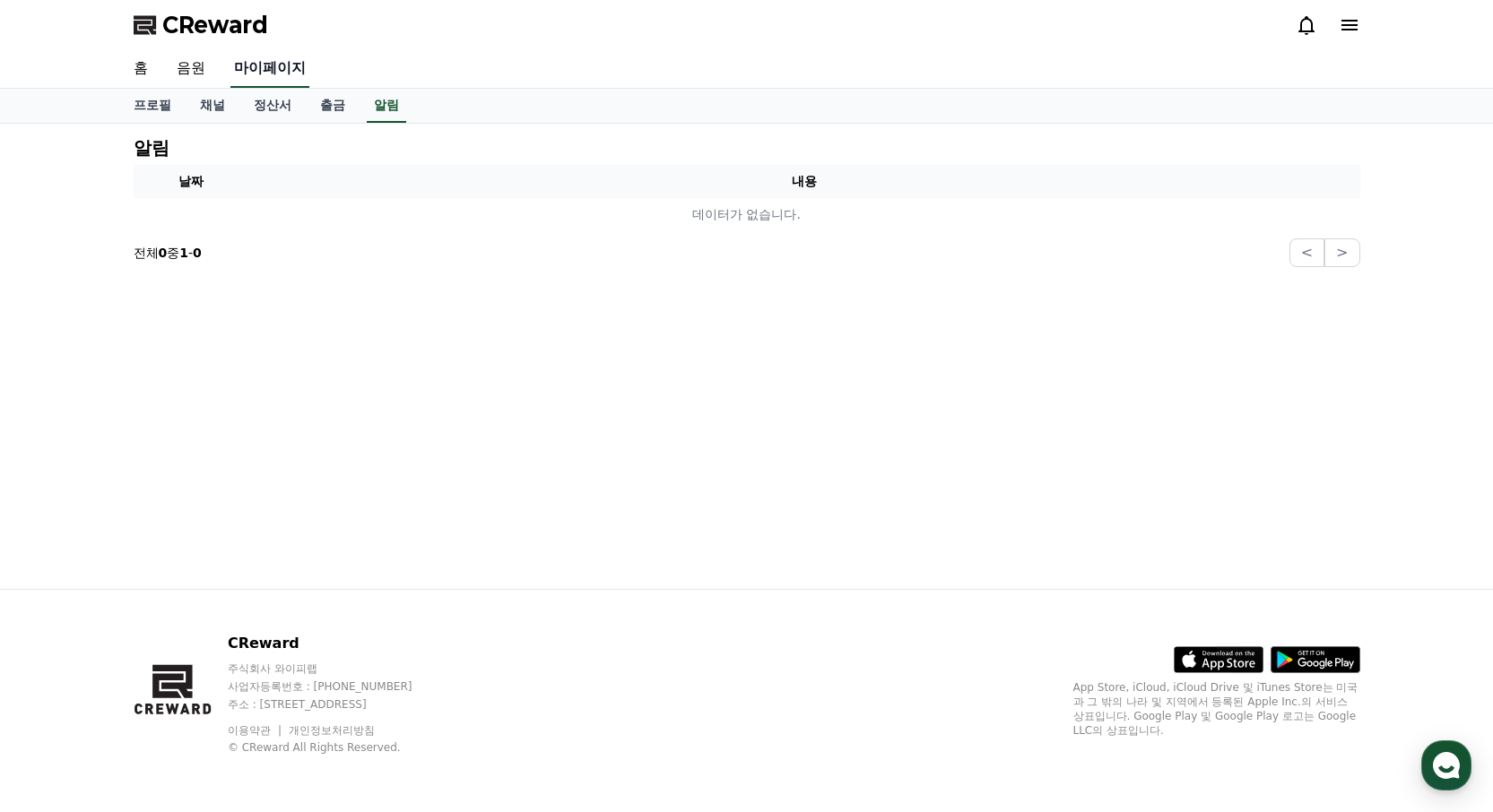
click at [264, 57] on link "마이페이지" at bounding box center [270, 69] width 79 height 37
select select "**********"
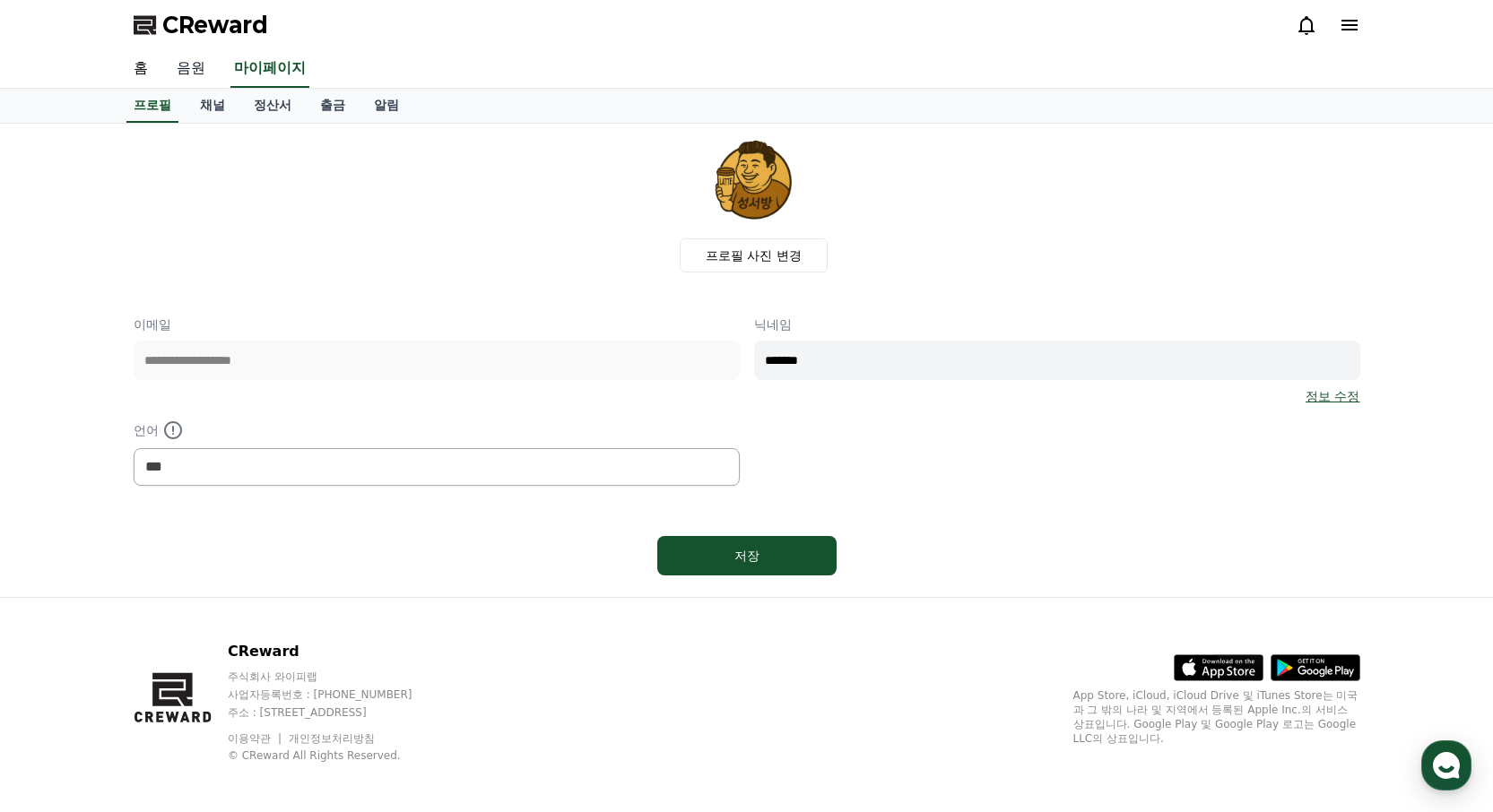
click at [191, 76] on link "음원" at bounding box center [191, 69] width 57 height 37
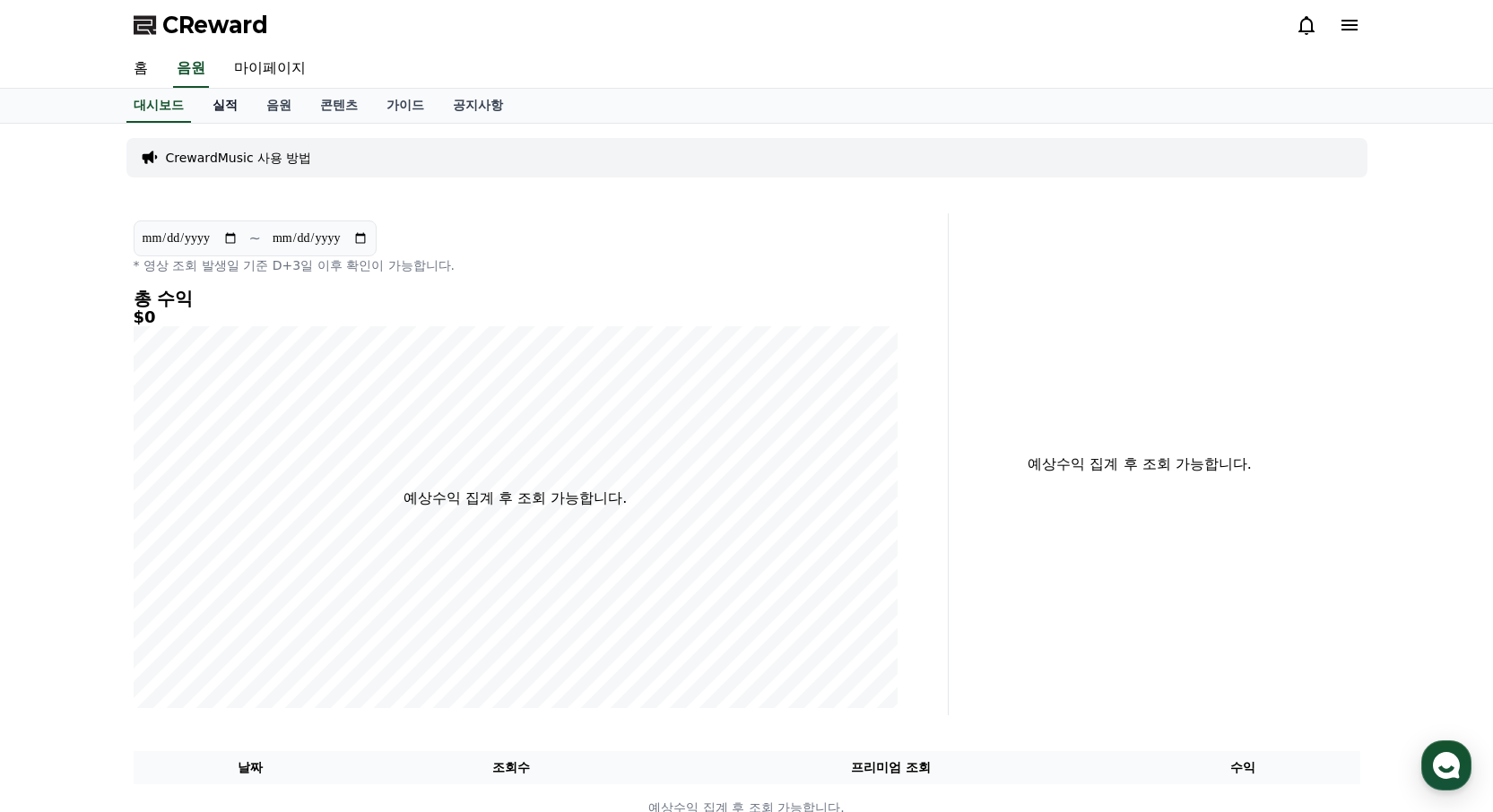
click at [226, 100] on link "실적" at bounding box center [225, 105] width 54 height 34
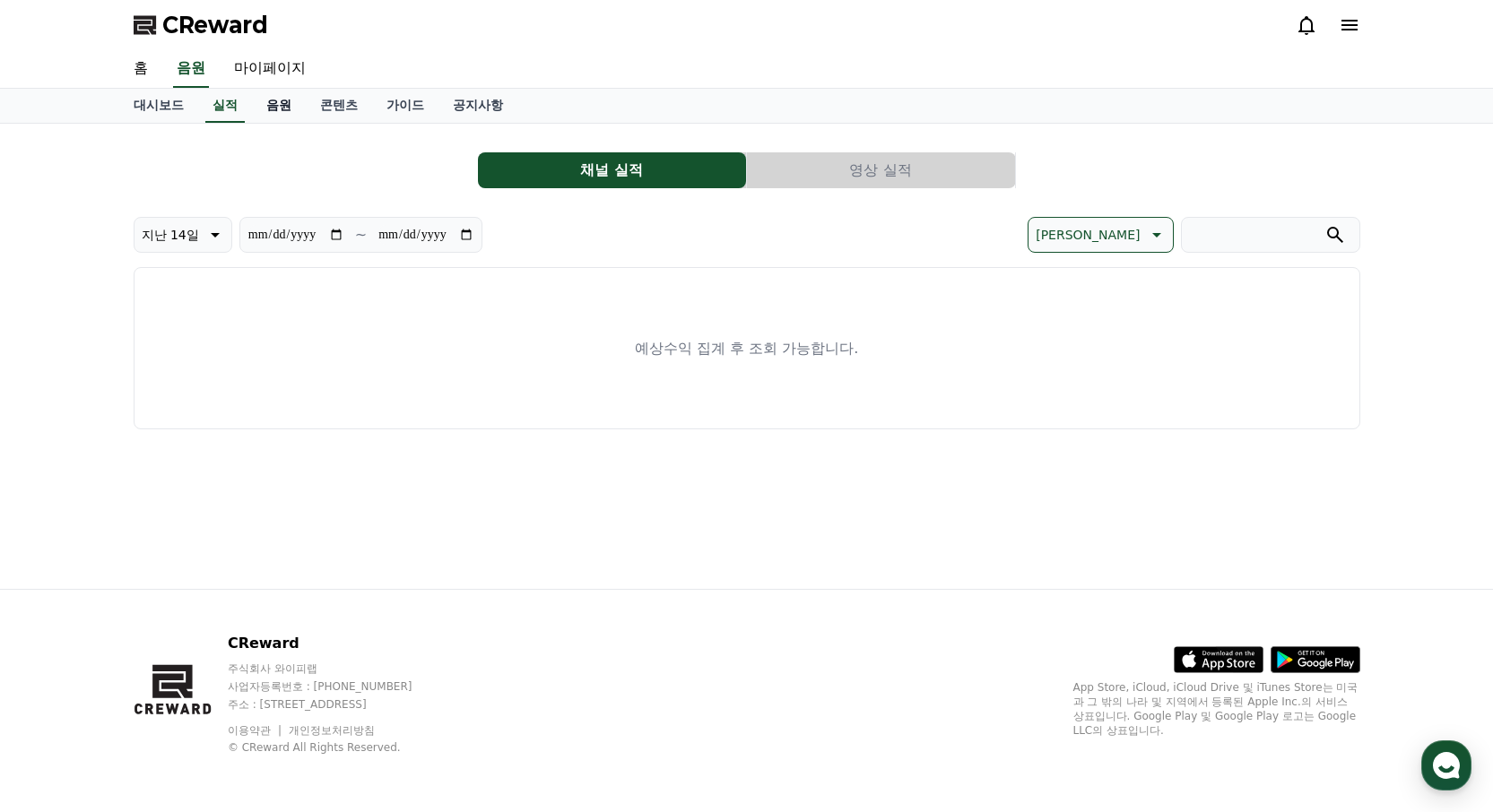
click at [277, 102] on link "음원" at bounding box center [279, 105] width 54 height 34
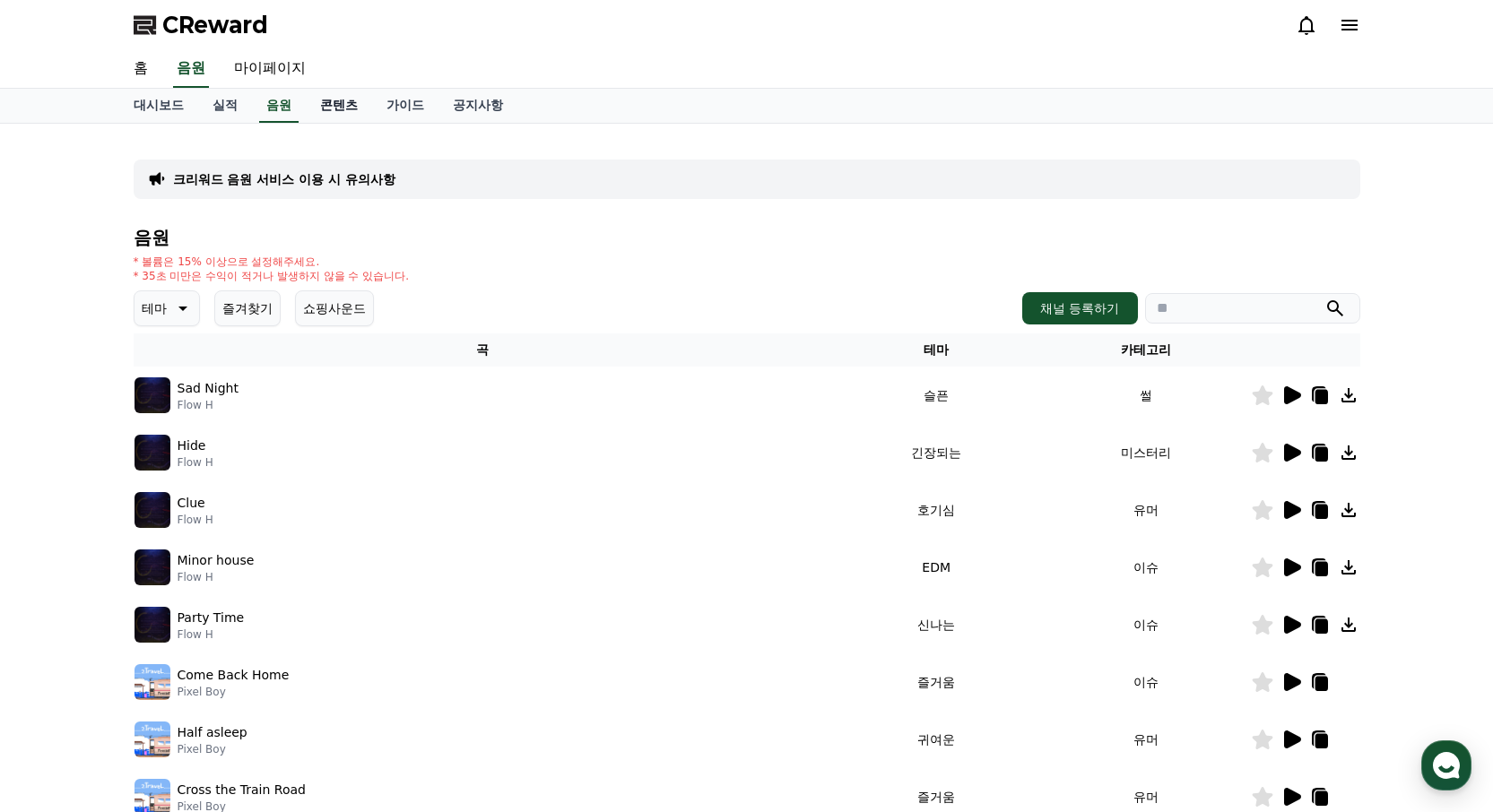
click at [344, 114] on link "콘텐츠" at bounding box center [339, 105] width 67 height 34
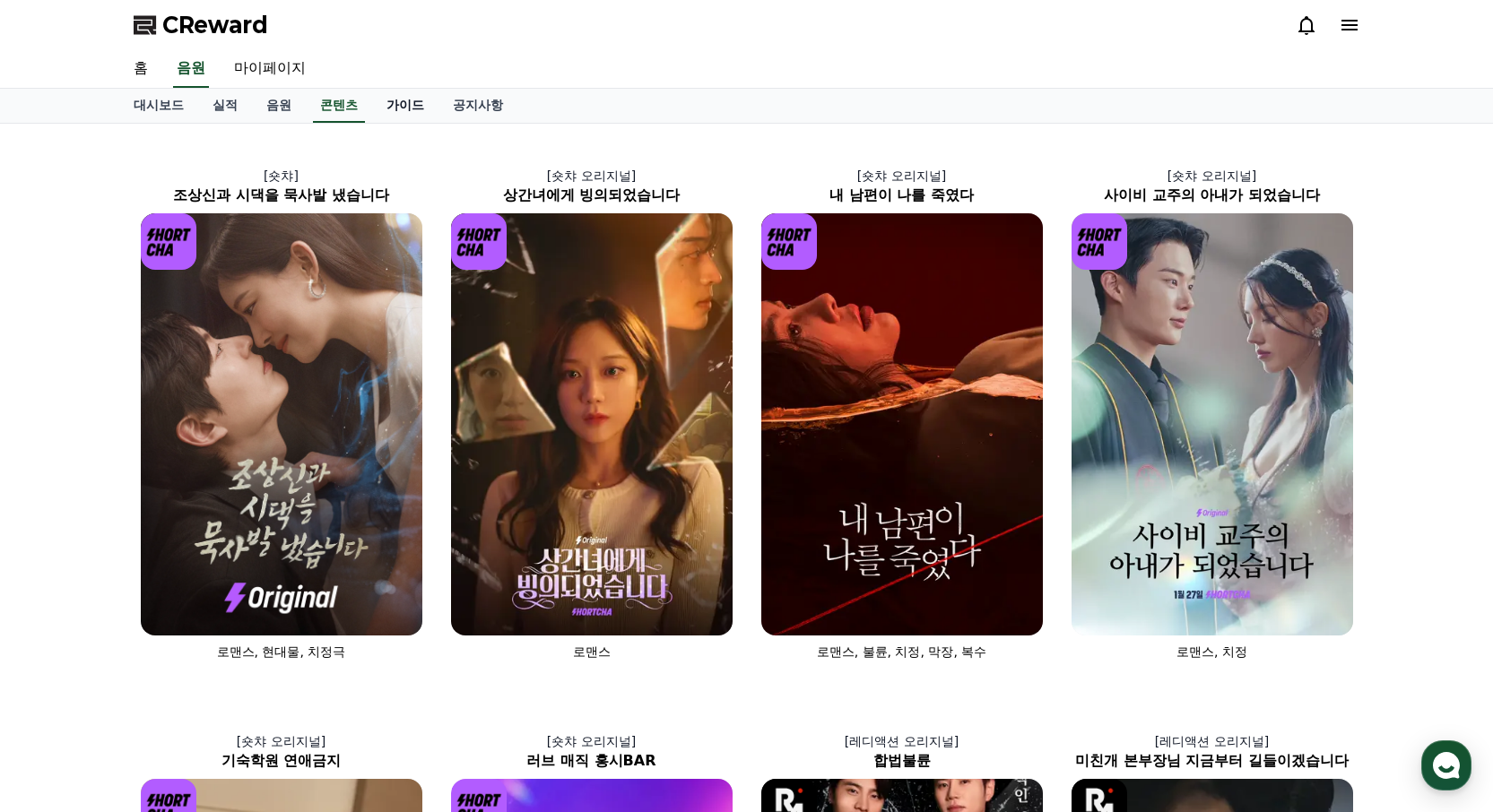
click at [416, 104] on link "가이드" at bounding box center [406, 105] width 67 height 34
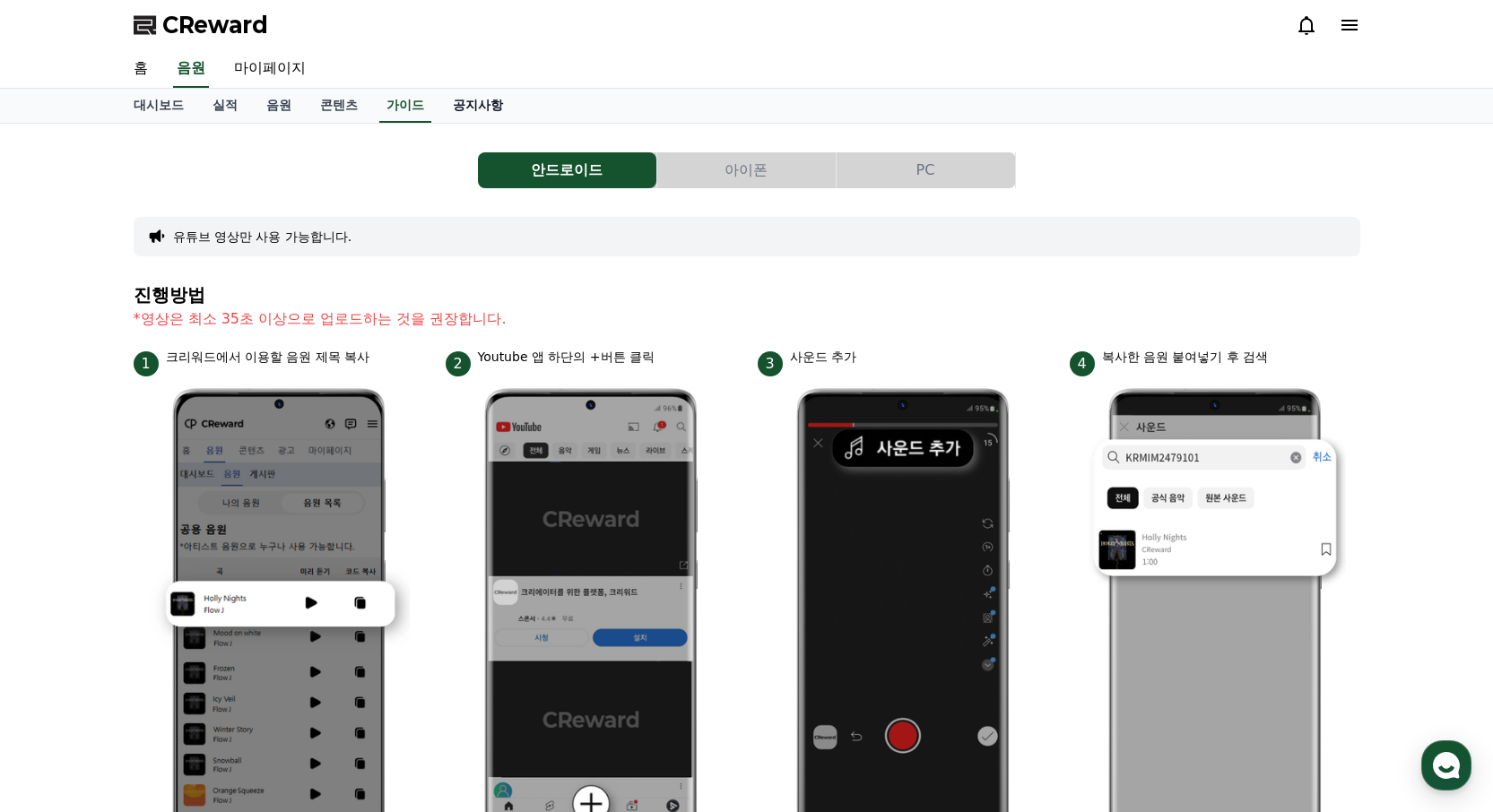
click at [478, 107] on link "공지사항" at bounding box center [477, 105] width 79 height 34
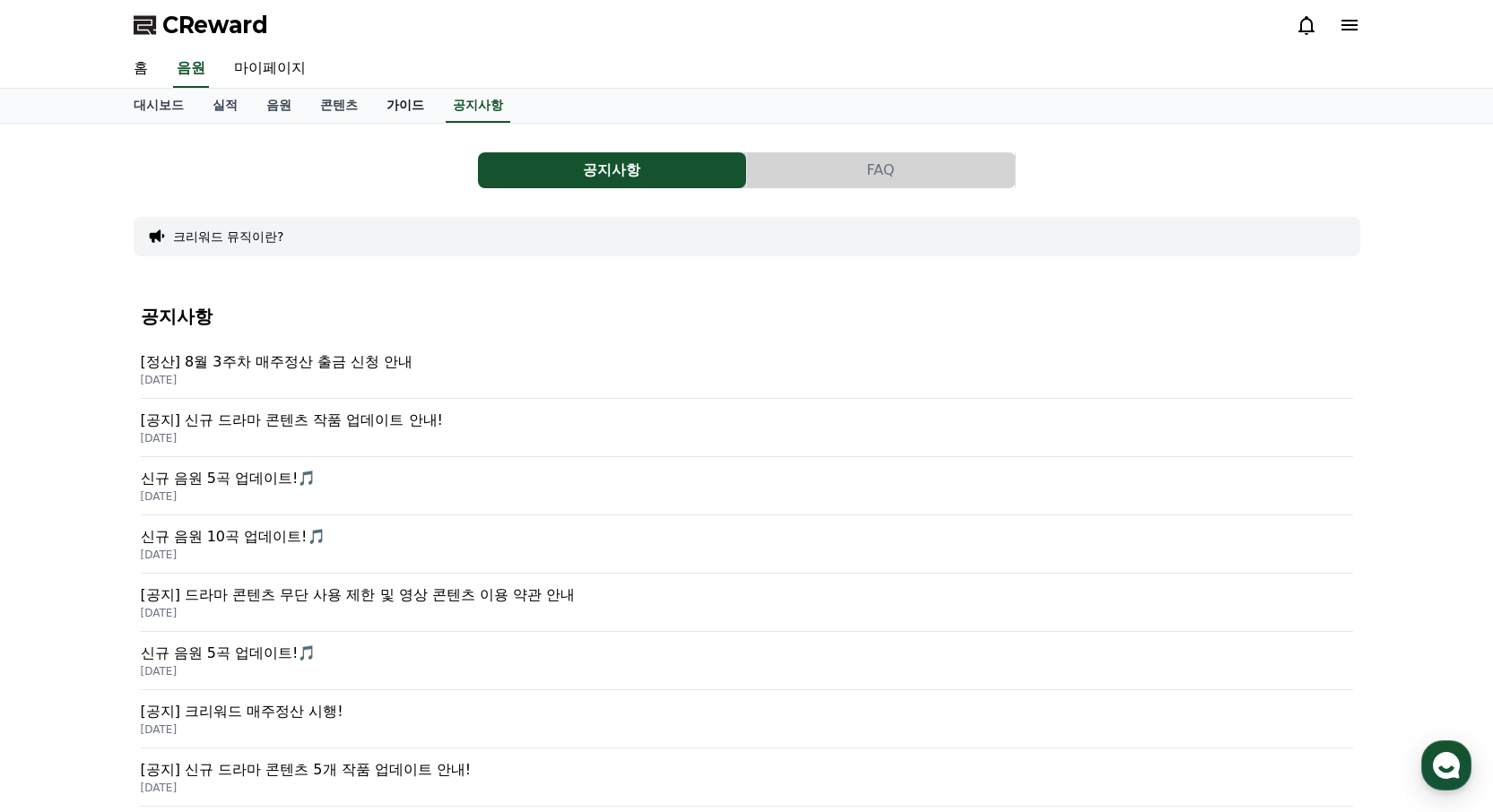
click at [403, 108] on link "가이드" at bounding box center [406, 105] width 67 height 34
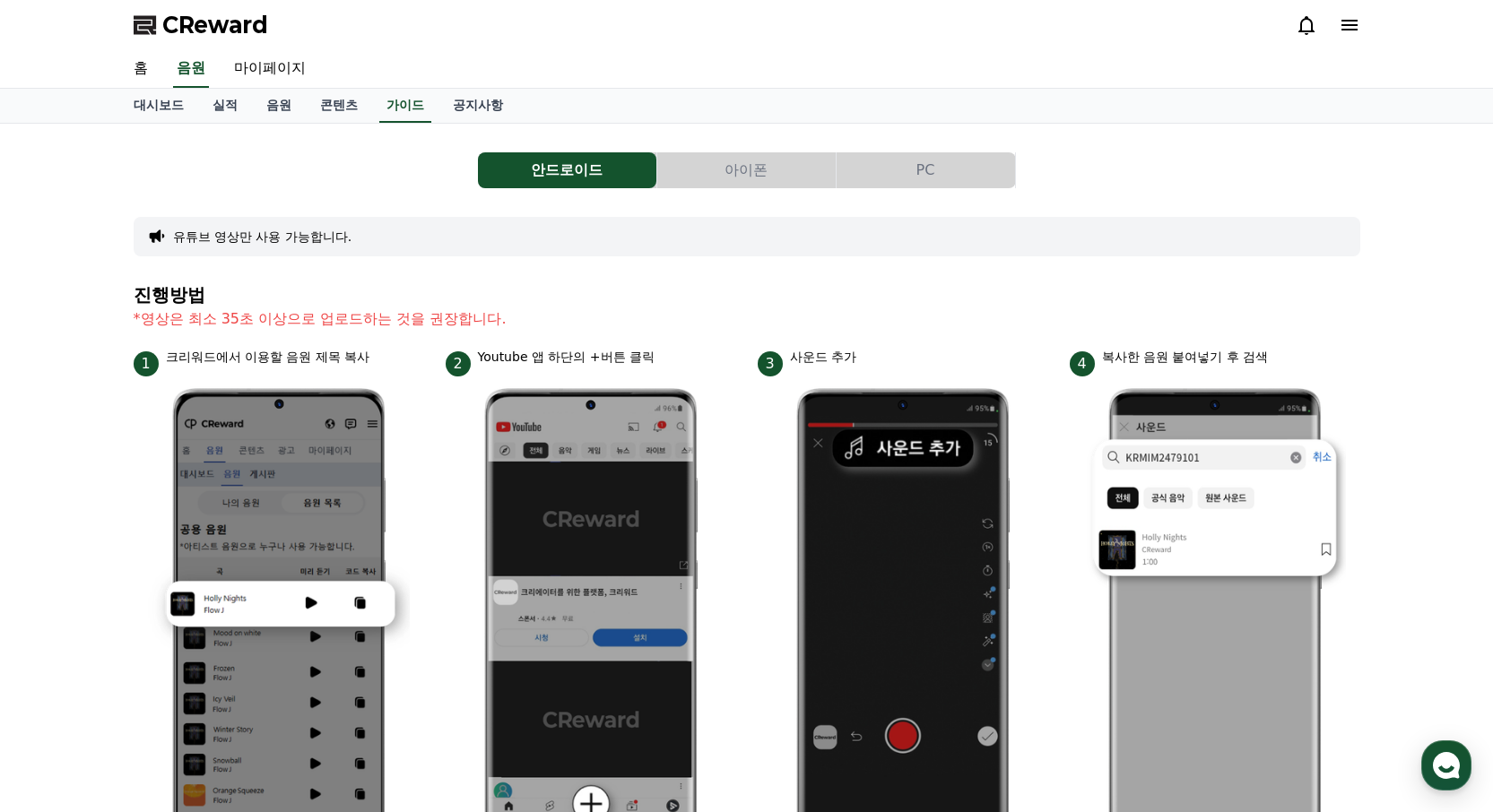
click at [912, 160] on button "PC" at bounding box center [926, 170] width 179 height 36
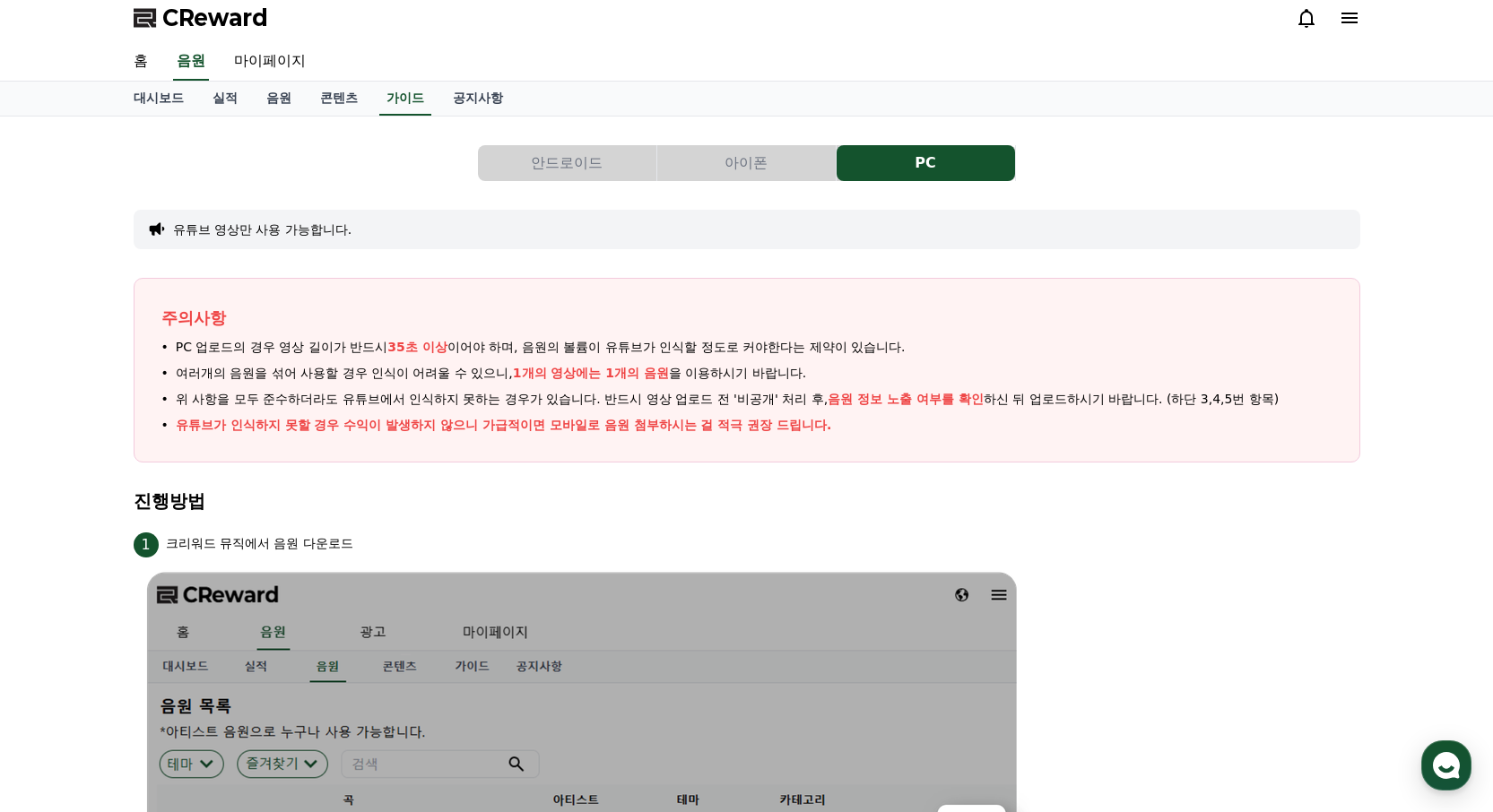
scroll to position [6, 0]
click at [272, 87] on link "음원" at bounding box center [279, 99] width 54 height 34
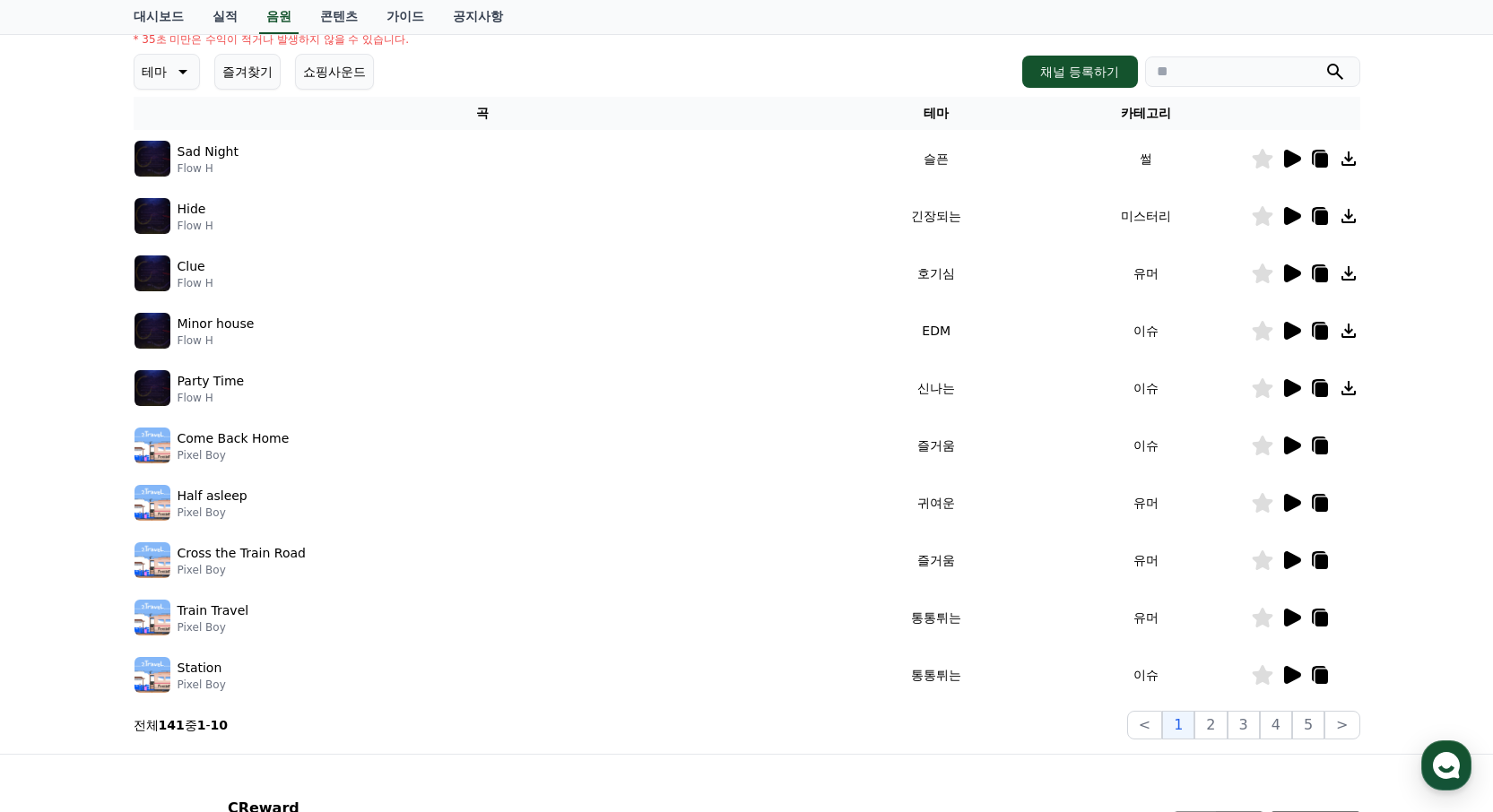
scroll to position [149, 0]
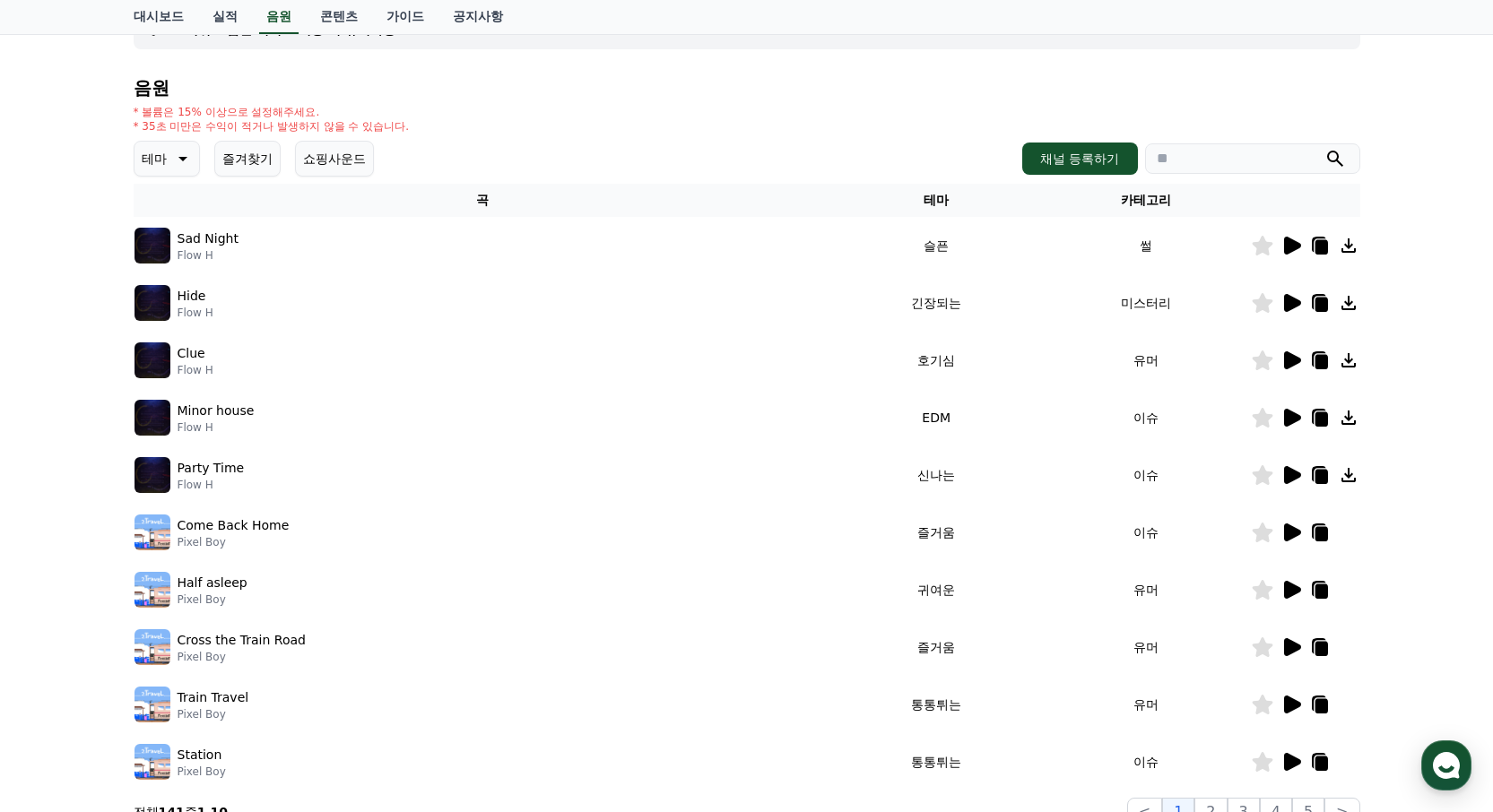
click at [180, 153] on icon at bounding box center [181, 159] width 22 height 22
click at [159, 278] on button "즐거움" at bounding box center [162, 271] width 52 height 39
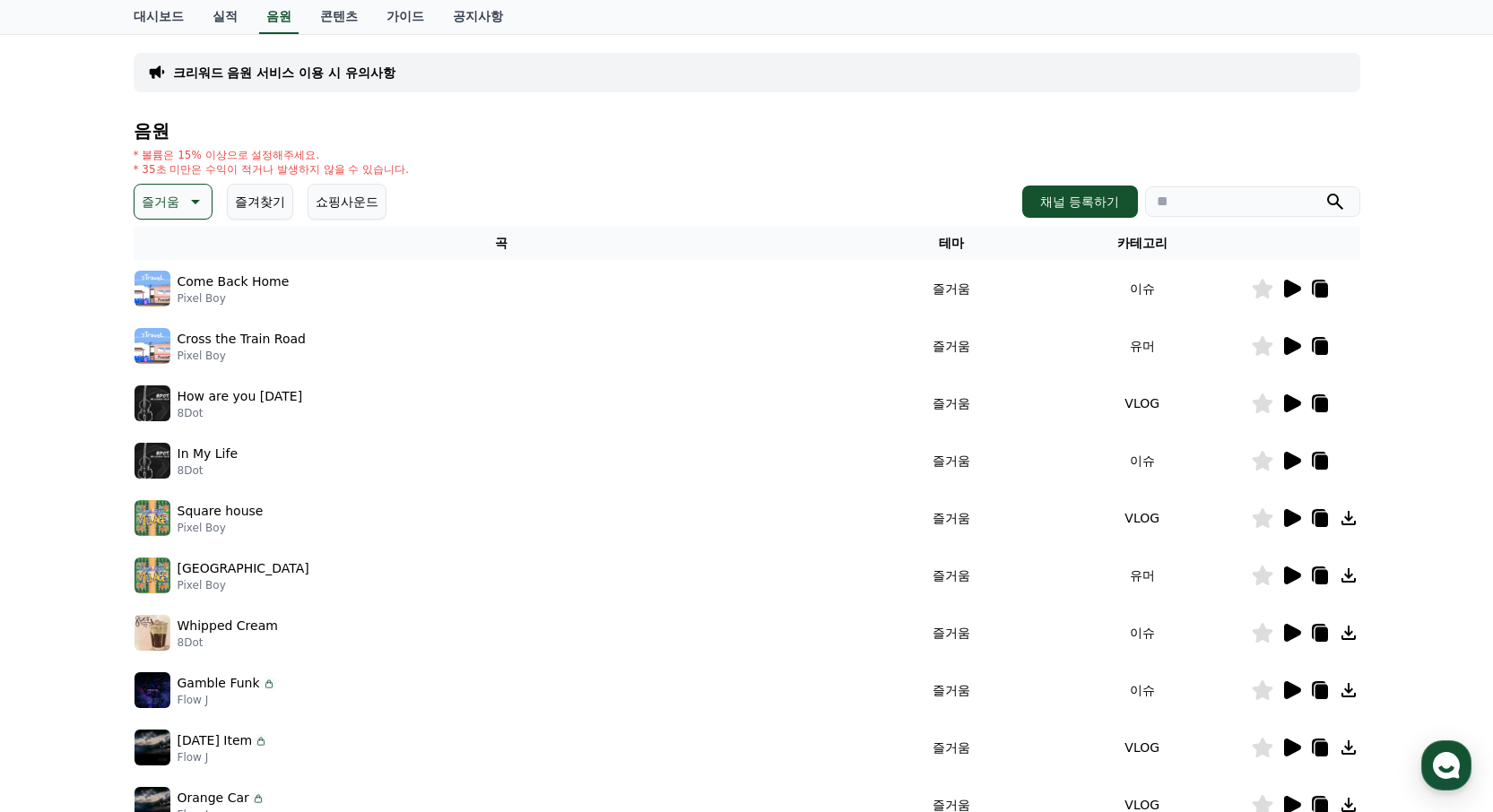
scroll to position [149, 0]
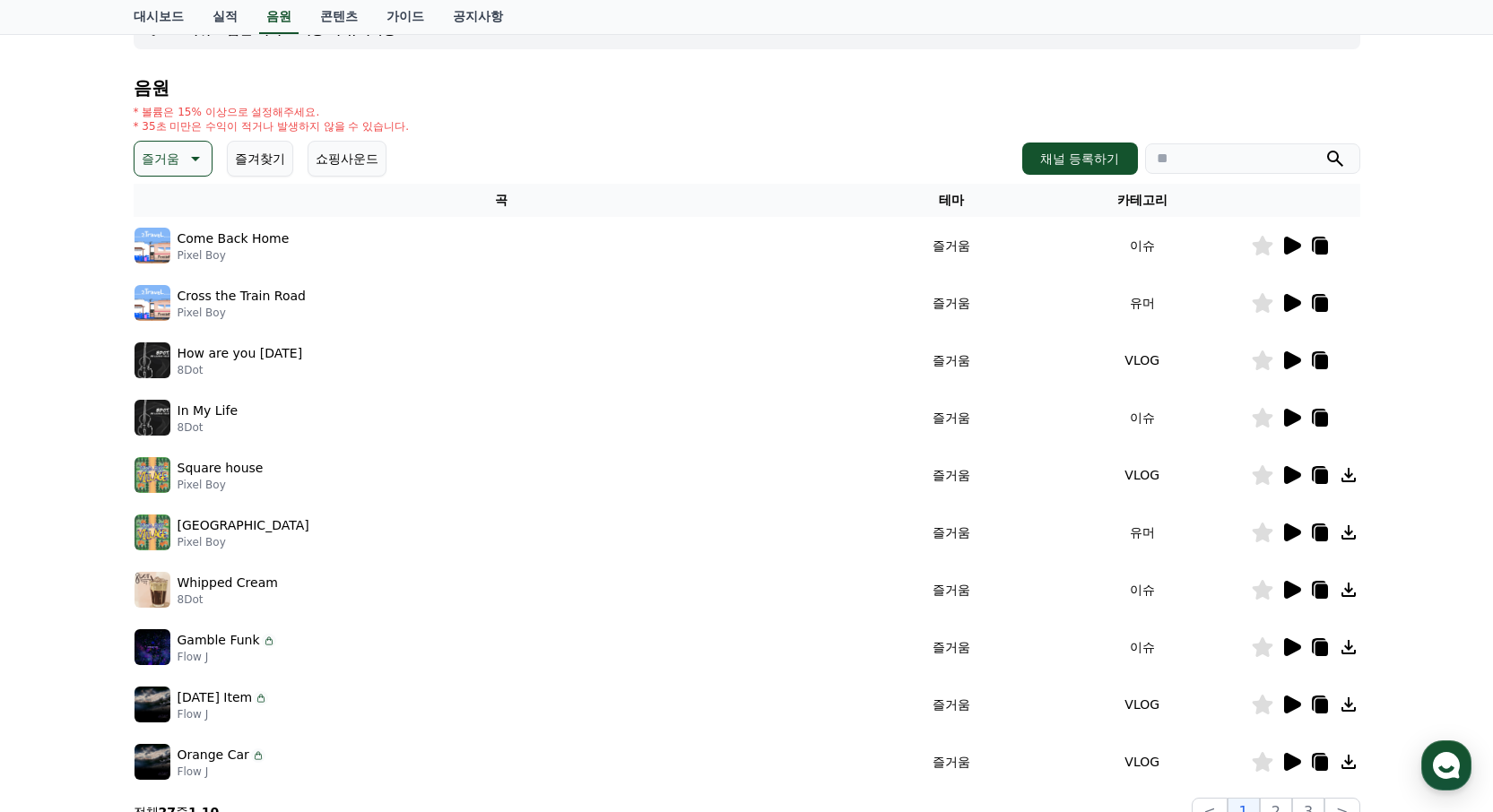
click at [1293, 245] on icon at bounding box center [1292, 245] width 17 height 18
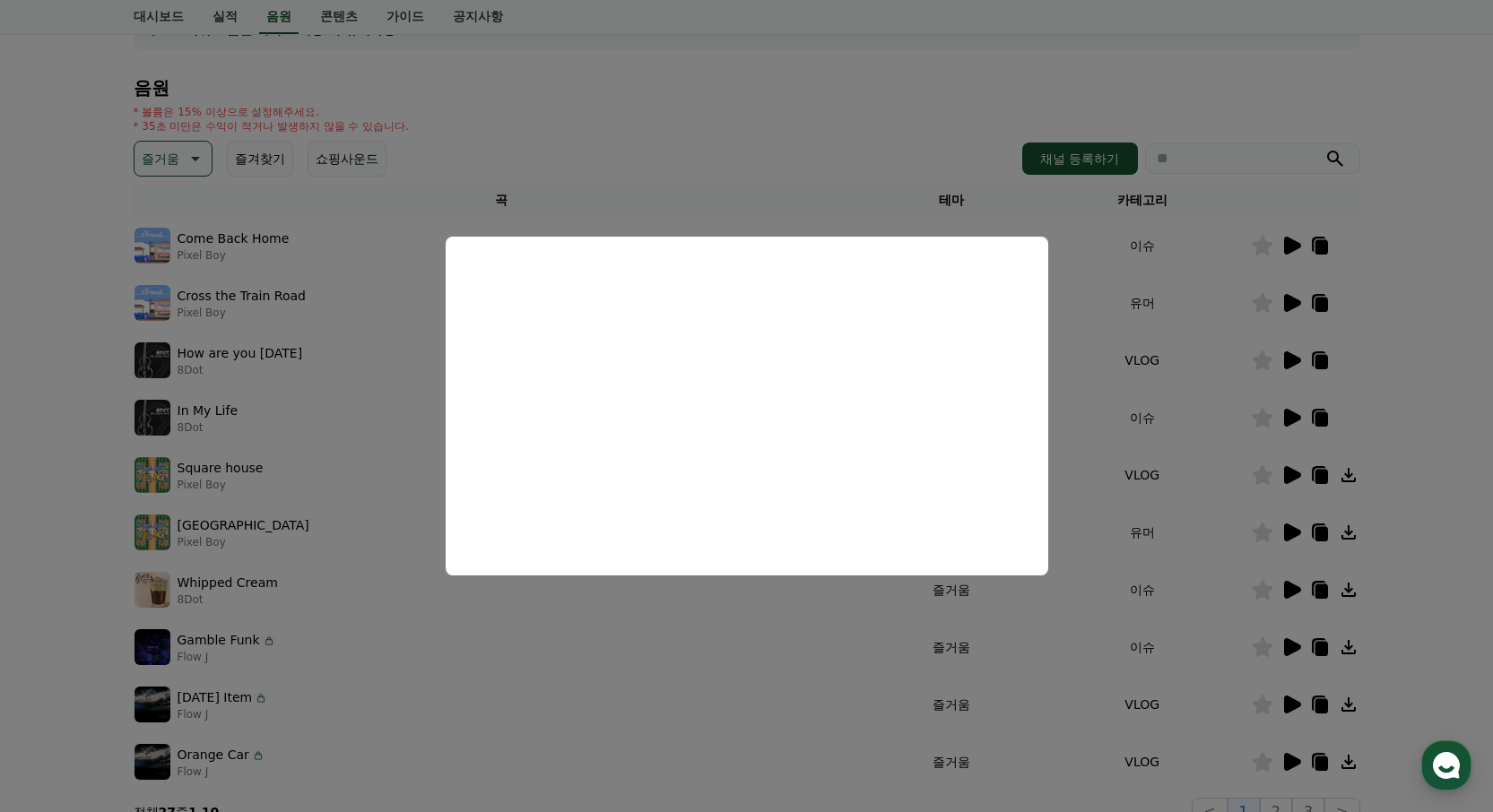
click at [1265, 99] on button "close modal" at bounding box center [746, 406] width 1493 height 812
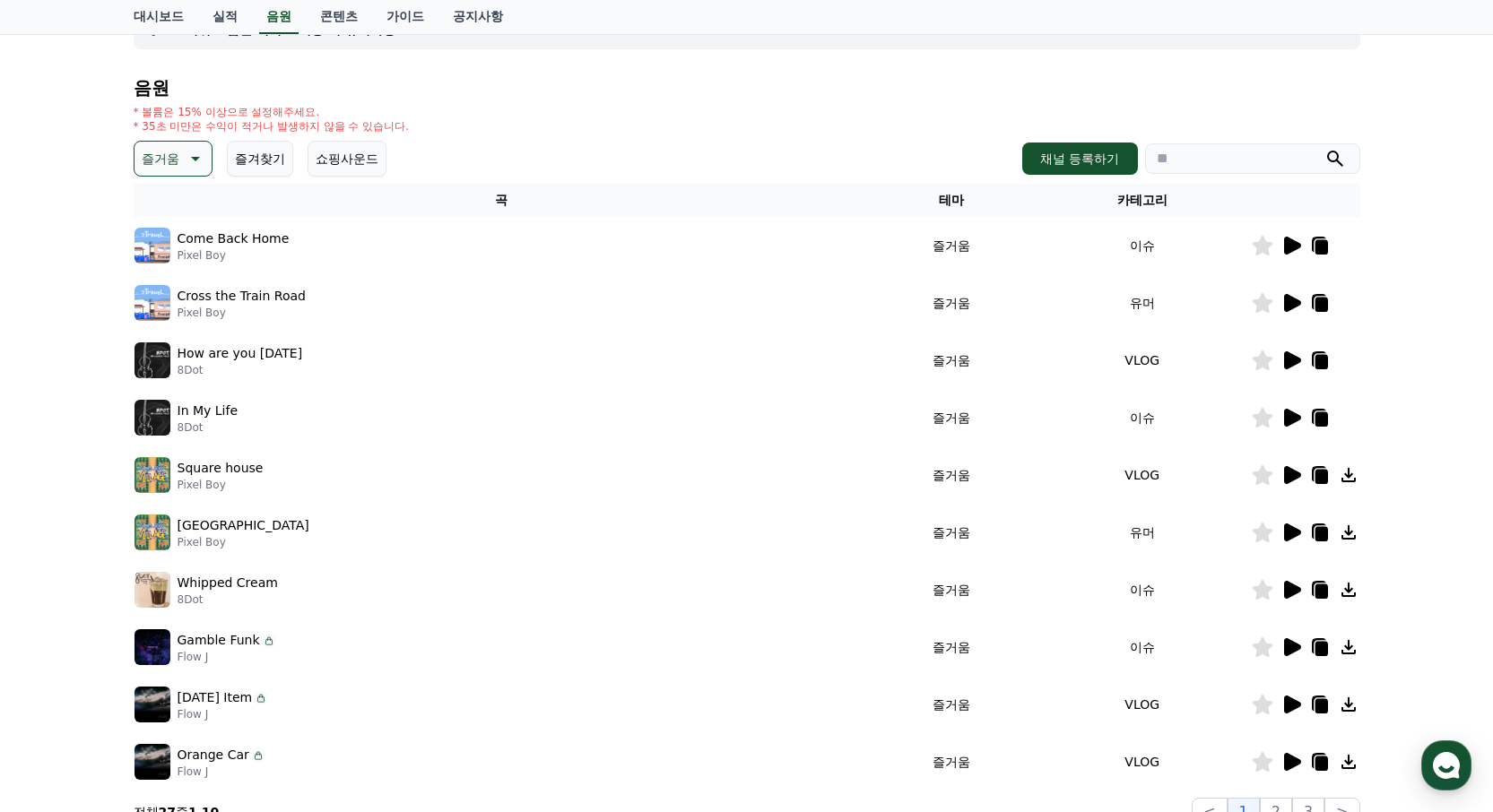
click at [1285, 300] on icon at bounding box center [1292, 302] width 17 height 18
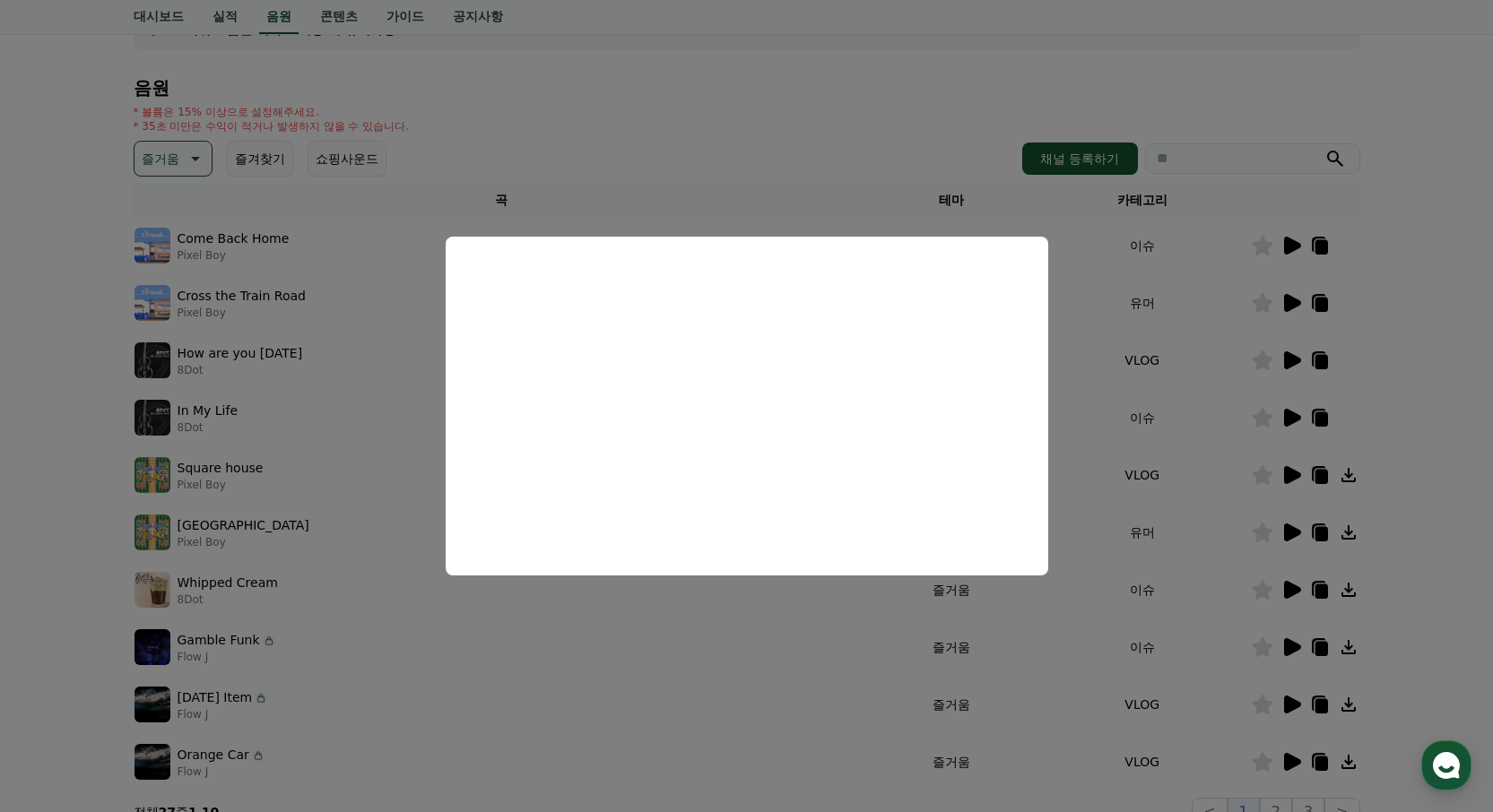
click at [753, 97] on button "close modal" at bounding box center [746, 406] width 1493 height 812
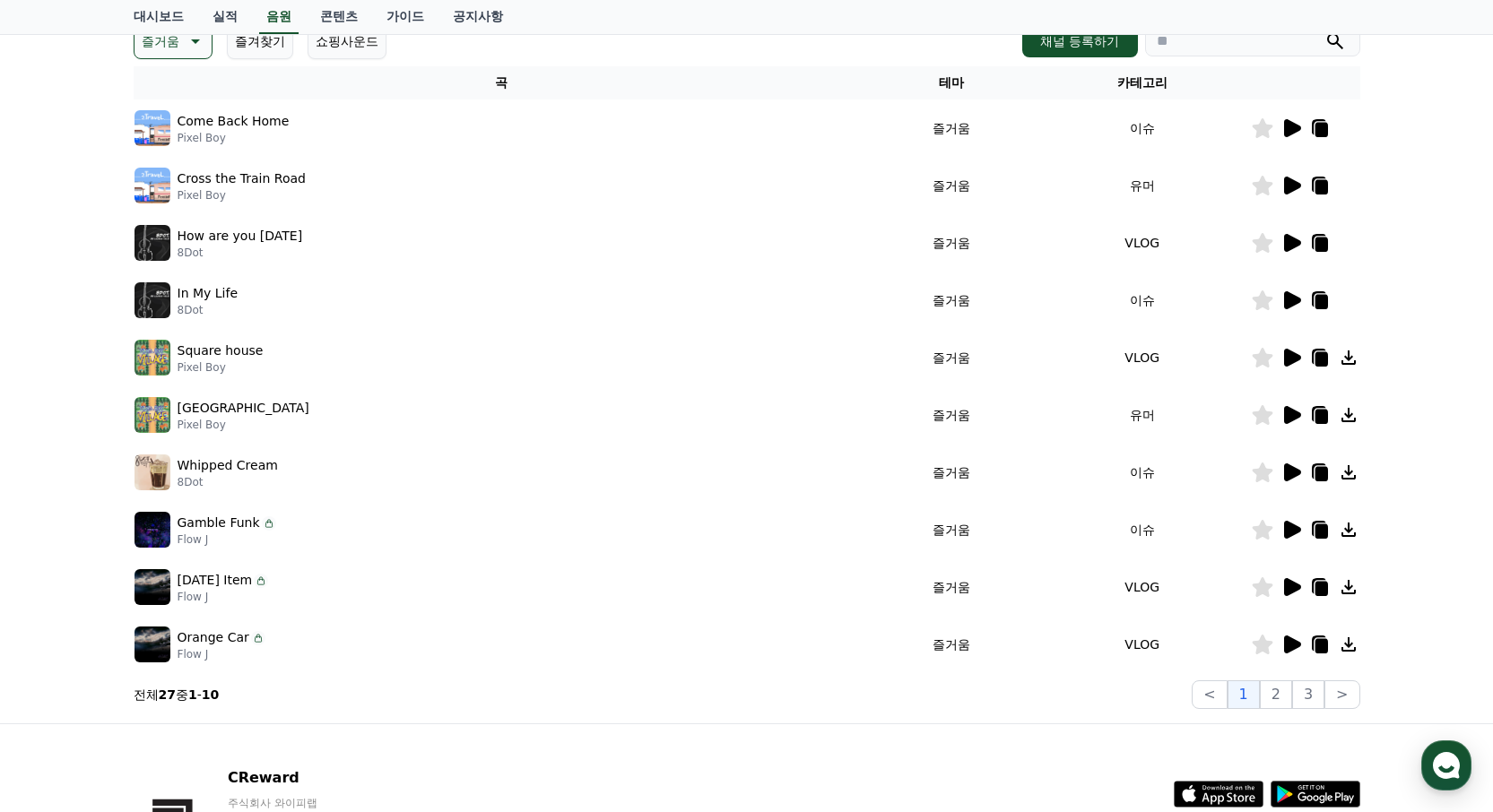
scroll to position [402, 0]
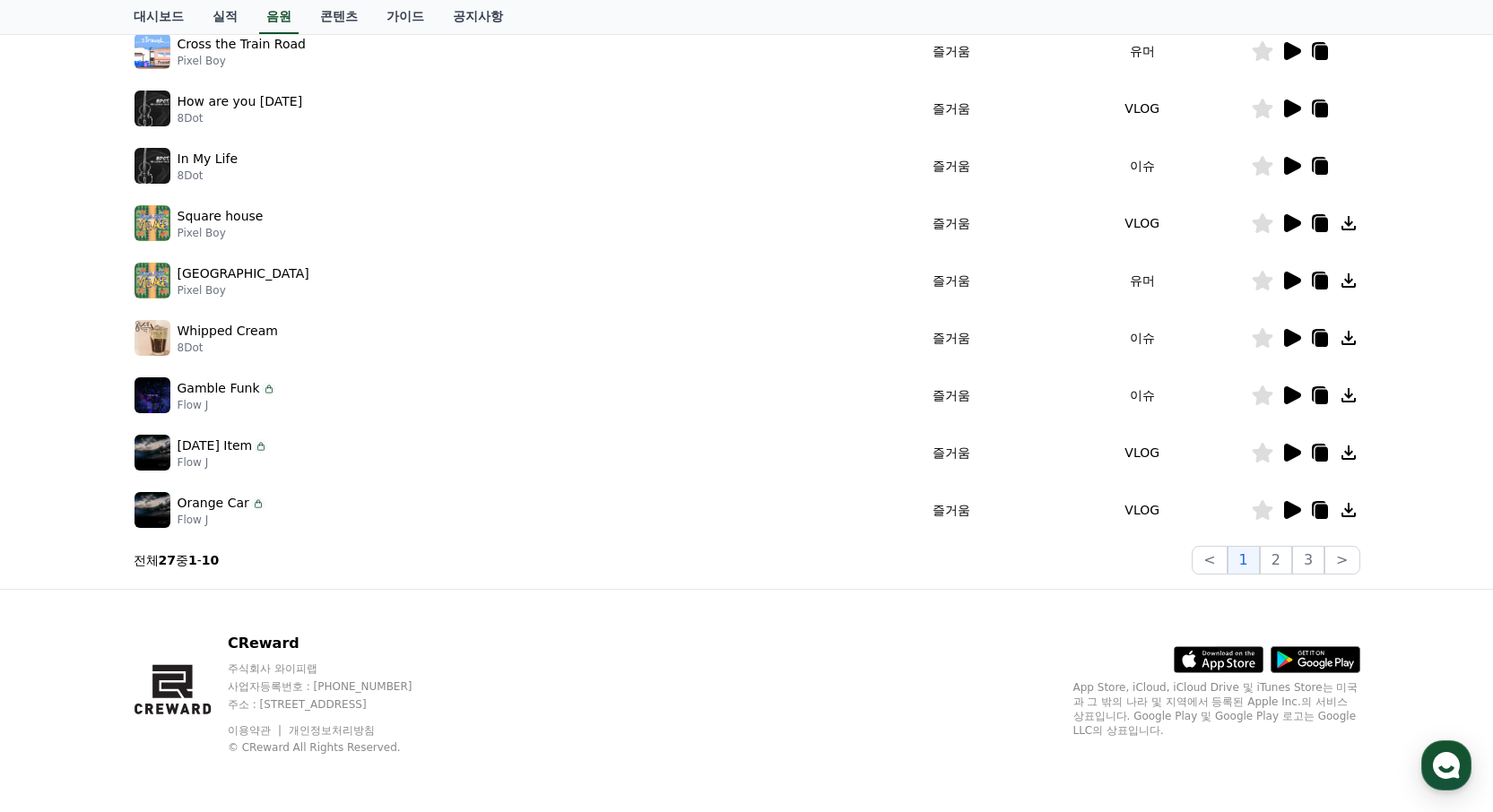
click at [1288, 455] on icon at bounding box center [1292, 453] width 17 height 18
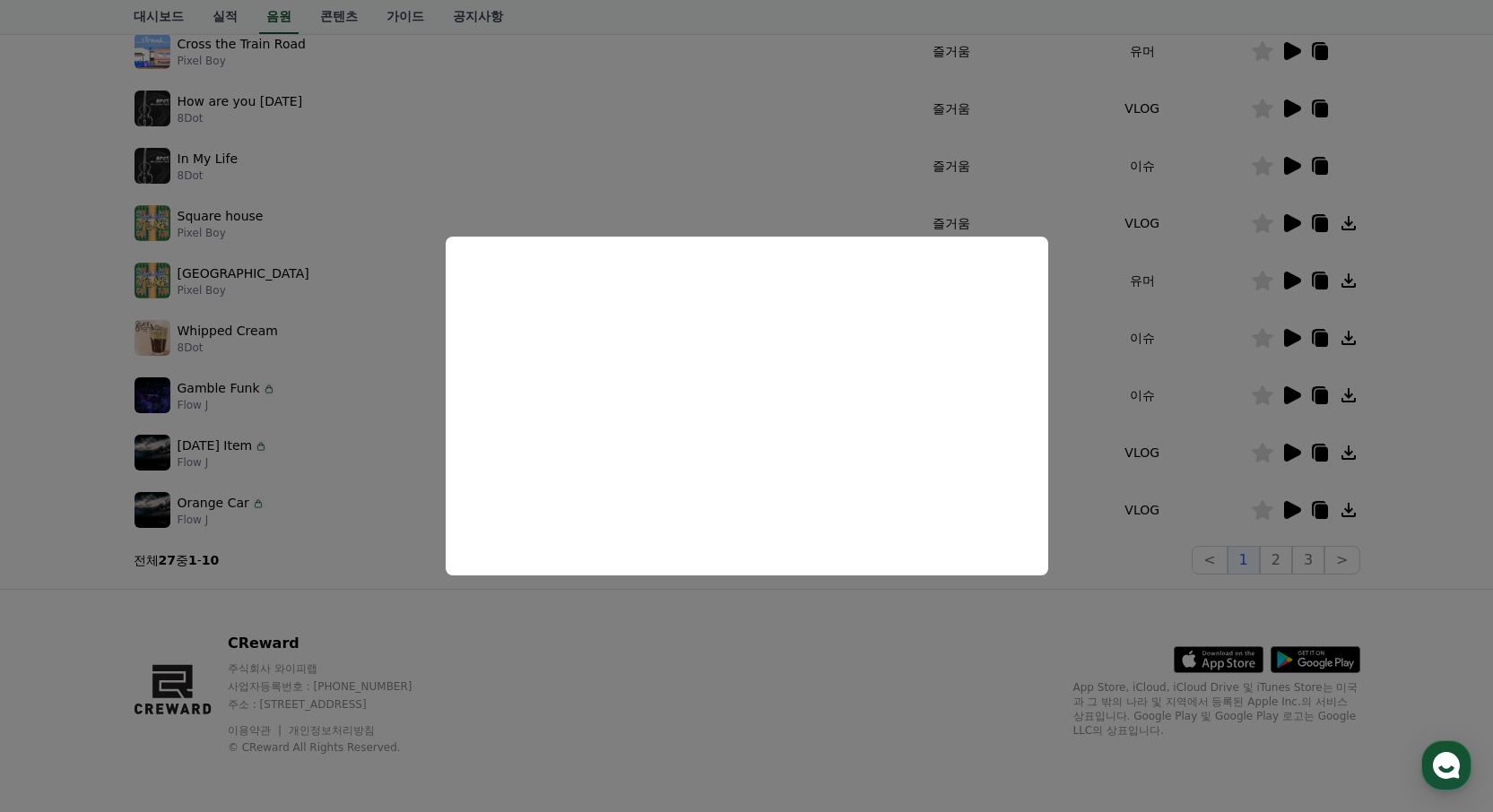
click at [733, 633] on button "close modal" at bounding box center [746, 406] width 1493 height 812
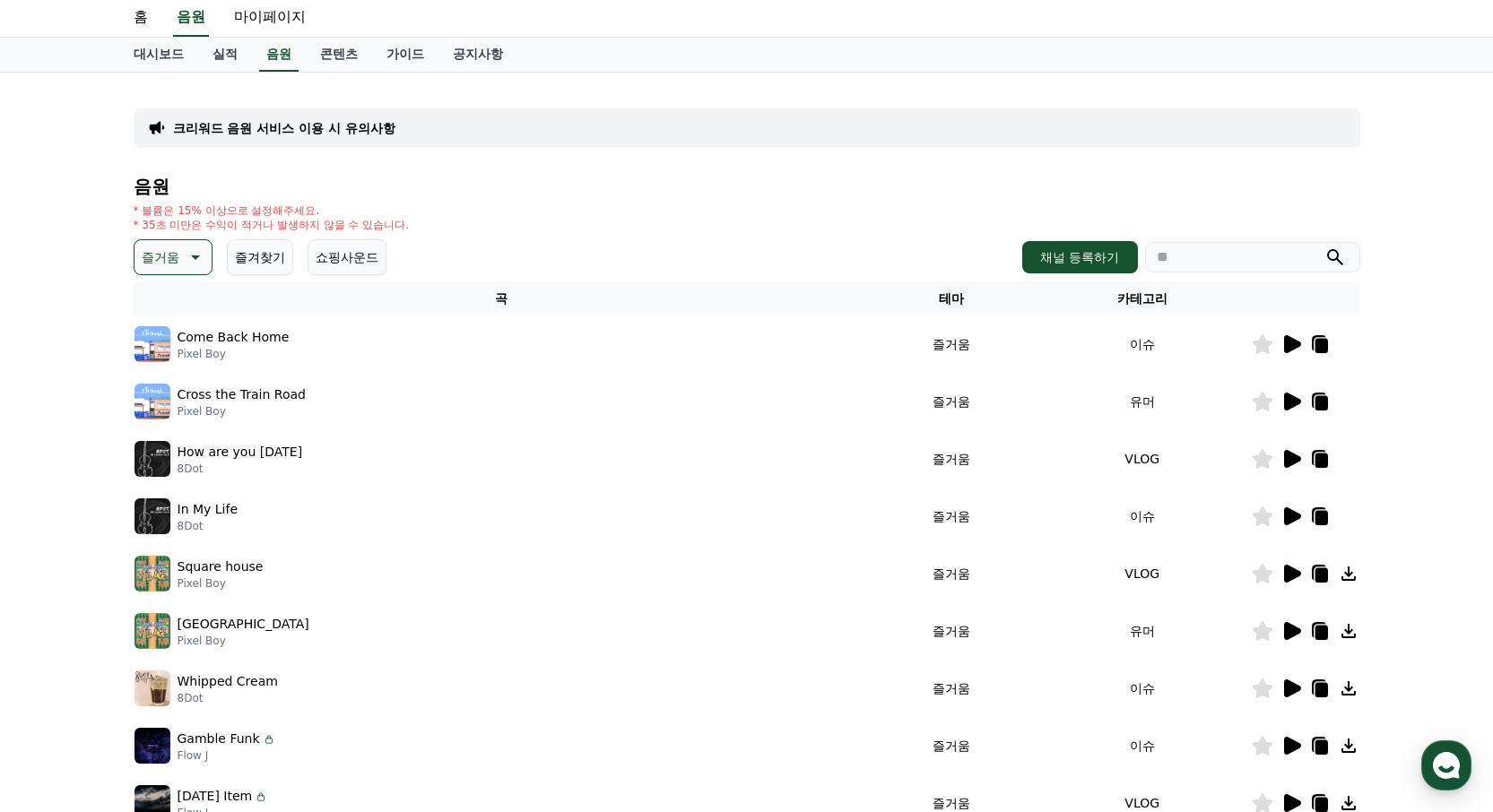
scroll to position [0, 0]
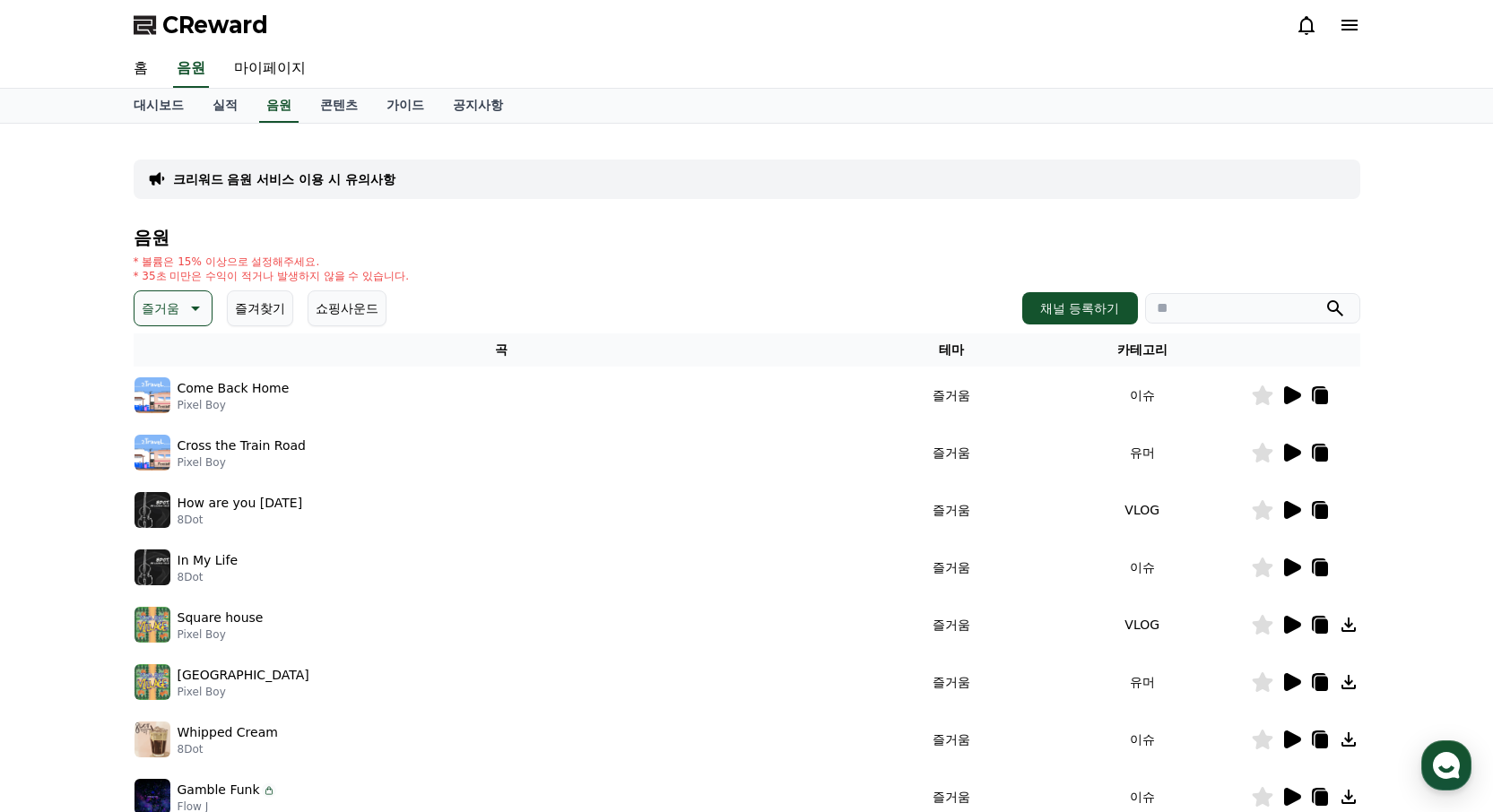
click at [182, 302] on button "즐거움" at bounding box center [173, 308] width 79 height 36
click at [179, 472] on button "잔잔한" at bounding box center [162, 466] width 52 height 39
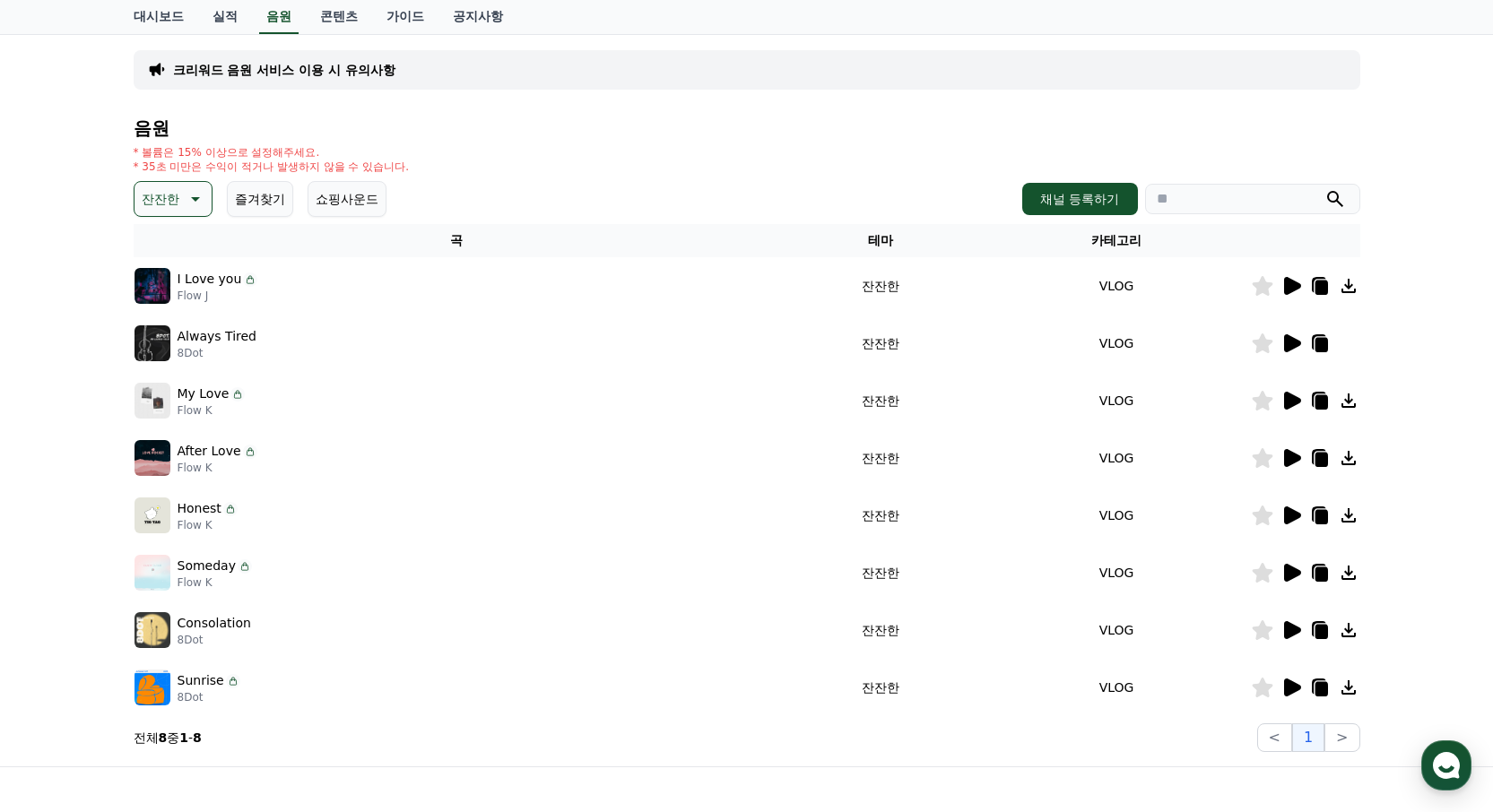
scroll to position [149, 0]
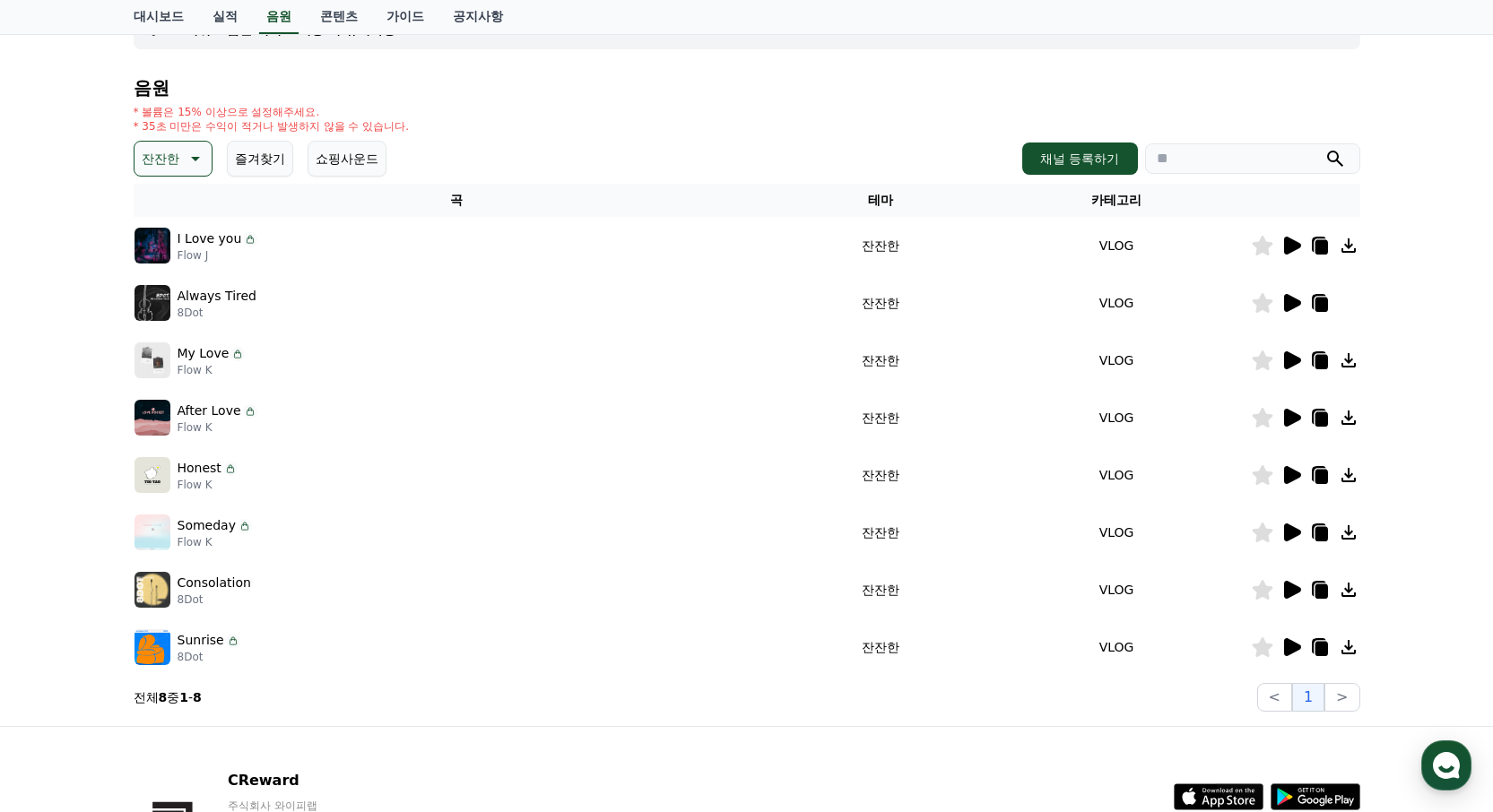
click at [1290, 246] on icon at bounding box center [1292, 245] width 17 height 18
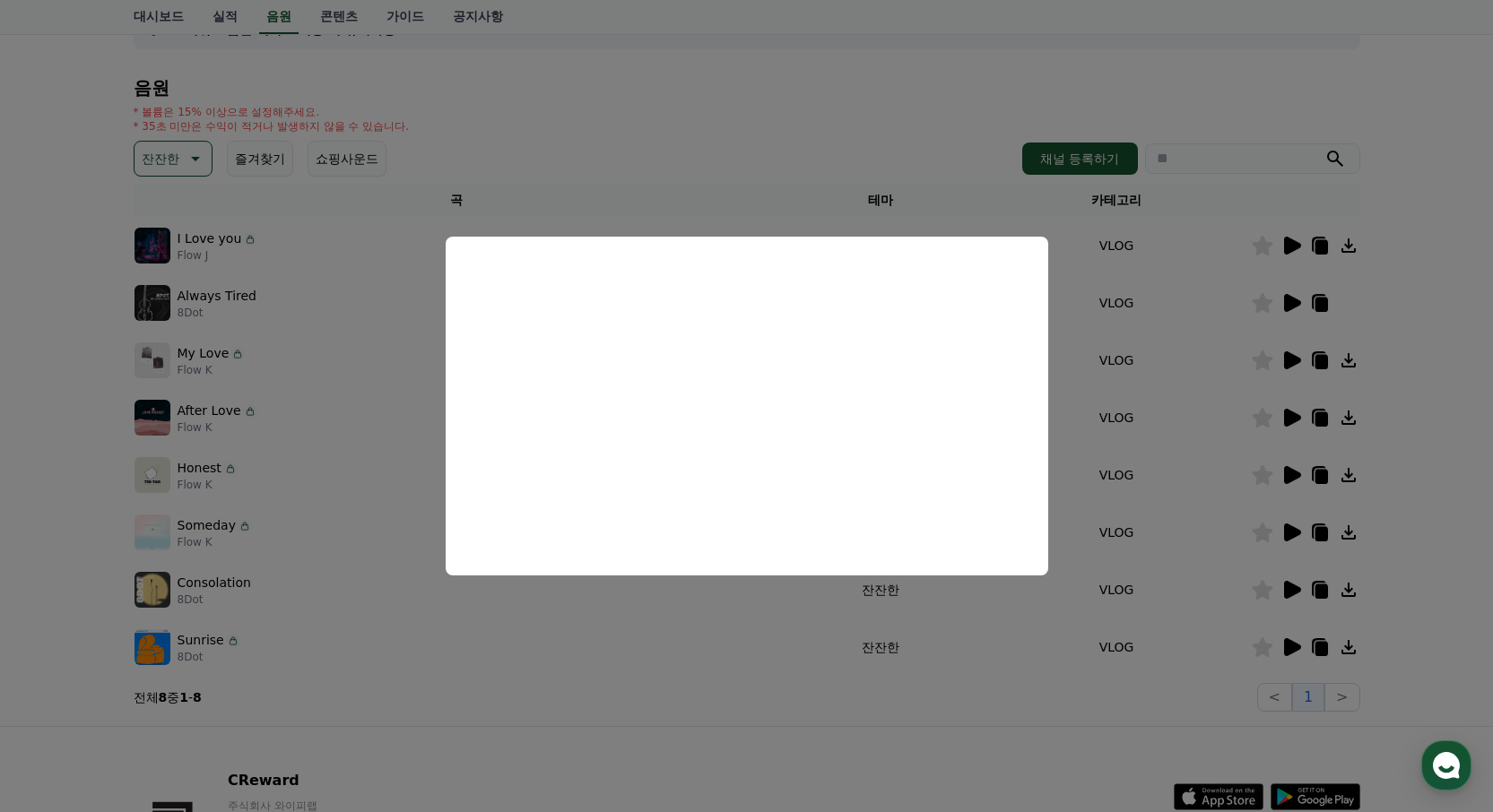
click at [1292, 640] on button "close modal" at bounding box center [746, 406] width 1493 height 812
click at [1290, 646] on icon at bounding box center [1292, 647] width 17 height 18
click at [1291, 591] on button "close modal" at bounding box center [746, 406] width 1493 height 812
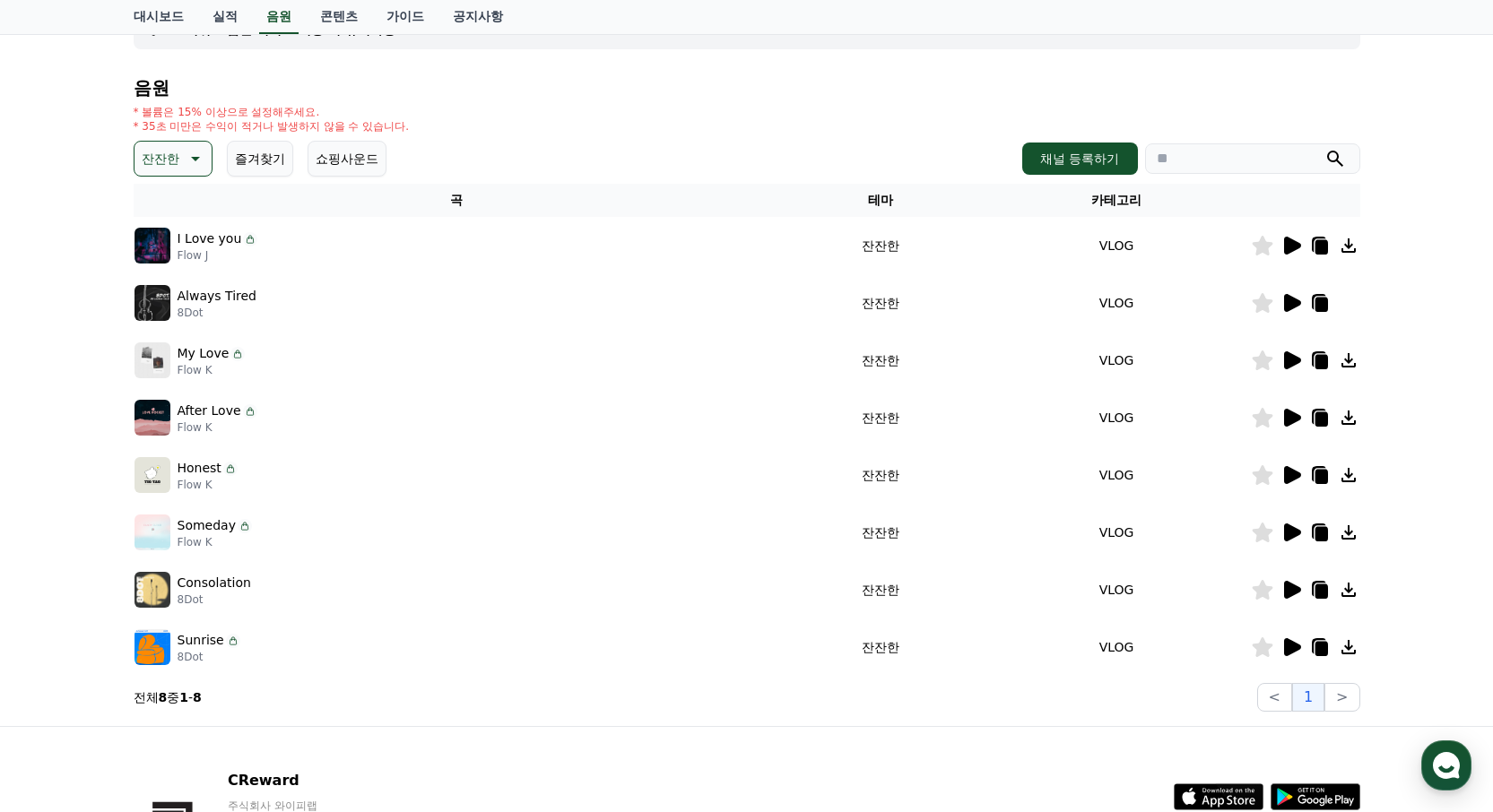
click at [1286, 585] on icon at bounding box center [1292, 590] width 17 height 18
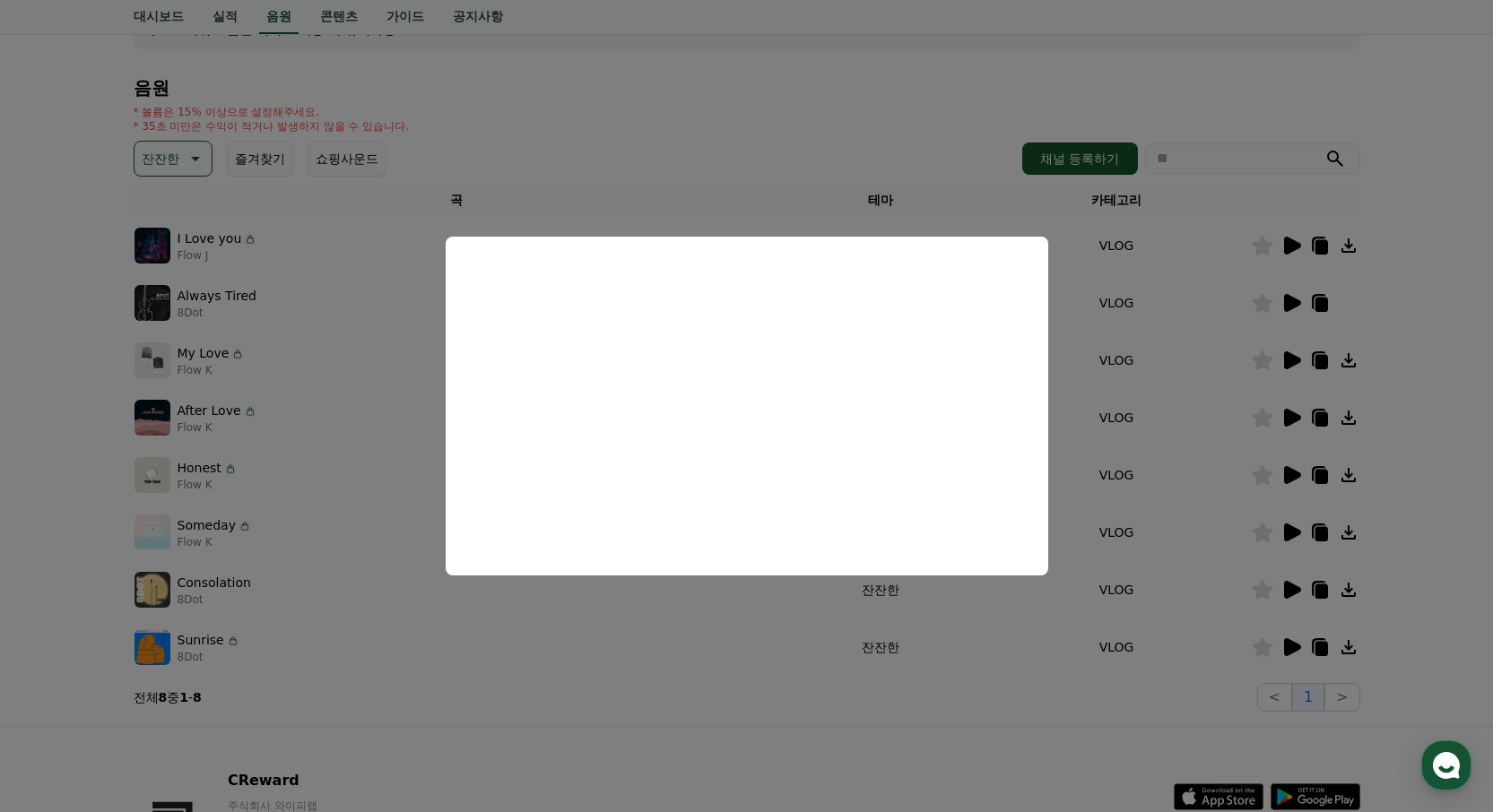
click at [1292, 533] on button "close modal" at bounding box center [746, 406] width 1493 height 812
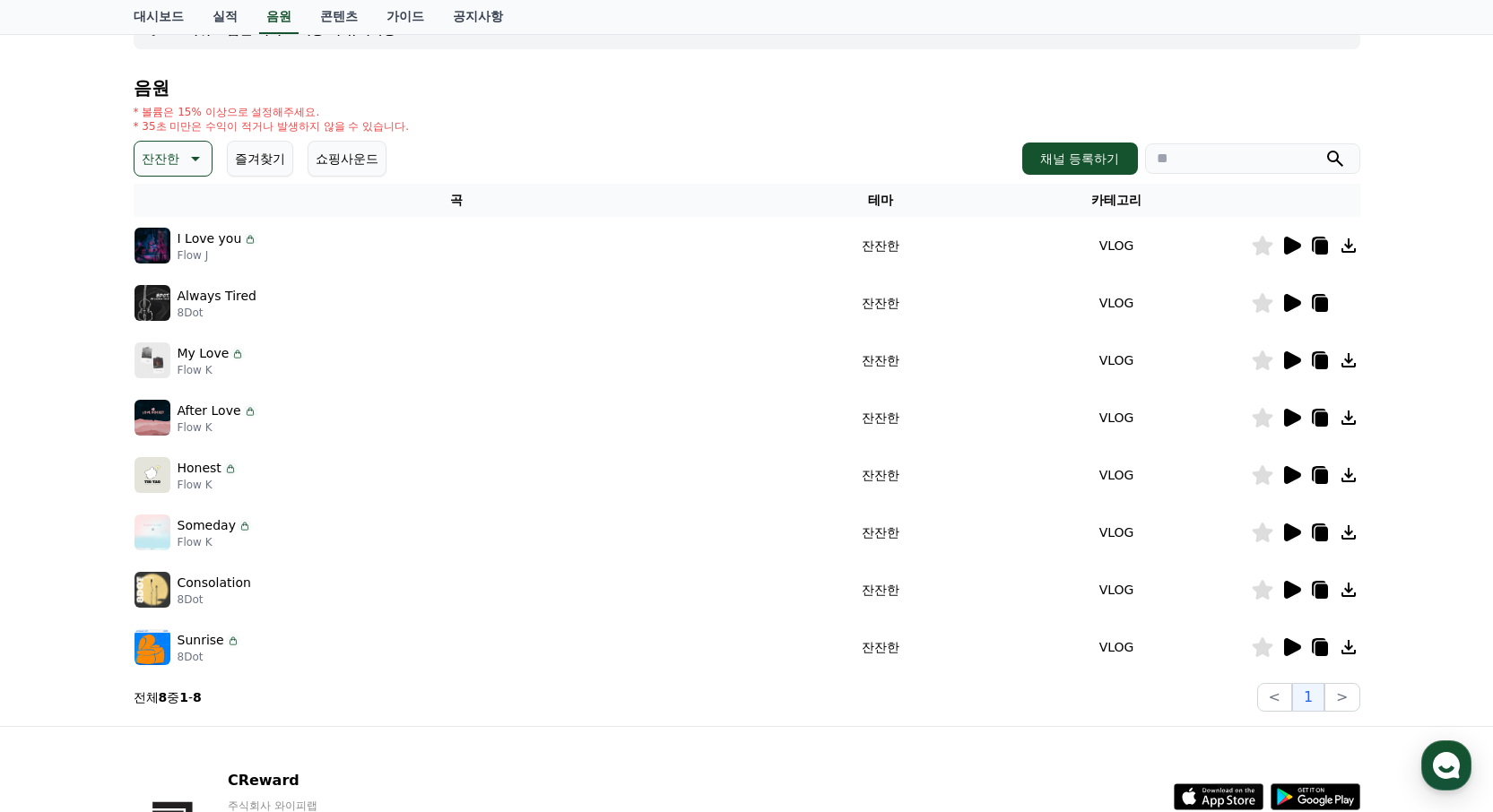
click at [1293, 533] on icon at bounding box center [1292, 532] width 17 height 18
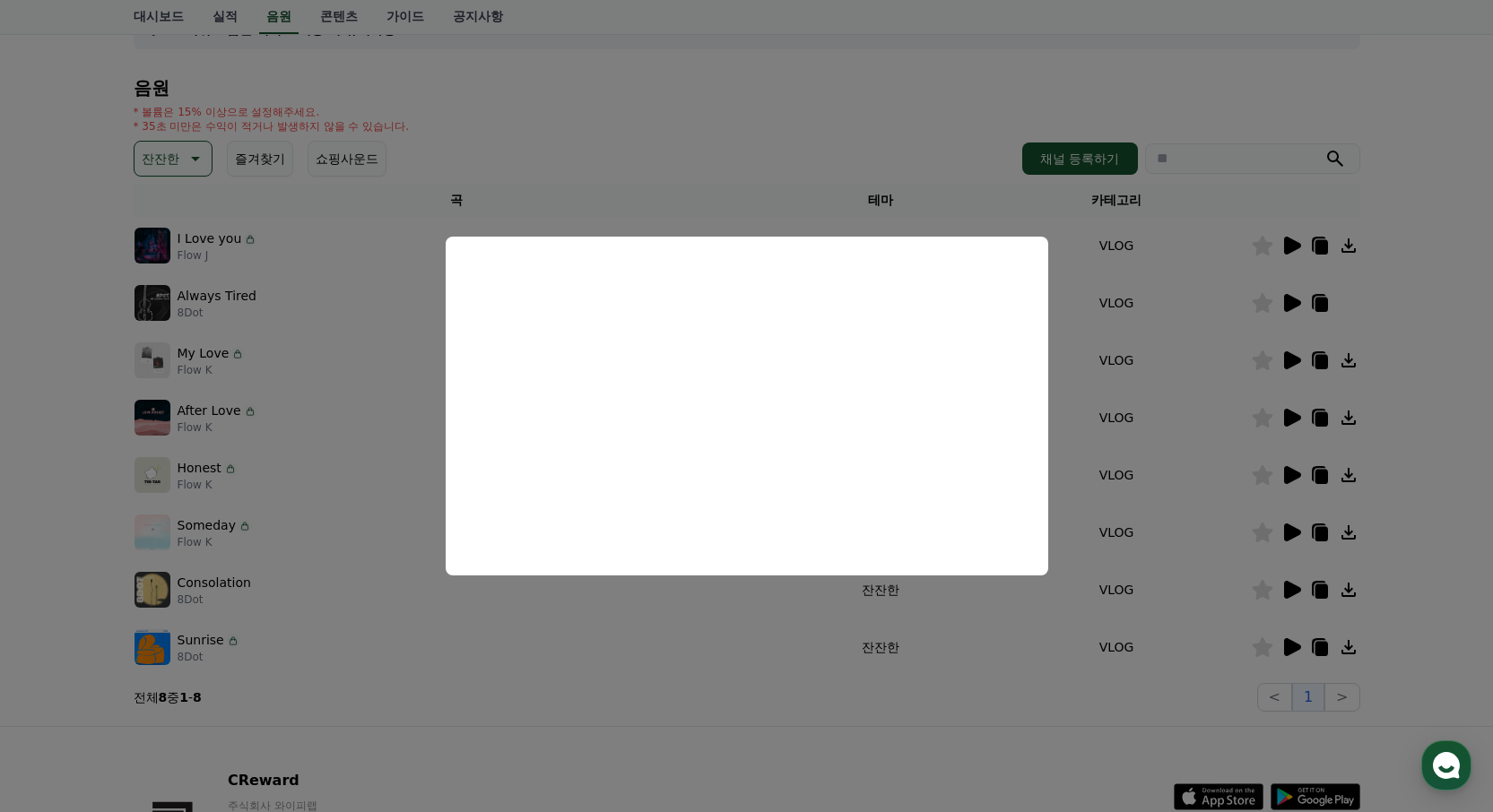
click at [1424, 373] on button "close modal" at bounding box center [746, 406] width 1493 height 812
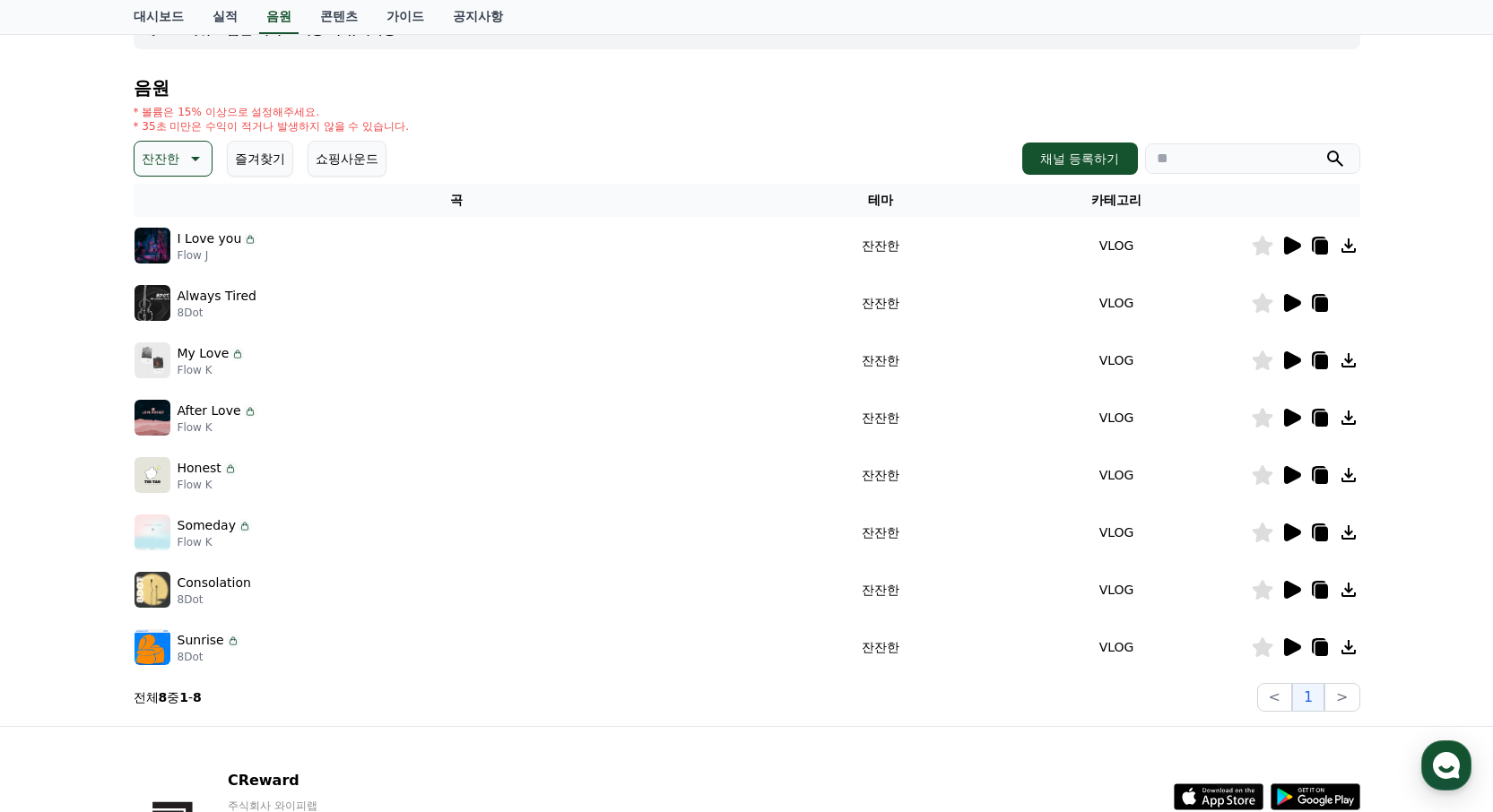
click at [1288, 472] on icon at bounding box center [1292, 475] width 17 height 18
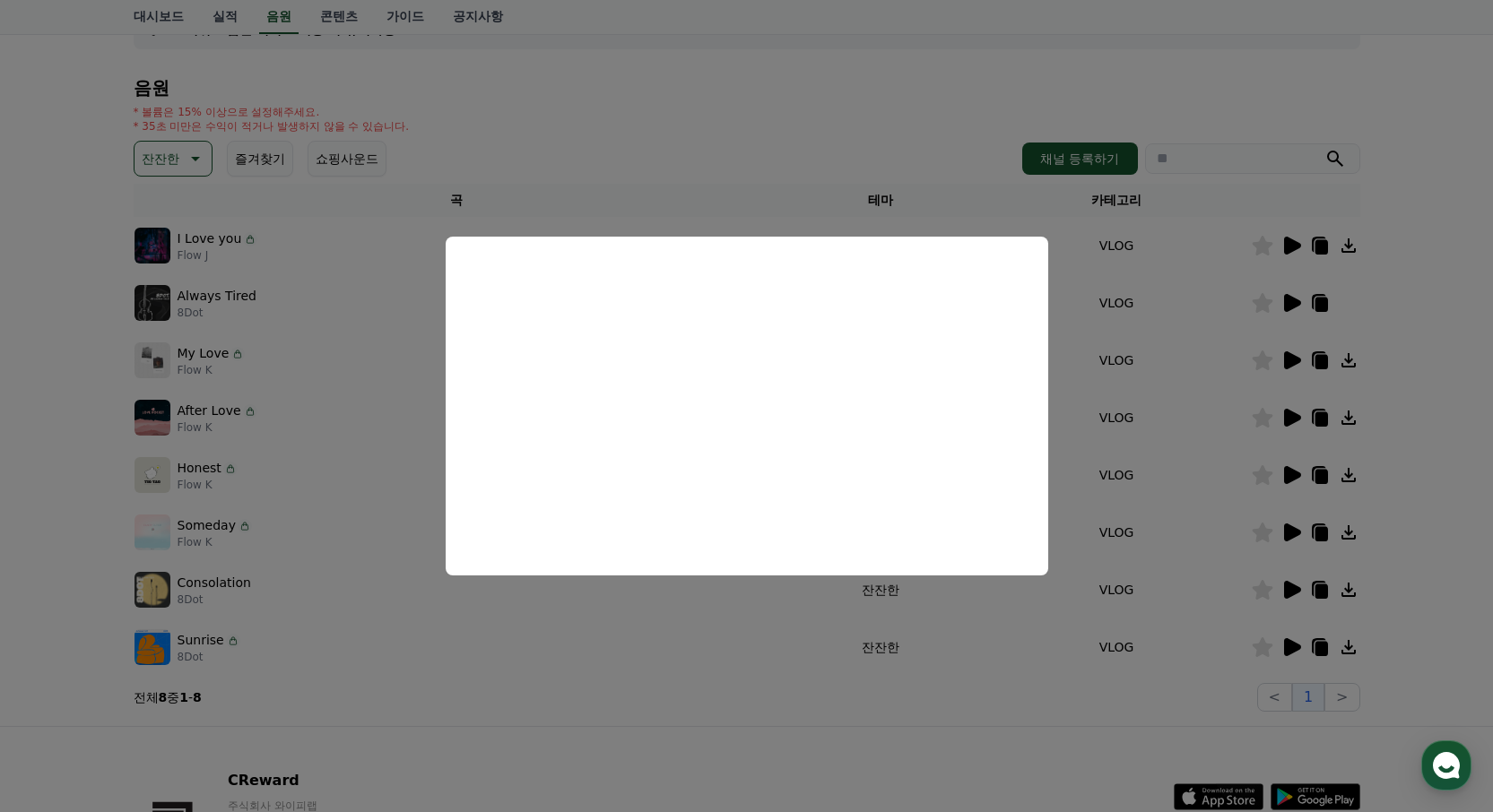
click at [1437, 402] on button "close modal" at bounding box center [746, 406] width 1493 height 812
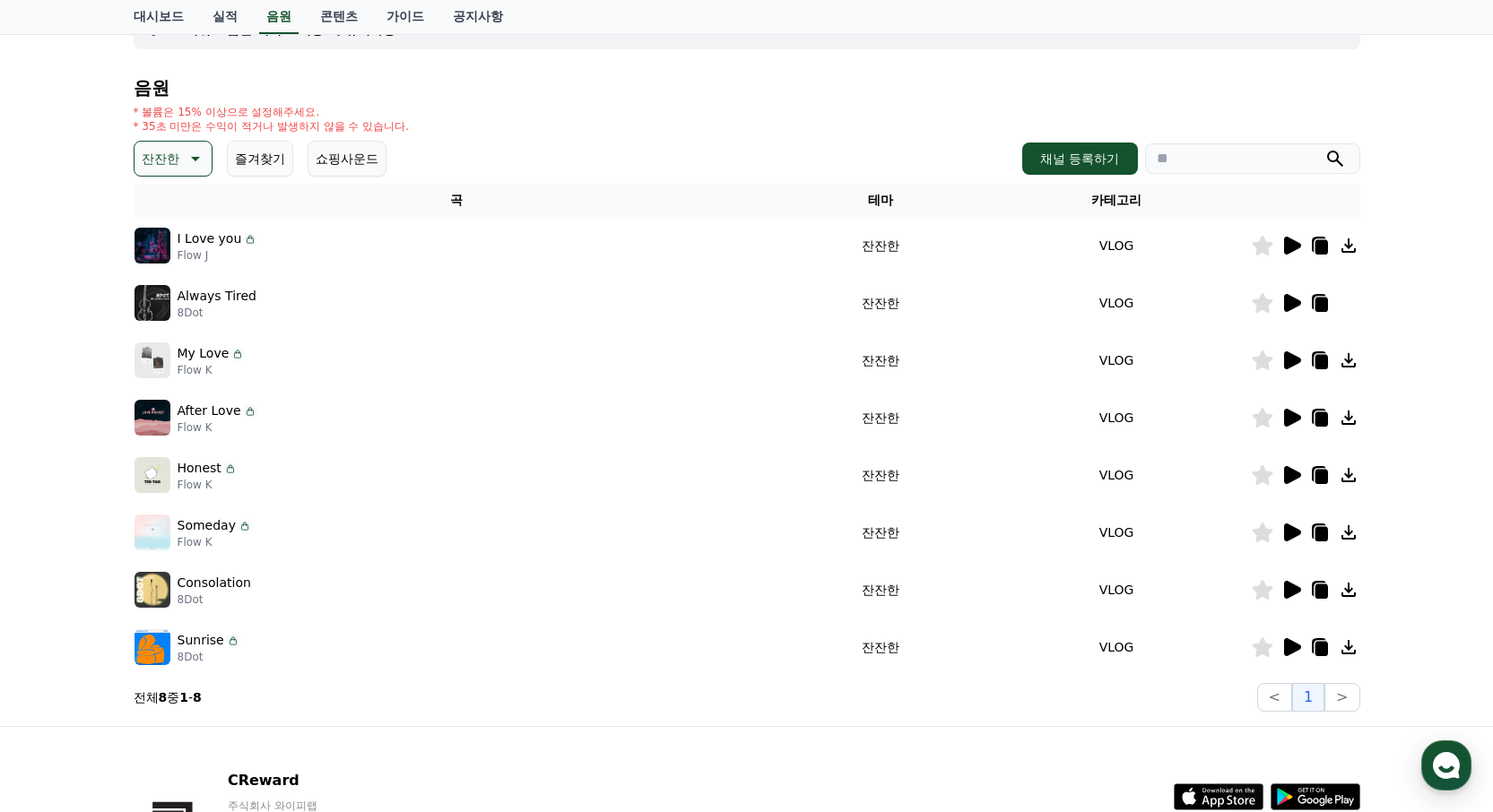
click at [1286, 417] on icon at bounding box center [1292, 417] width 17 height 18
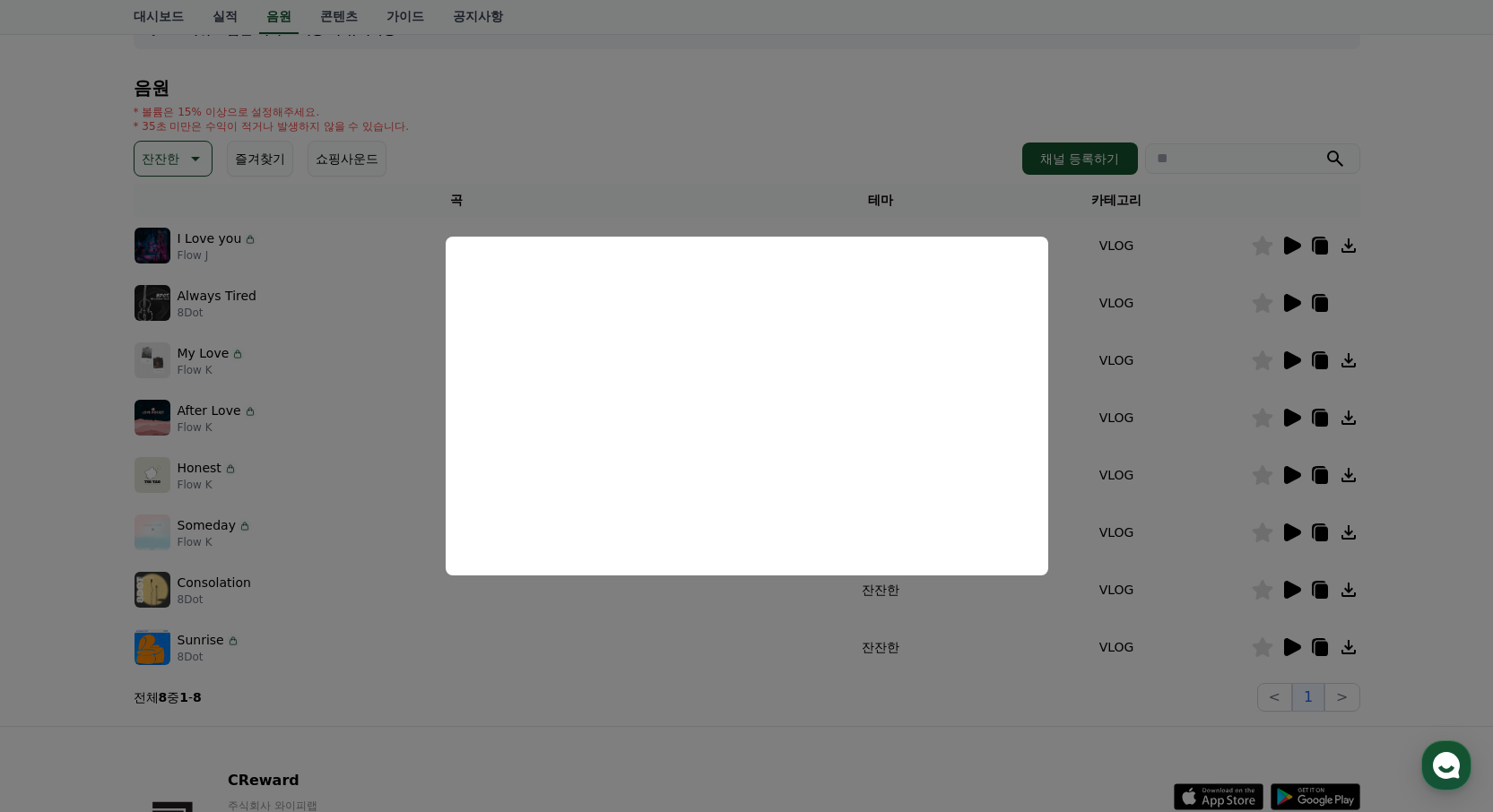
click at [1430, 384] on button "close modal" at bounding box center [746, 406] width 1493 height 812
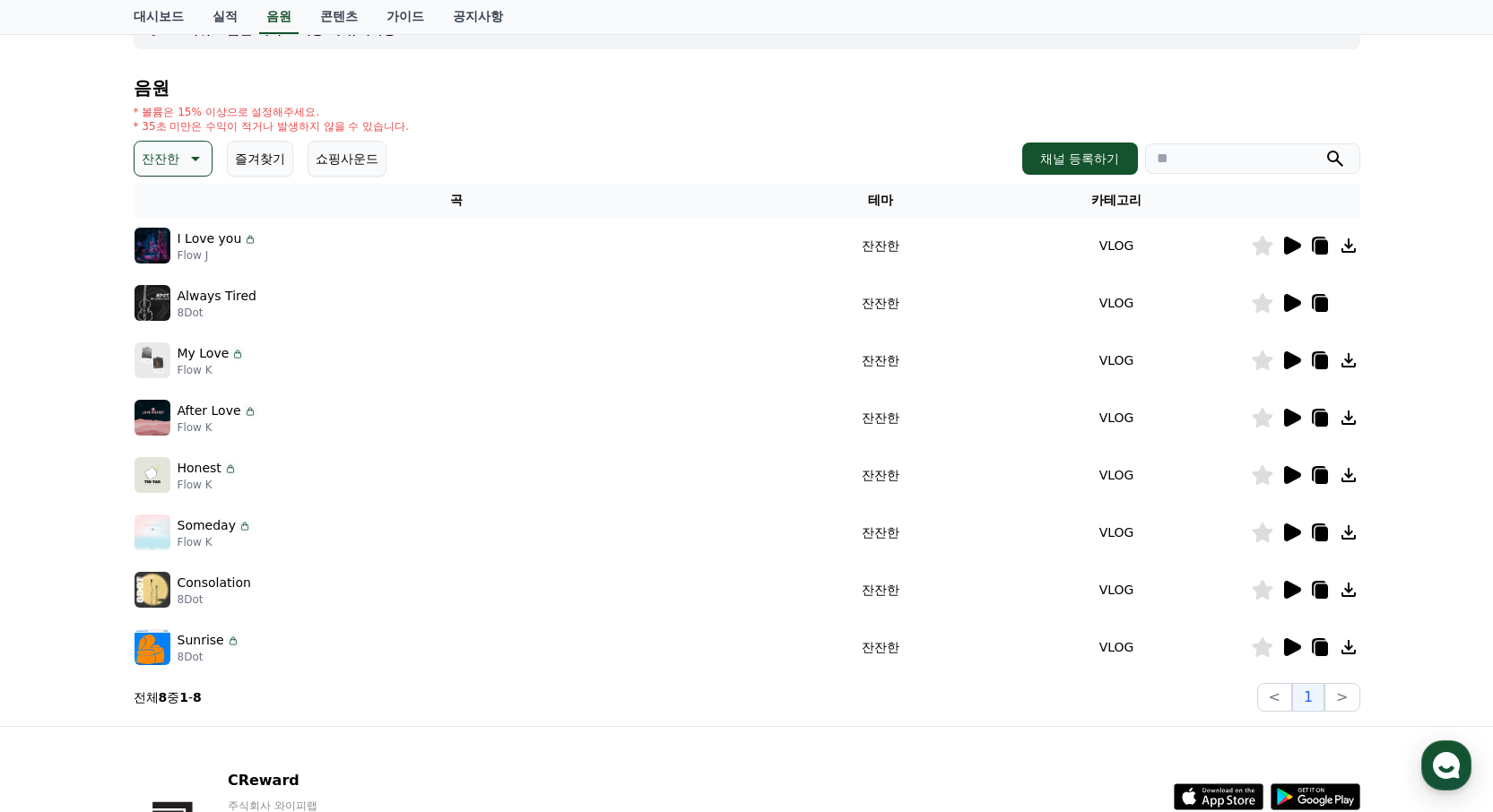
click at [1290, 362] on icon at bounding box center [1292, 360] width 17 height 18
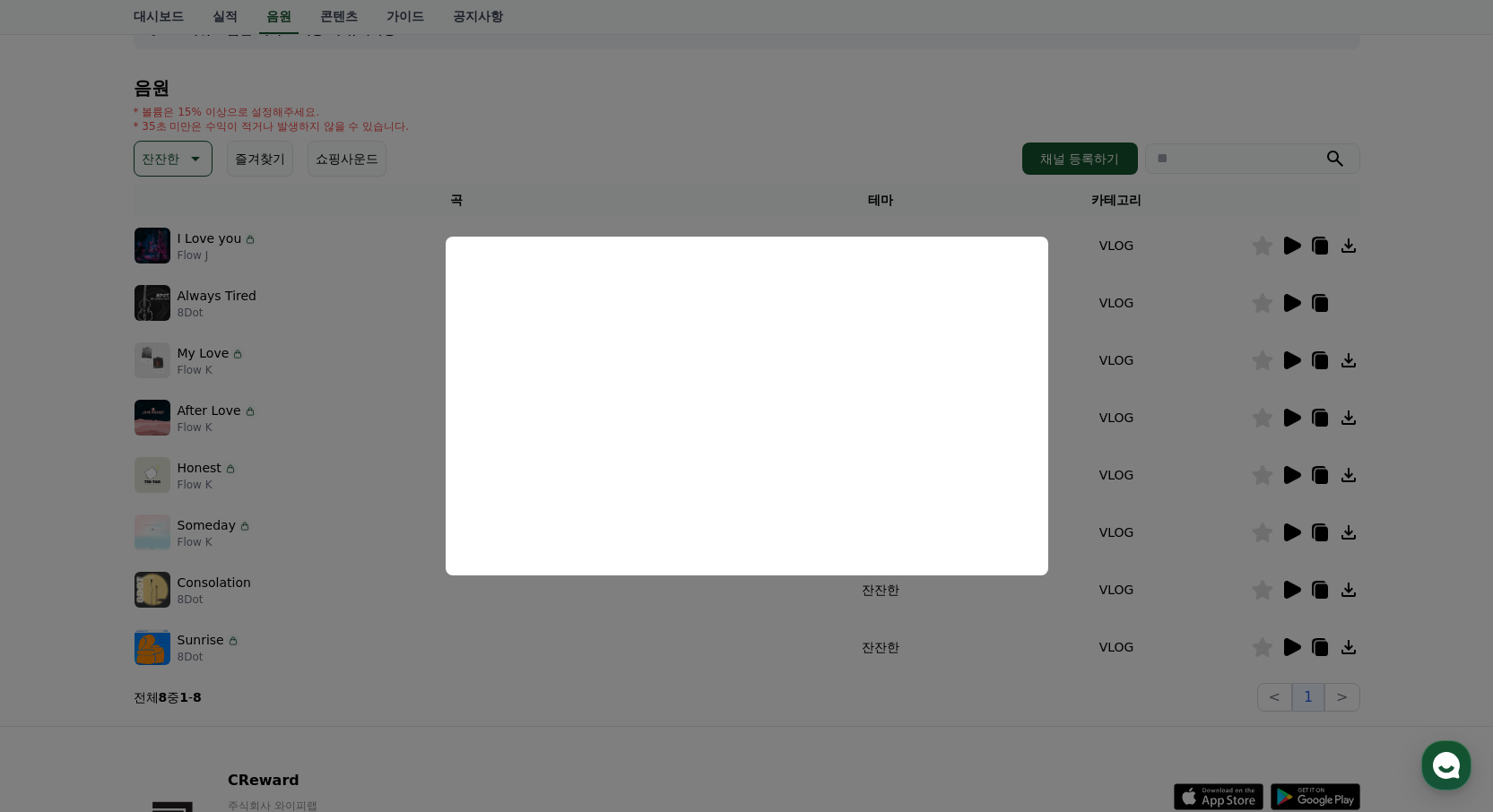
click at [1444, 332] on button "close modal" at bounding box center [746, 406] width 1493 height 812
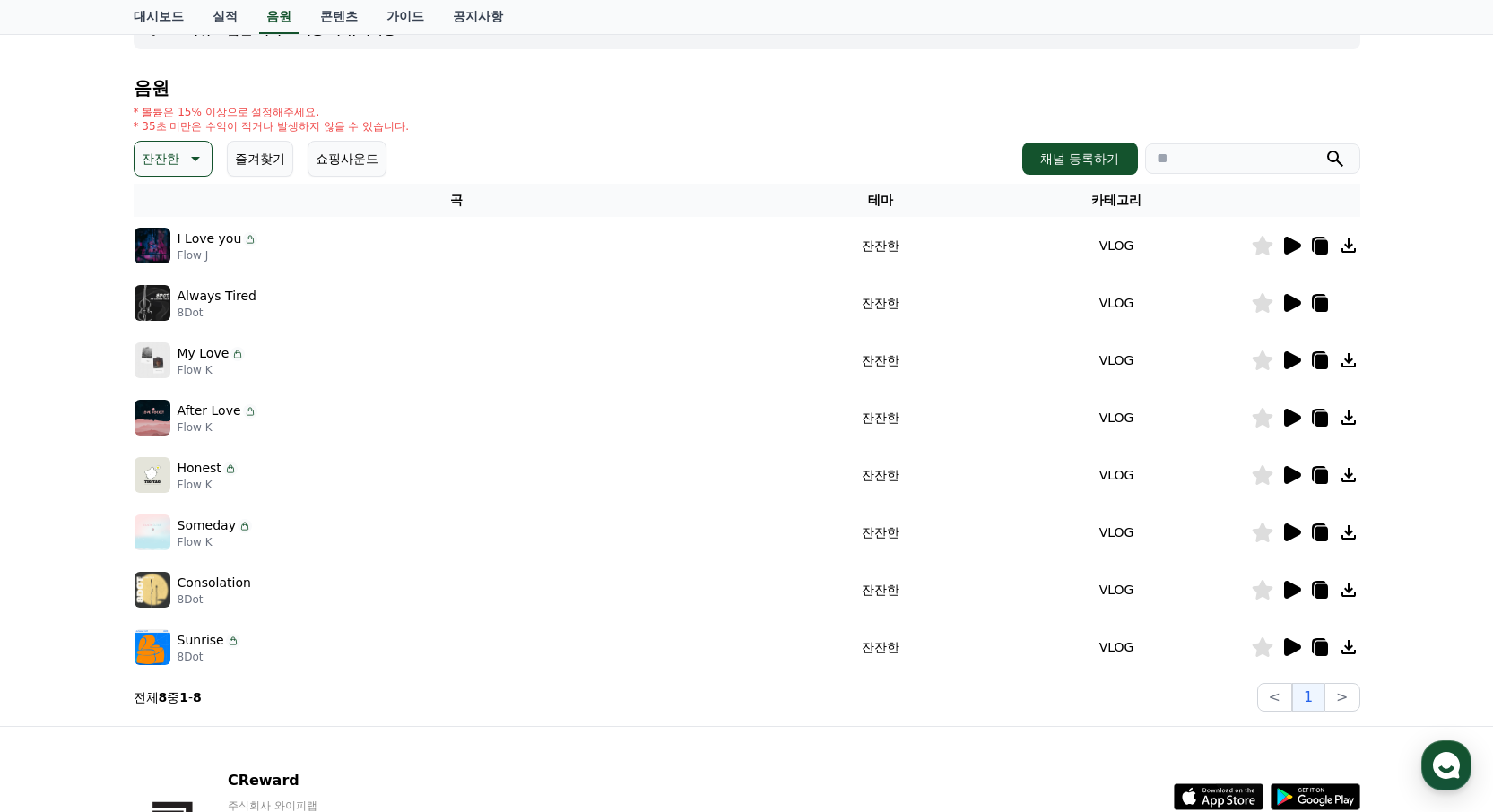
click at [1352, 359] on icon at bounding box center [1349, 360] width 15 height 15
click at [1349, 357] on icon at bounding box center [1349, 360] width 15 height 15
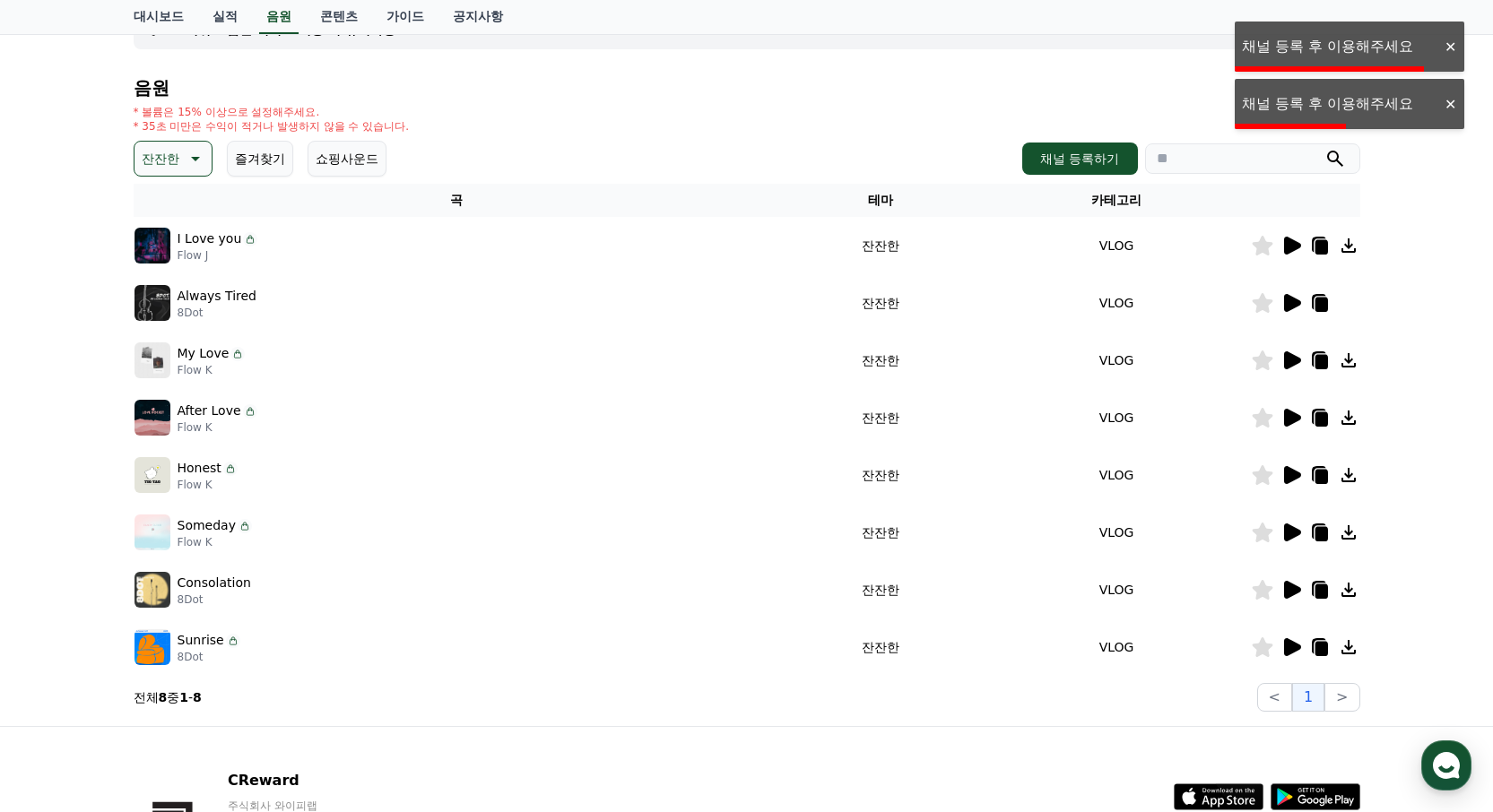
click at [1303, 34] on div "대시보드 실적 음원 콘텐츠 가이드 공지사항" at bounding box center [746, 18] width 1493 height 35
click at [1290, 50] on div "크리워드 음원 서비스 이용 시 유의사항 음원 * 볼륨은 15% 이상으로 설정해주세요. * 35초 미만은 수익이 적거나 발생하지 않을 수 있습니…" at bounding box center [746, 350] width 1227 height 724
click at [1055, 158] on button "채널 등록하기" at bounding box center [1079, 158] width 115 height 32
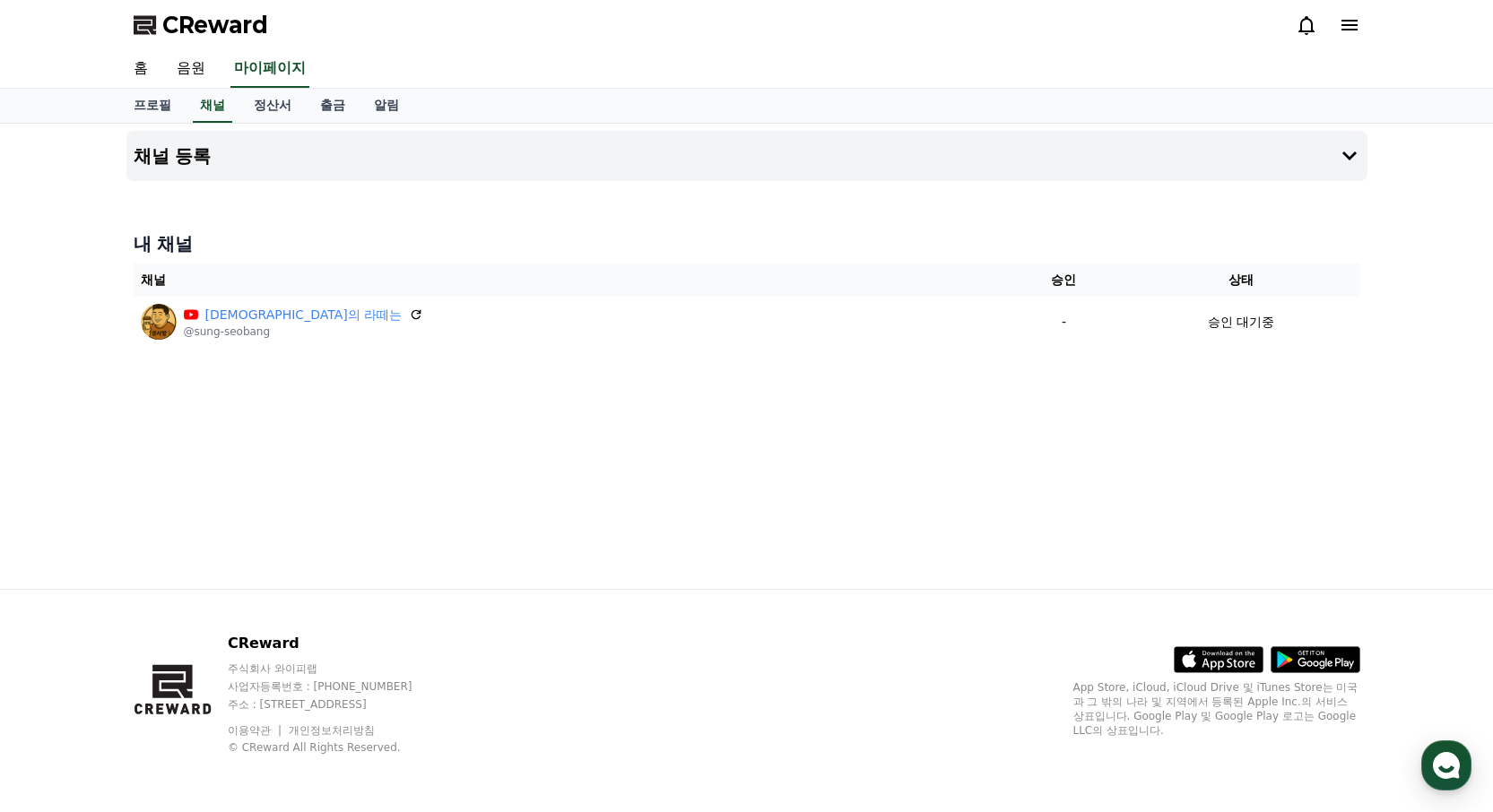
click at [571, 550] on div "채널 등록 내 채널 채널 승인 상태 성서방의 라떼는 @sung-seobang - 승인 대기중" at bounding box center [746, 356] width 1255 height 465
click at [1358, 27] on icon at bounding box center [1350, 26] width 22 height 22
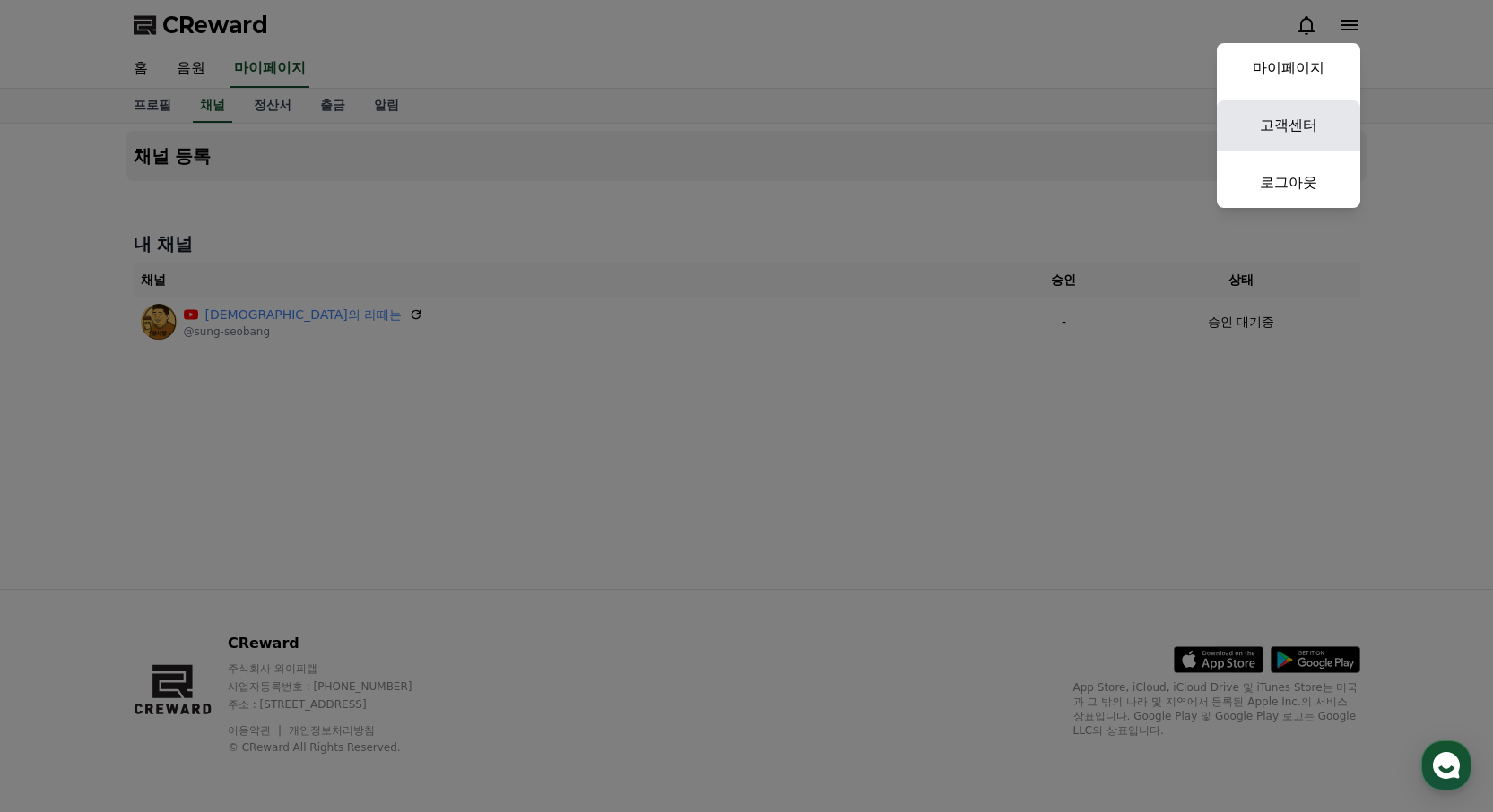
click at [1309, 131] on link "고객센터" at bounding box center [1289, 125] width 143 height 50
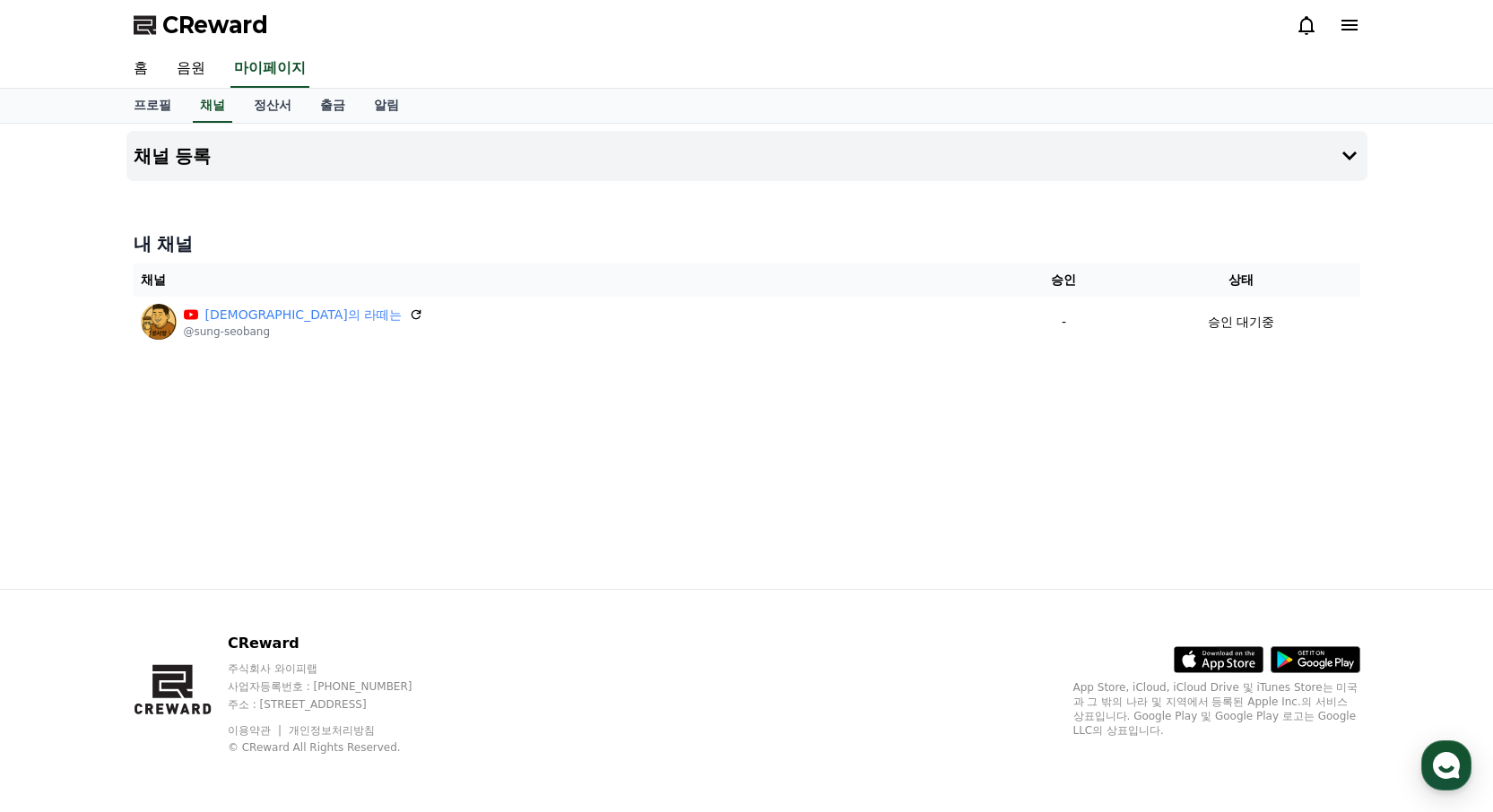
drag, startPoint x: 848, startPoint y: 487, endPoint x: 917, endPoint y: 409, distance: 104.1
click at [852, 482] on div "채널 등록 내 채널 채널 승인 상태 성서방의 라떼는 @sung-seobang - 승인 대기중" at bounding box center [746, 356] width 1255 height 465
click at [1353, 27] on icon at bounding box center [1350, 26] width 22 height 22
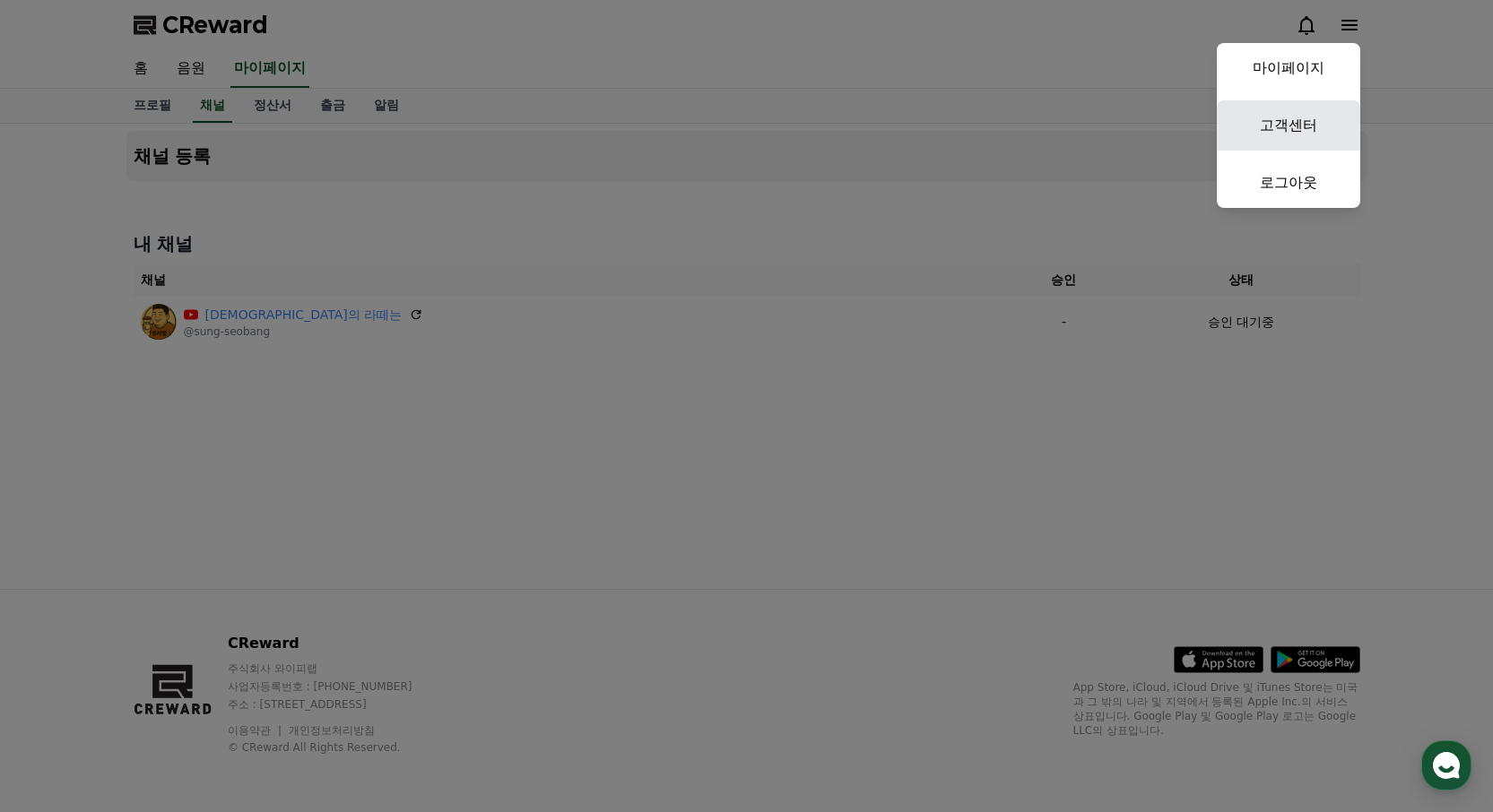
click at [1310, 111] on link "고객센터" at bounding box center [1289, 125] width 143 height 50
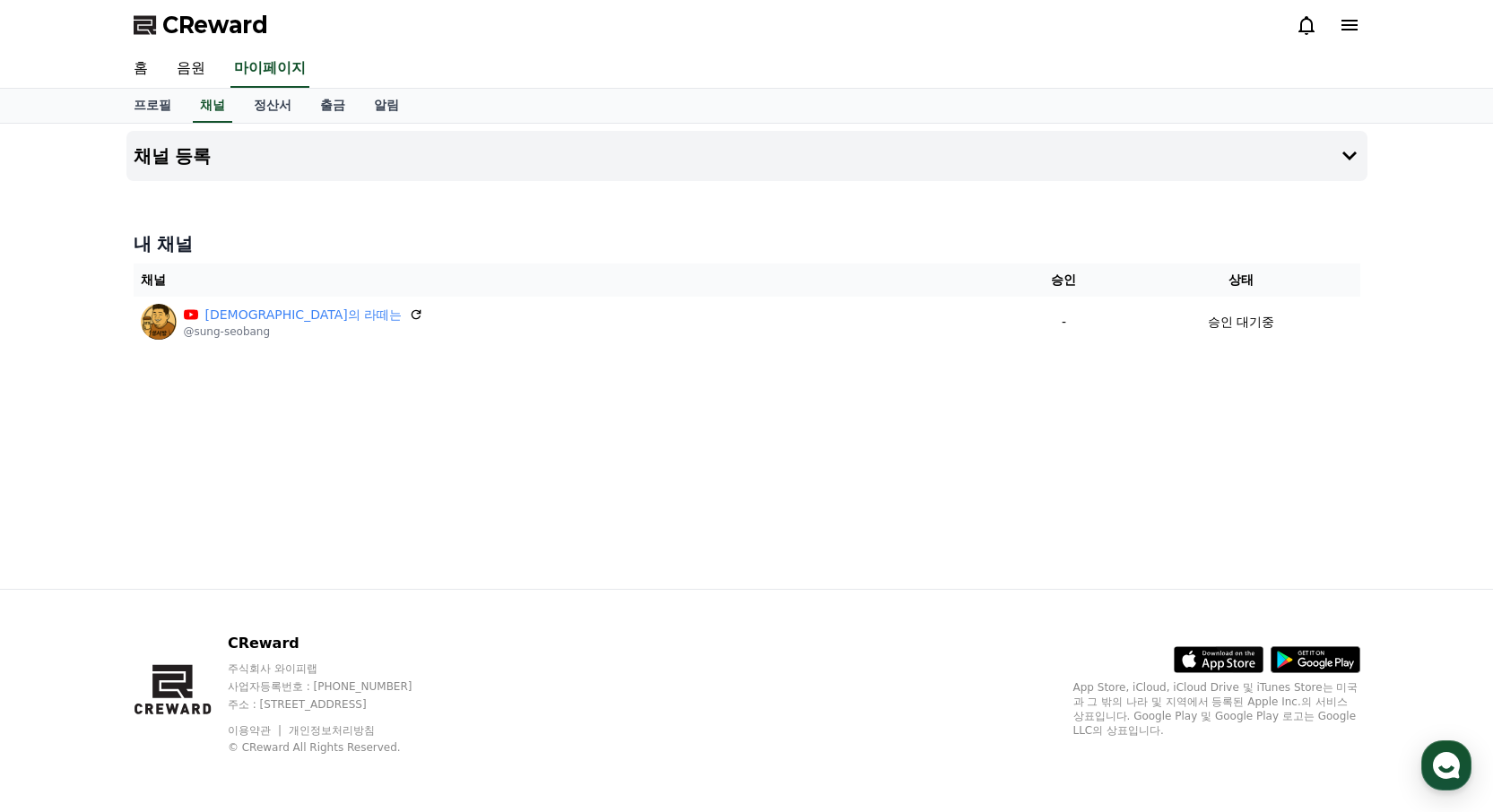
click at [572, 513] on div "채널 등록 내 채널 채널 승인 상태 성서방의 라떼는 @sung-seobang - 승인 대기중" at bounding box center [746, 356] width 1255 height 465
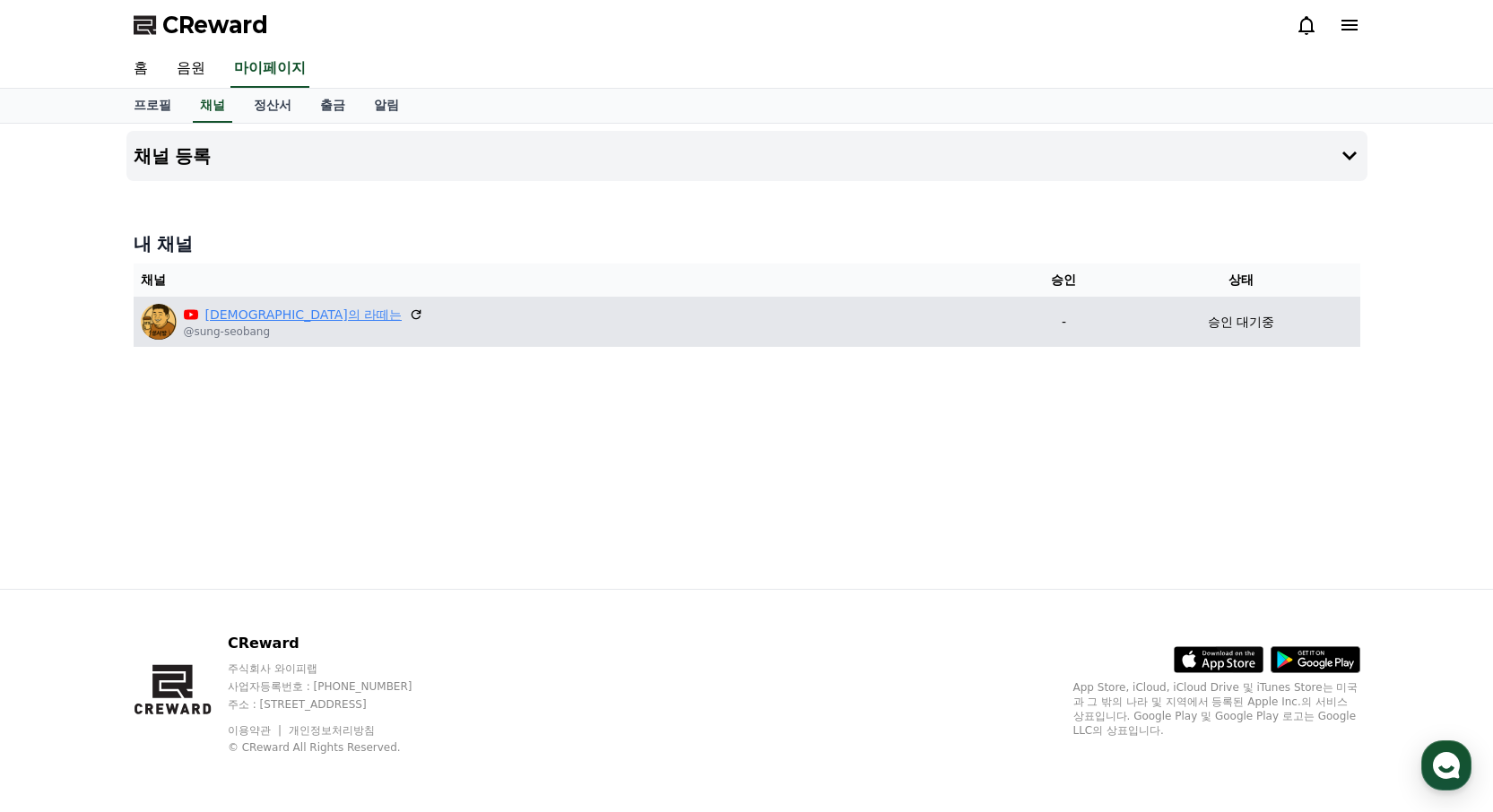
click at [258, 308] on link "[DEMOGRAPHIC_DATA]의 라떼는" at bounding box center [304, 314] width 197 height 19
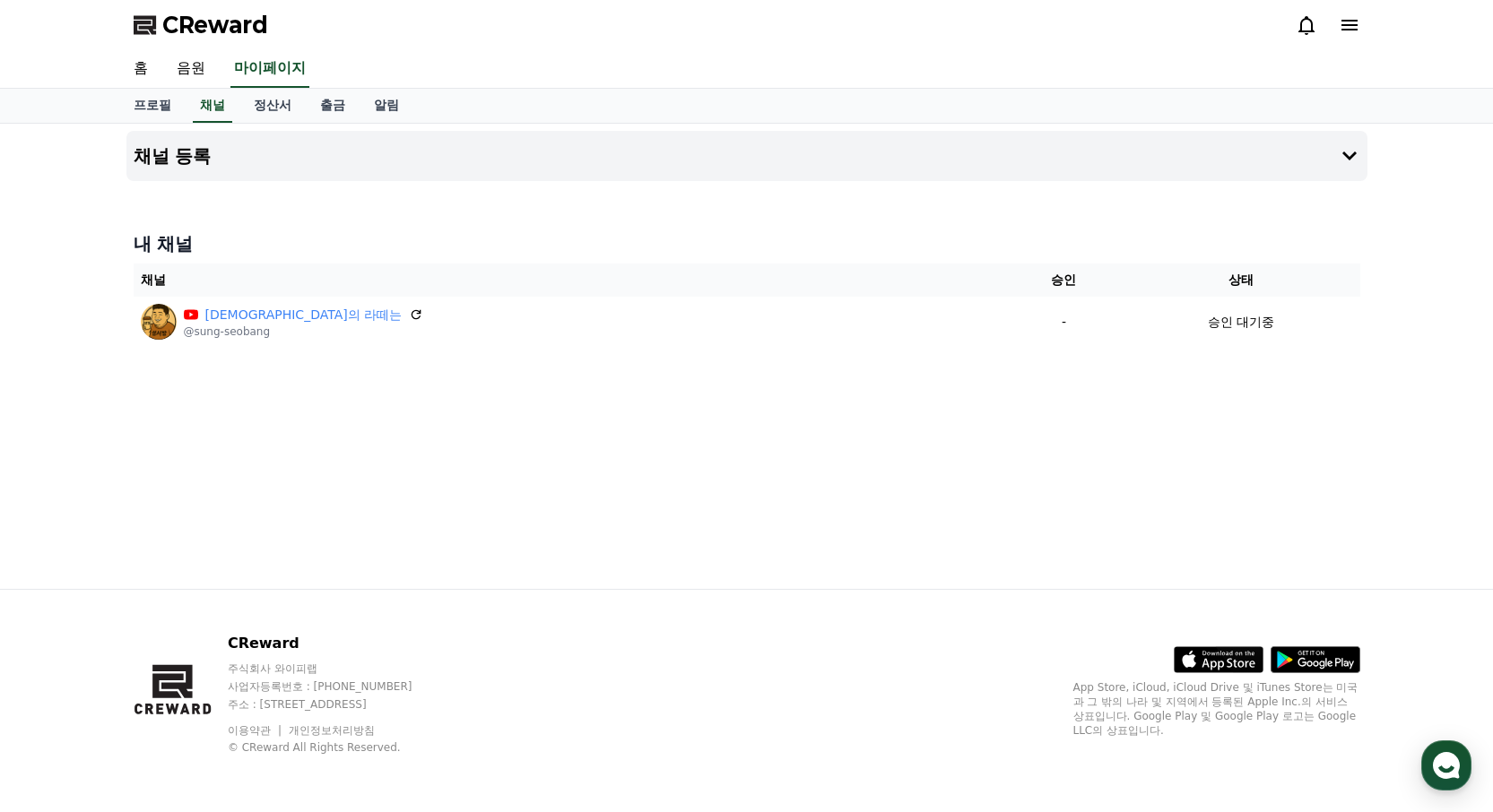
click at [775, 427] on div "채널 등록 내 채널 채널 승인 상태 성서방의 라떼는 @sung-seobang - 승인 대기중" at bounding box center [746, 356] width 1255 height 465
click at [806, 411] on div "채널 등록 내 채널 채널 승인 상태 성서방의 라떼는 @sung-seobang - 승인 대기중" at bounding box center [746, 356] width 1255 height 465
click at [195, 67] on link "음원" at bounding box center [191, 69] width 57 height 37
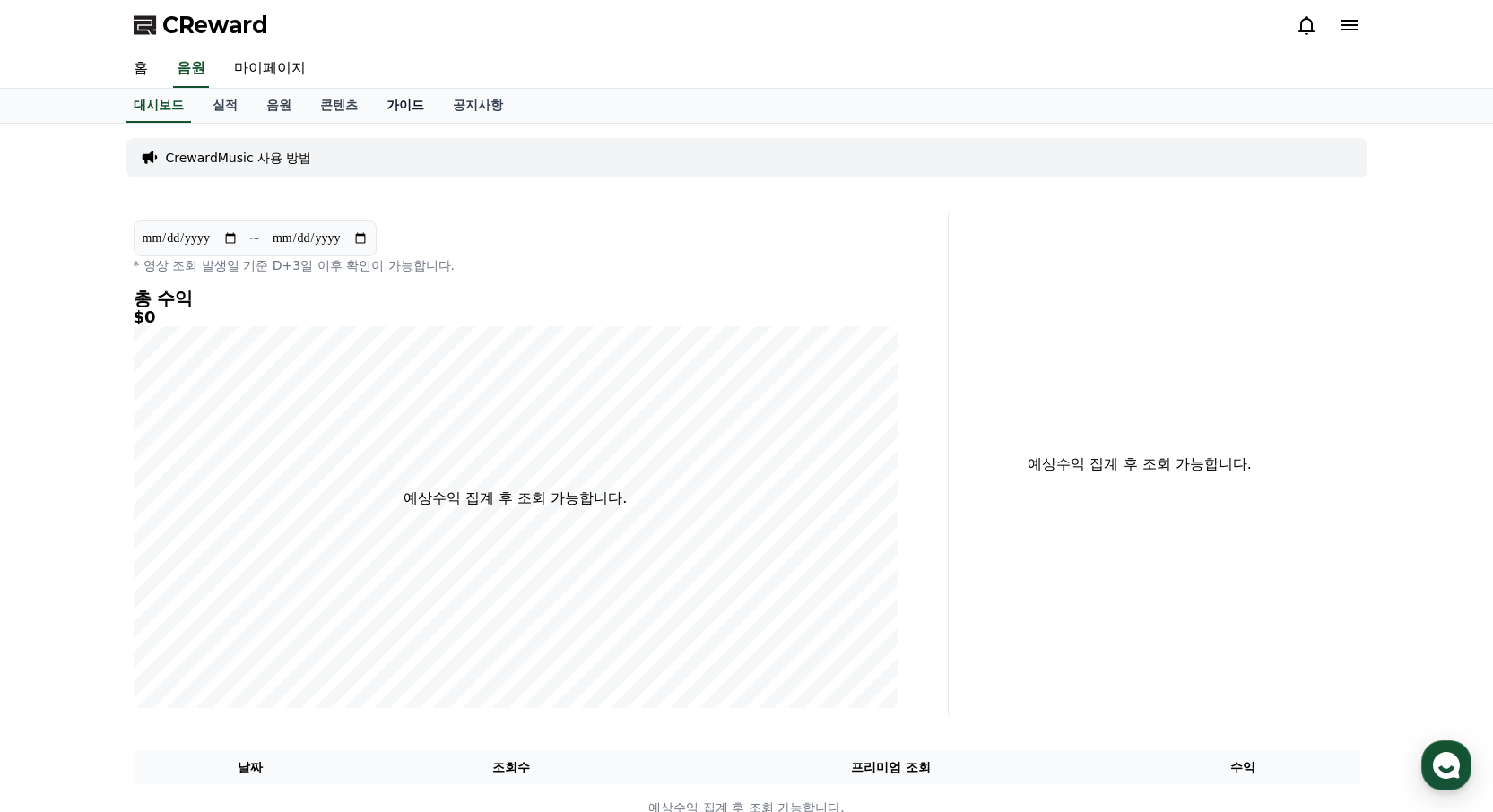
click at [416, 107] on link "가이드" at bounding box center [406, 105] width 67 height 34
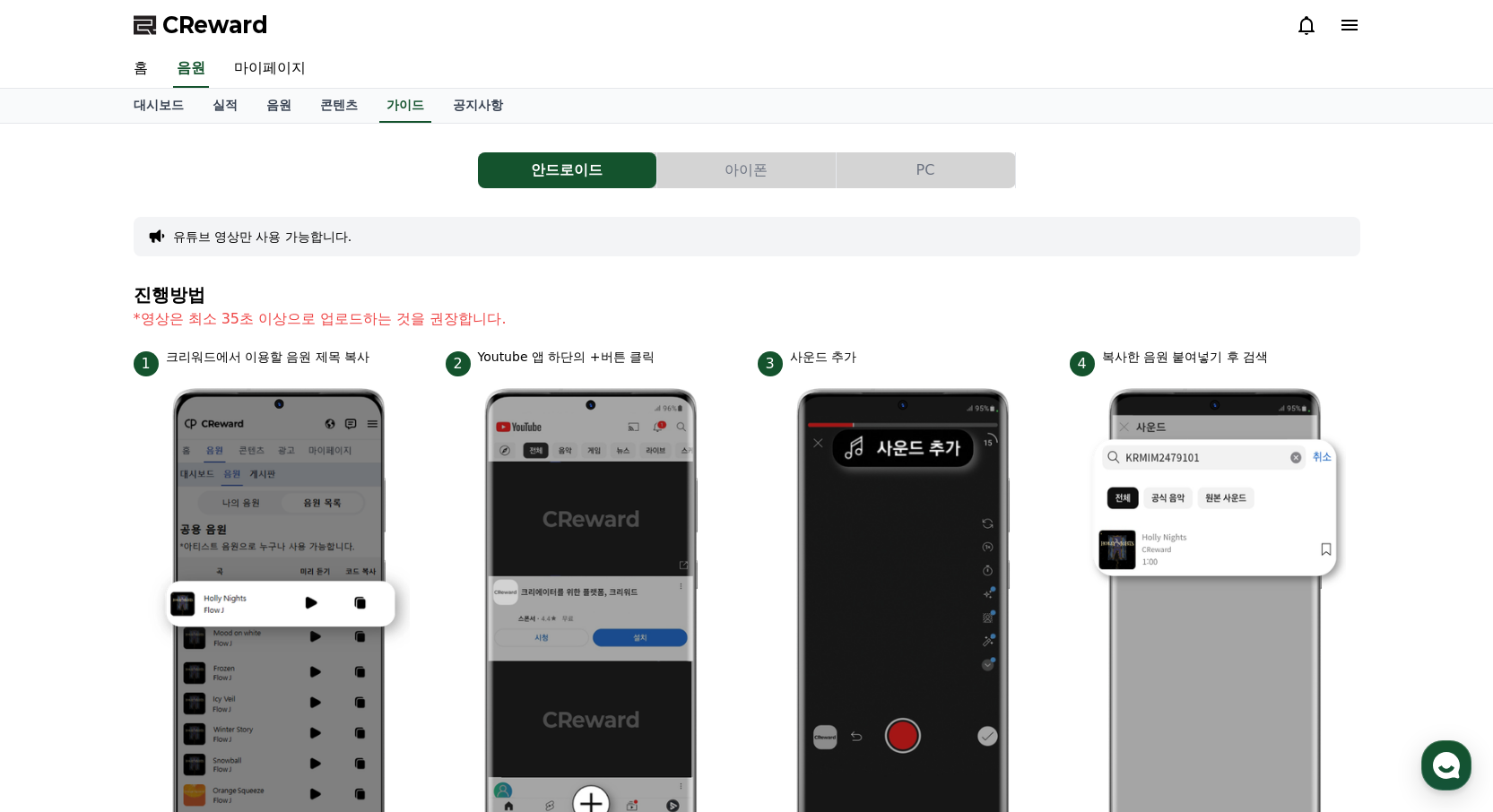
click at [935, 159] on button "PC" at bounding box center [926, 170] width 179 height 36
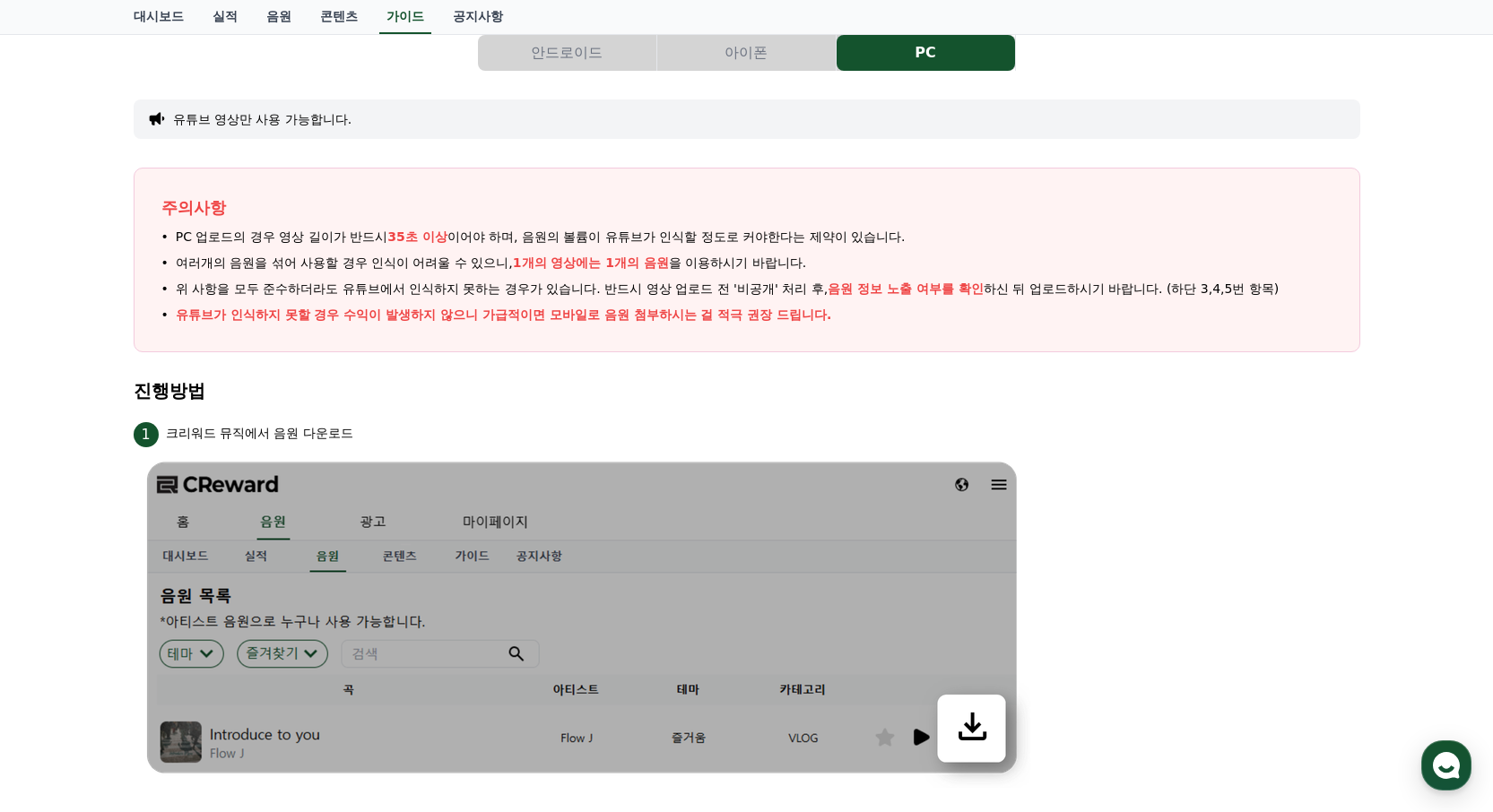
scroll to position [6, 0]
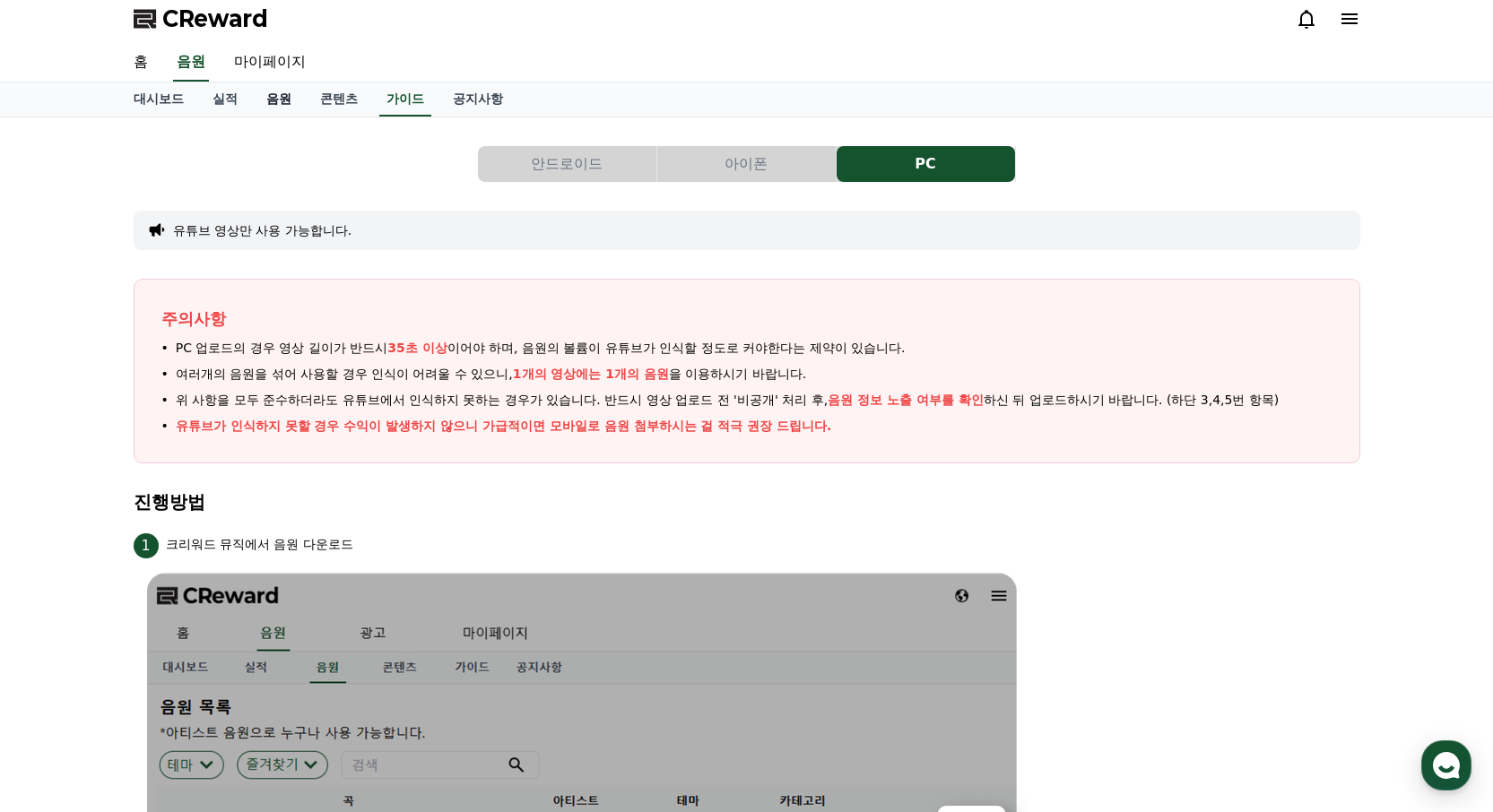
click at [278, 100] on link "음원" at bounding box center [279, 99] width 54 height 34
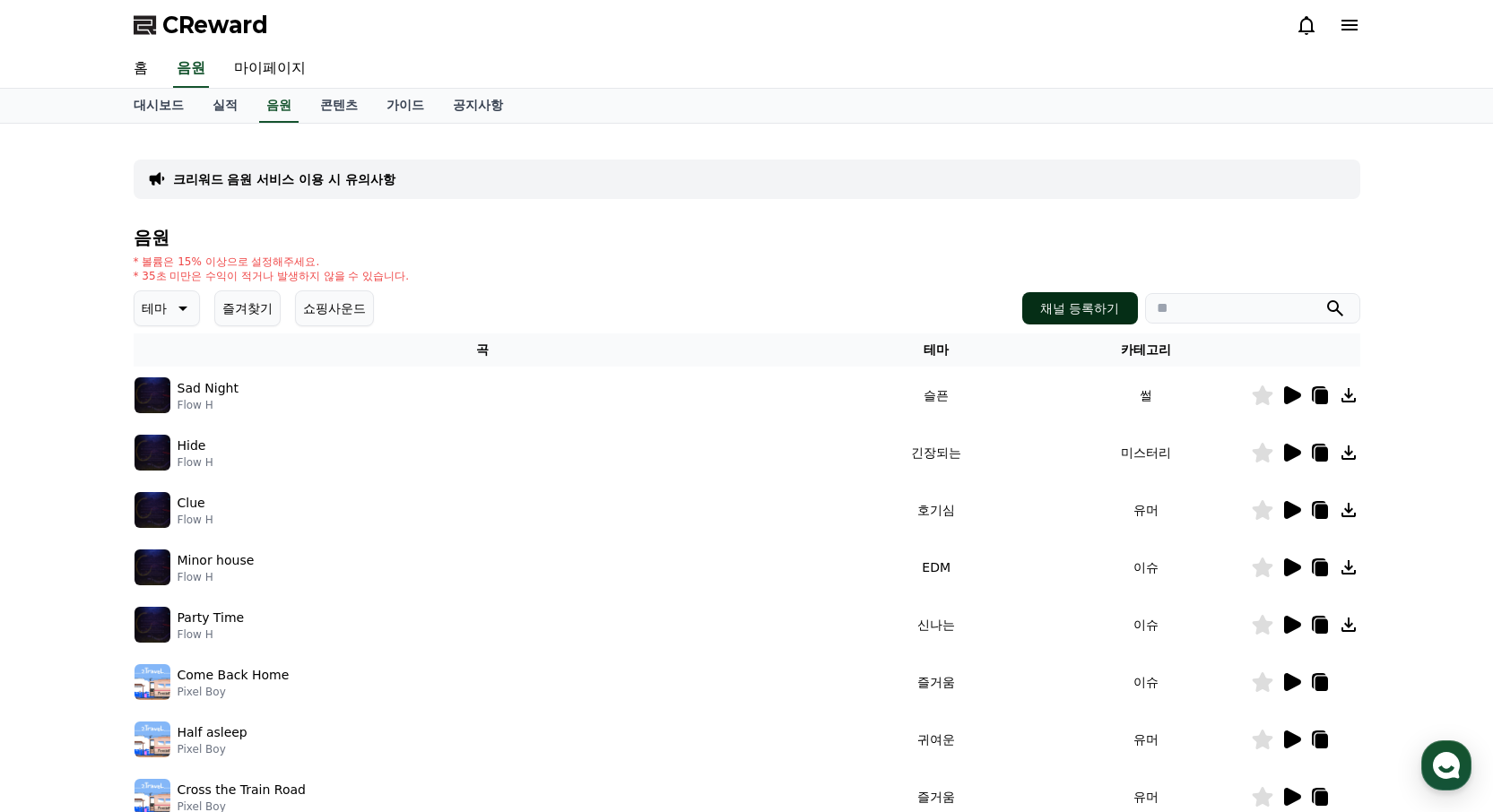
click at [1073, 309] on button "채널 등록하기" at bounding box center [1079, 308] width 115 height 32
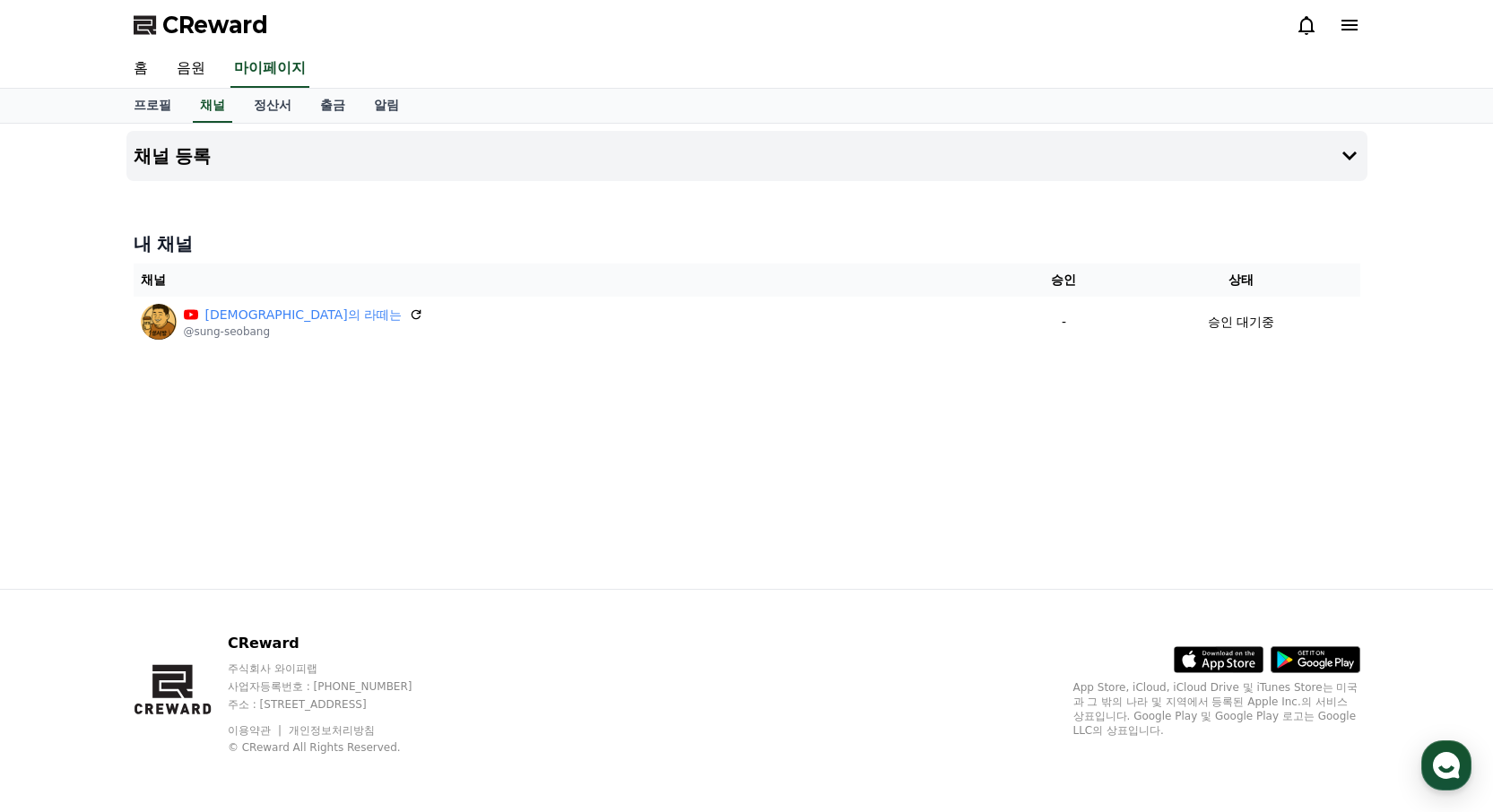
click at [591, 470] on div "채널 등록 내 채널 채널 승인 상태 성서방의 라떼는 @sung-seobang - 승인 대기중" at bounding box center [746, 356] width 1255 height 465
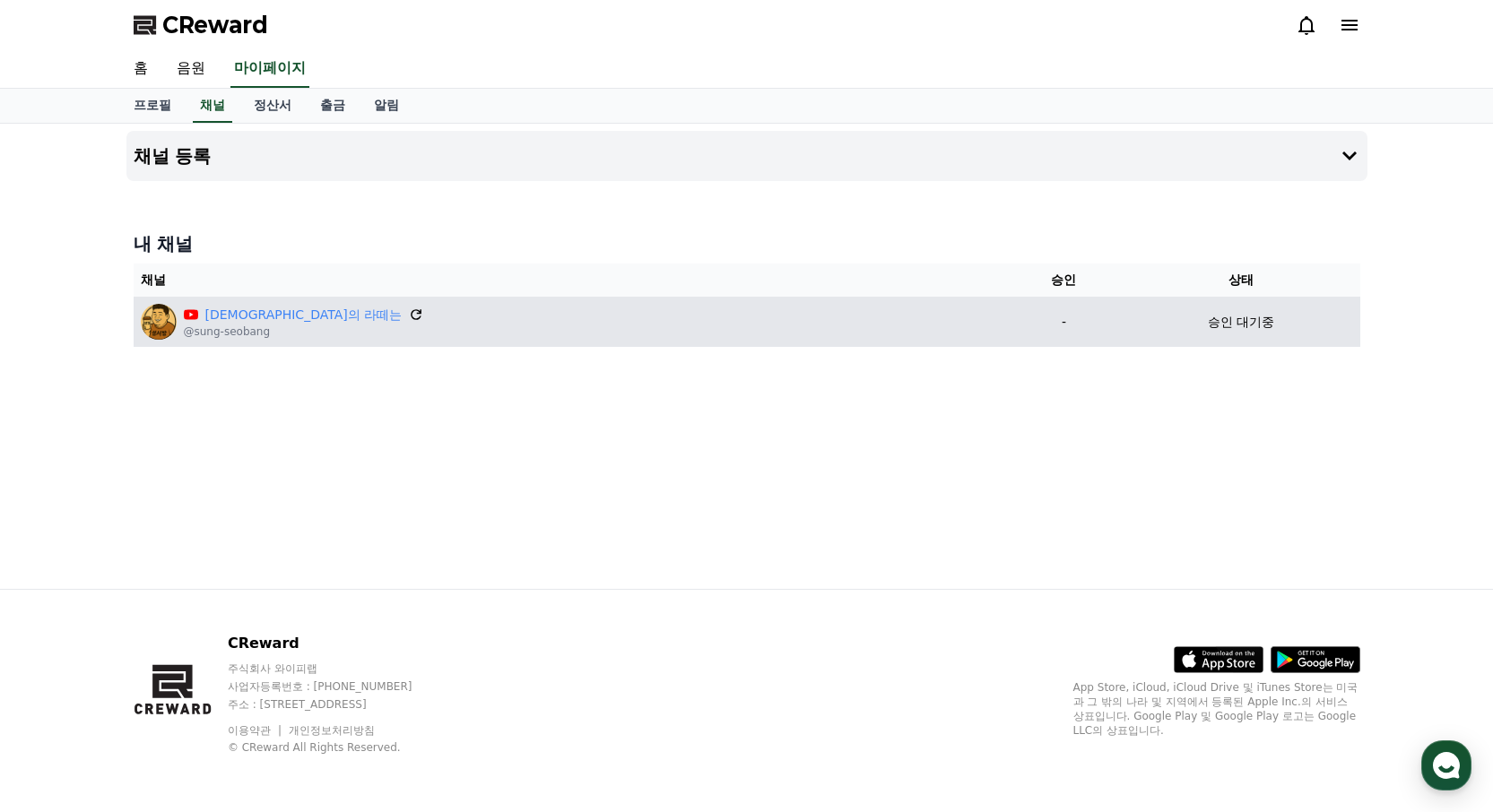
click at [408, 317] on icon at bounding box center [415, 314] width 16 height 16
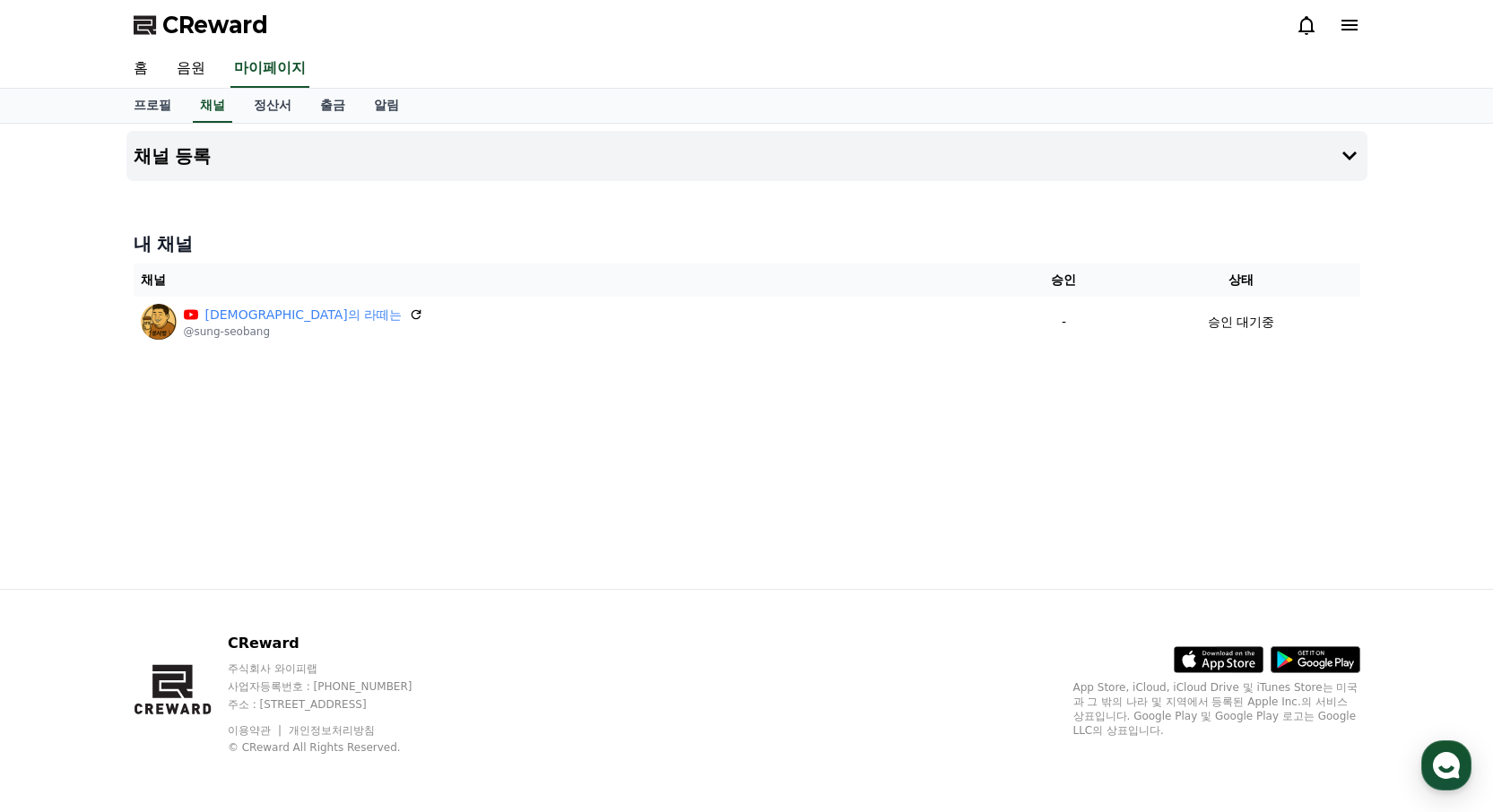
click at [739, 57] on div "홈 음원 마이페이지" at bounding box center [746, 69] width 1255 height 37
click at [653, 467] on div "채널 등록 내 채널 채널 승인 상태 성서방의 라떼는 @sung-seobang - 승인 대기중" at bounding box center [746, 356] width 1255 height 465
click at [58, 169] on div "채널 등록 내 채널 채널 승인 상태 성서방의 라떼는 @sung-seobang - 승인 대기중" at bounding box center [746, 356] width 1493 height 465
click at [757, 438] on div "채널 등록 내 채널 채널 승인 상태 성서방의 라떼는 @sung-seobang - 승인 대기중" at bounding box center [746, 356] width 1255 height 465
click at [119, 476] on div "채널 등록 내 채널 채널 승인 상태 성서방의 라떼는 @sung-seobang - 승인 대기중" at bounding box center [746, 356] width 1255 height 465
